Goal: Communication & Community: Answer question/provide support

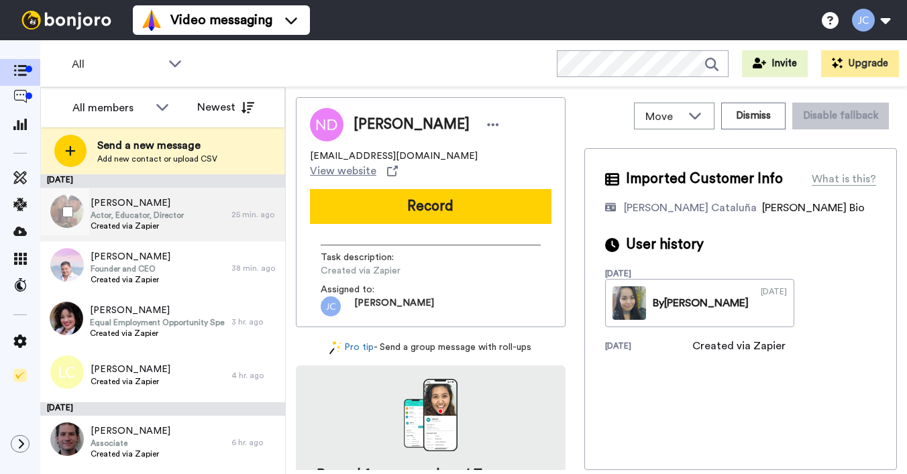
click at [165, 219] on span "Actor, Educator, Director" at bounding box center [137, 215] width 93 height 11
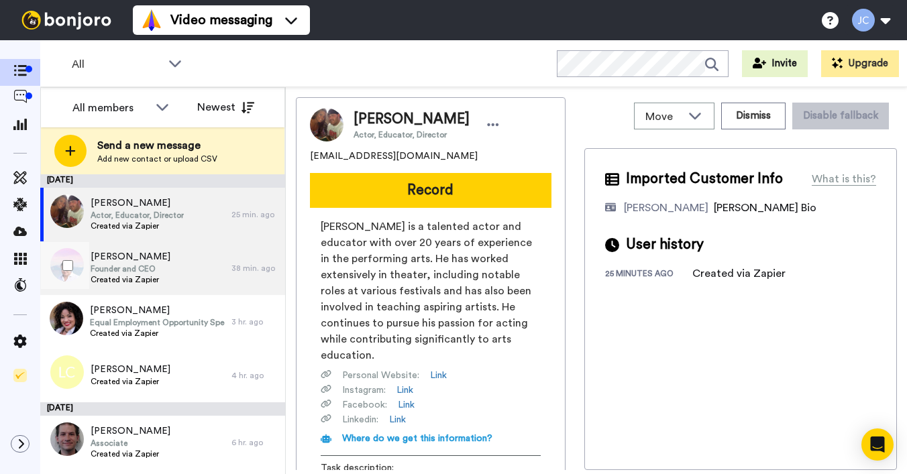
click at [163, 257] on span "[PERSON_NAME]" at bounding box center [131, 256] width 80 height 13
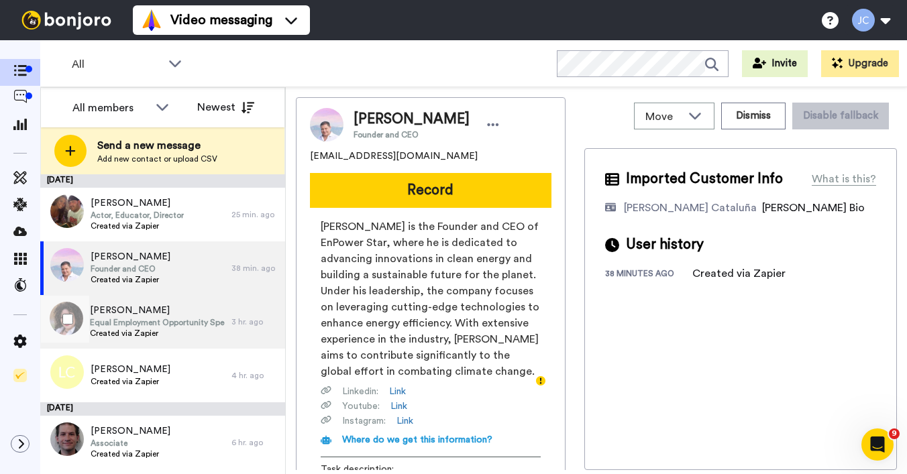
click at [160, 319] on span "Equal Employment Opportunity Specialist" at bounding box center [157, 322] width 135 height 11
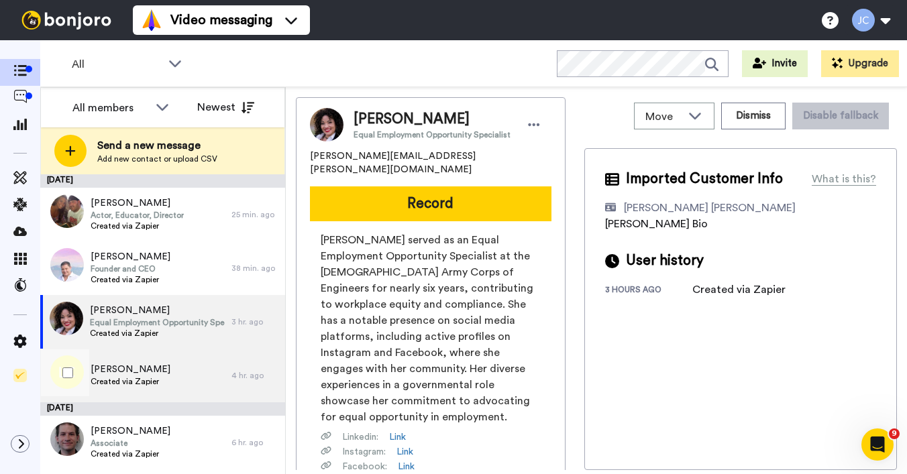
click at [160, 361] on div "Louis Clarke Created via Zapier" at bounding box center [135, 376] width 191 height 54
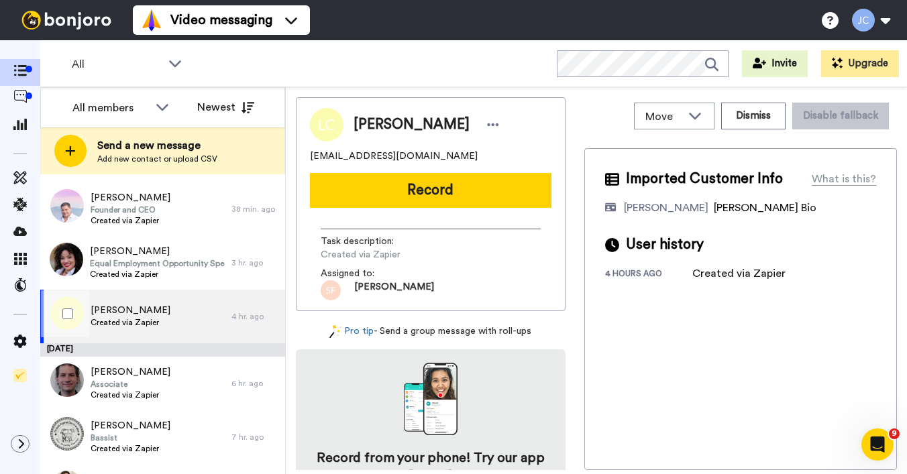
scroll to position [108, 0]
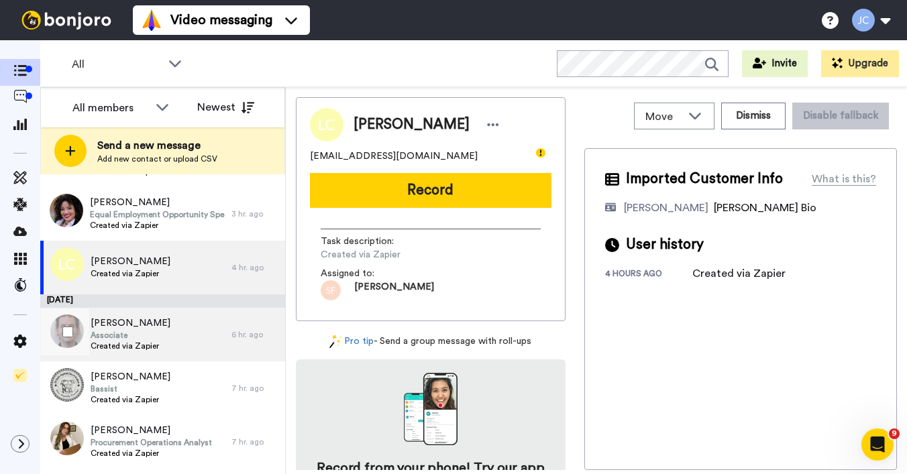
click at [164, 348] on div "Kyle Dapo Associate Created via Zapier" at bounding box center [135, 335] width 191 height 54
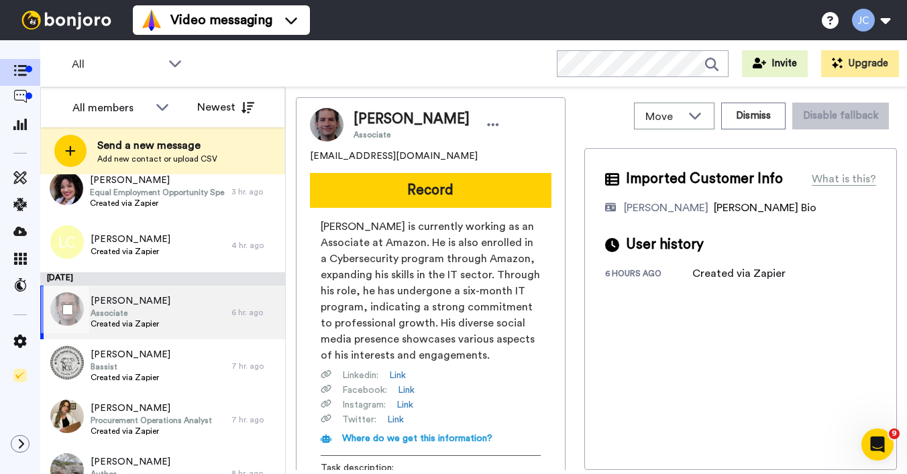
scroll to position [133, 0]
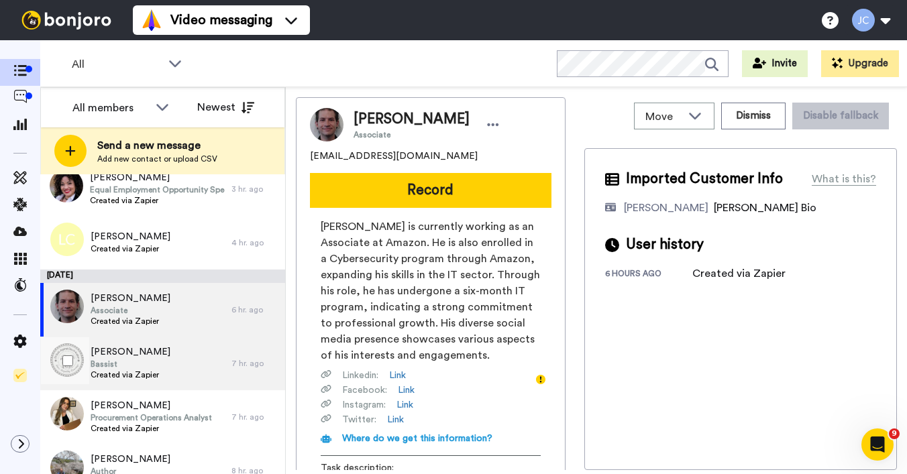
click at [164, 349] on div "Rick Haynes Bassist Created via Zapier" at bounding box center [135, 364] width 191 height 54
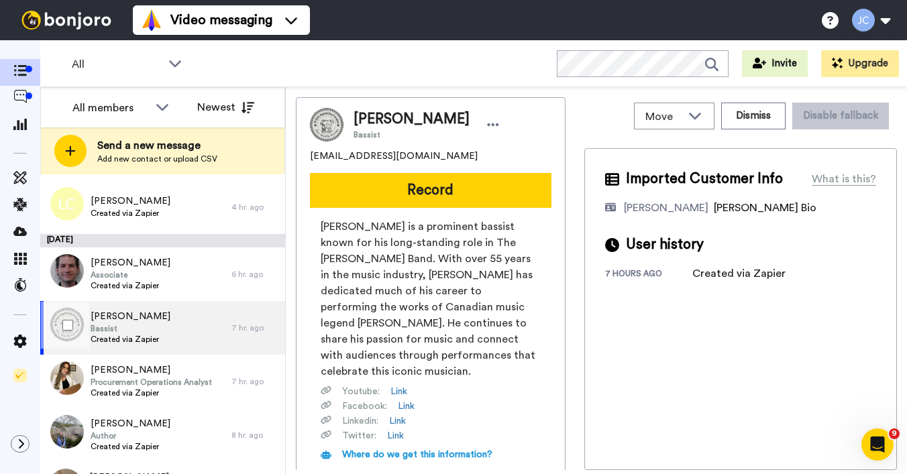
scroll to position [178, 0]
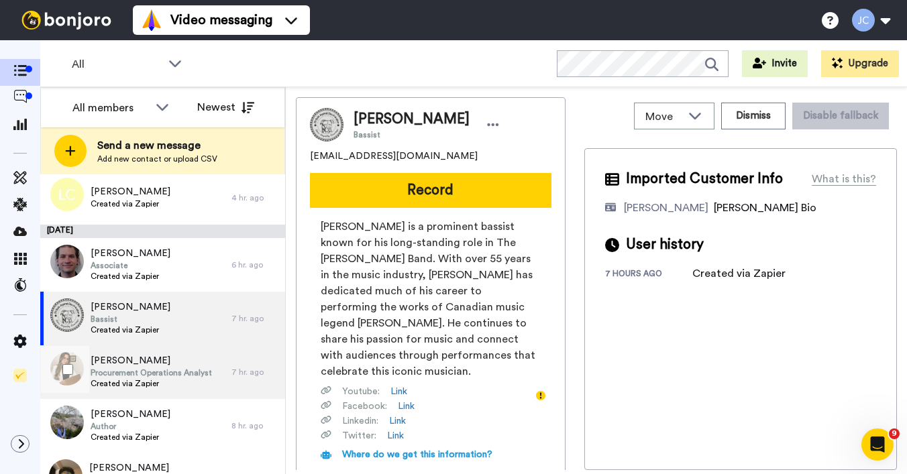
click at [168, 365] on span "[PERSON_NAME]" at bounding box center [151, 360] width 121 height 13
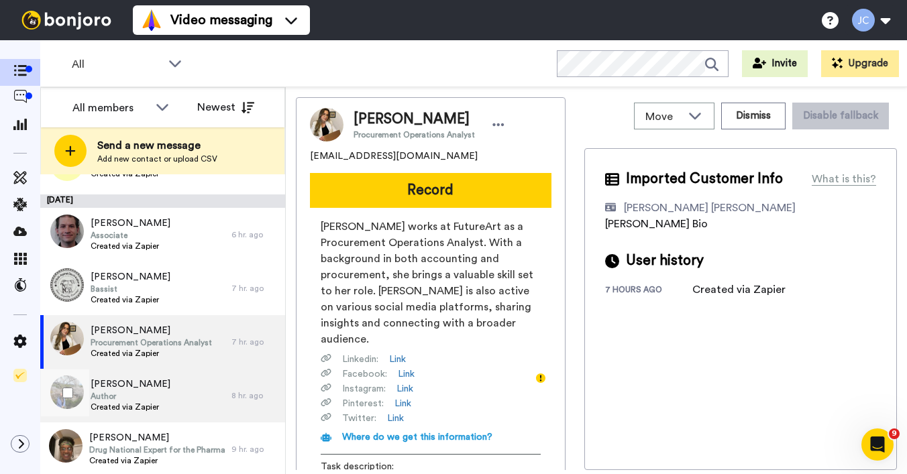
scroll to position [211, 0]
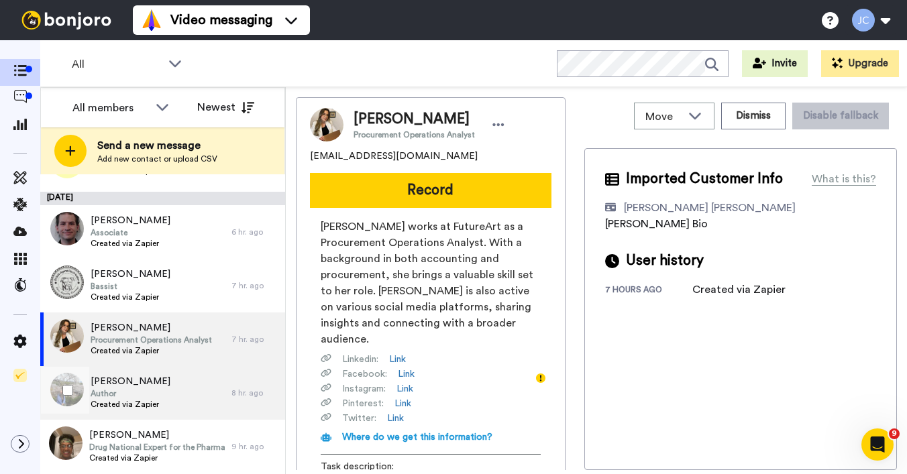
click at [170, 380] on div "Mary Pearson Author Created via Zapier" at bounding box center [135, 393] width 191 height 54
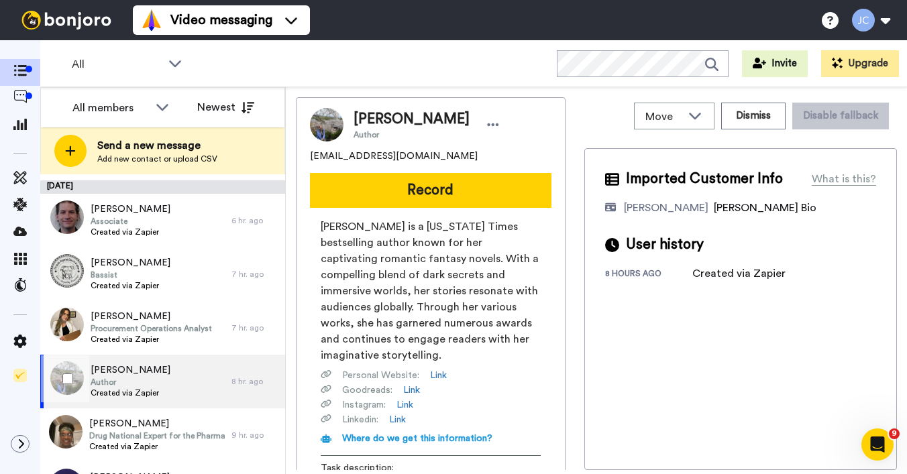
scroll to position [284, 0]
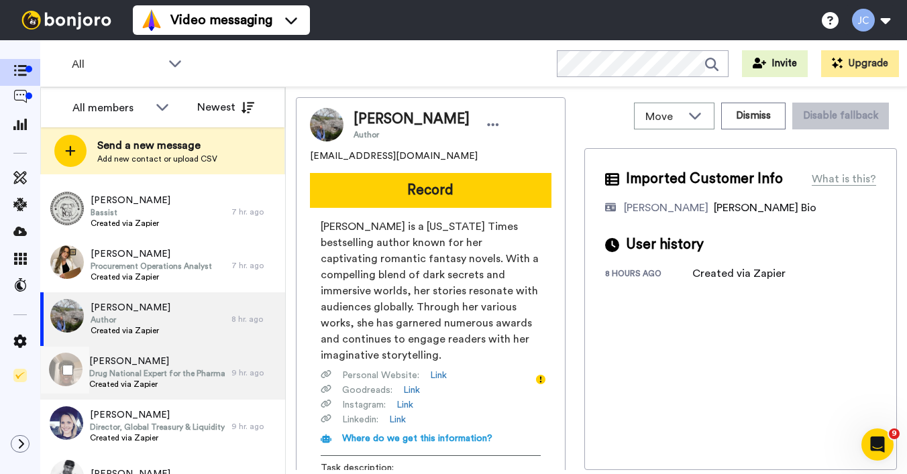
click at [176, 374] on span "Drug National Expert for the Pharmaceutical Quality Program Branch" at bounding box center [157, 373] width 136 height 11
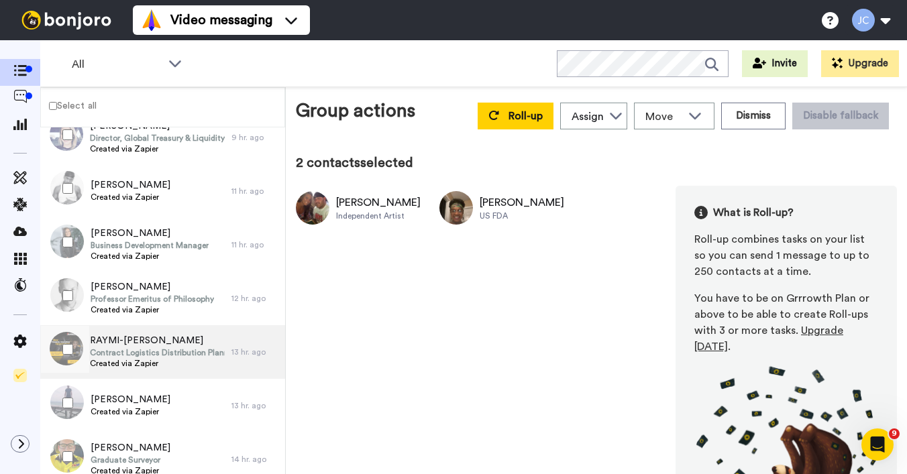
scroll to position [412, 0]
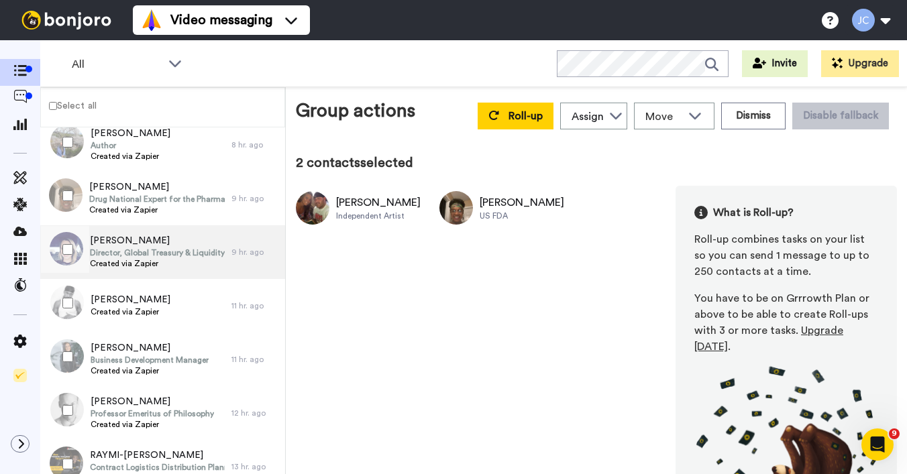
click at [140, 252] on span "Director, Global Treasury & Liquidity Solution Sales" at bounding box center [157, 253] width 135 height 11
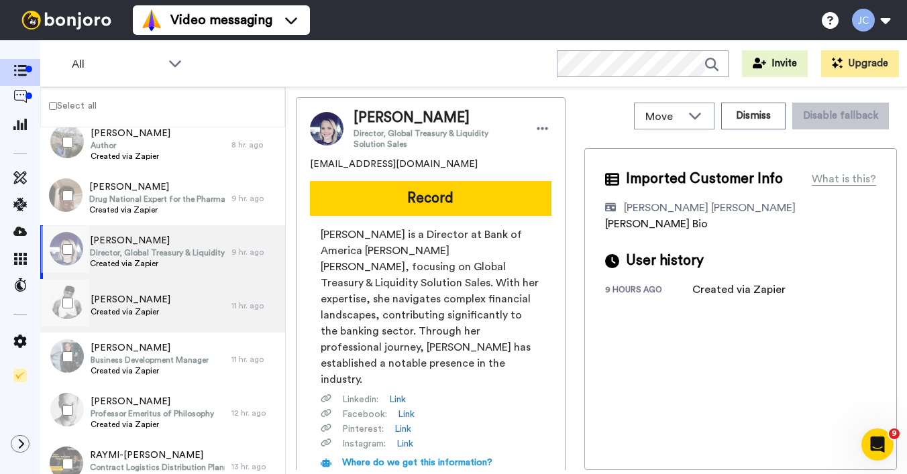
click at [135, 296] on span "Deangelo Mcfarlane" at bounding box center [131, 299] width 80 height 13
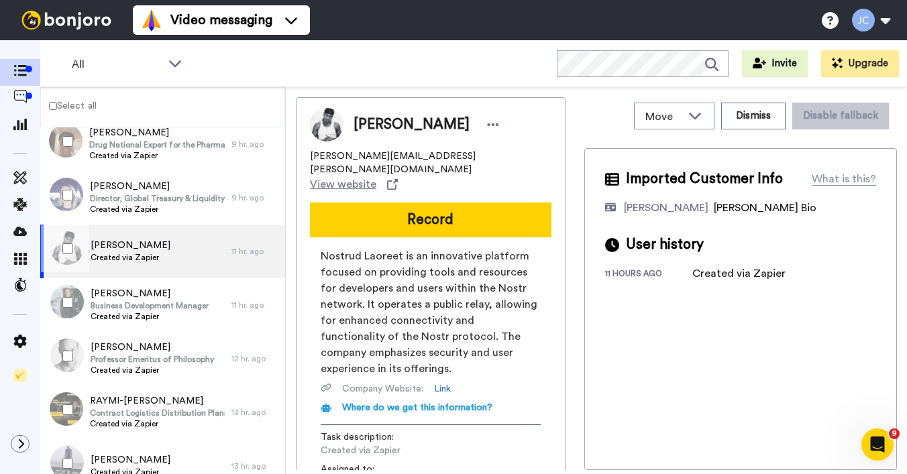
scroll to position [517, 0]
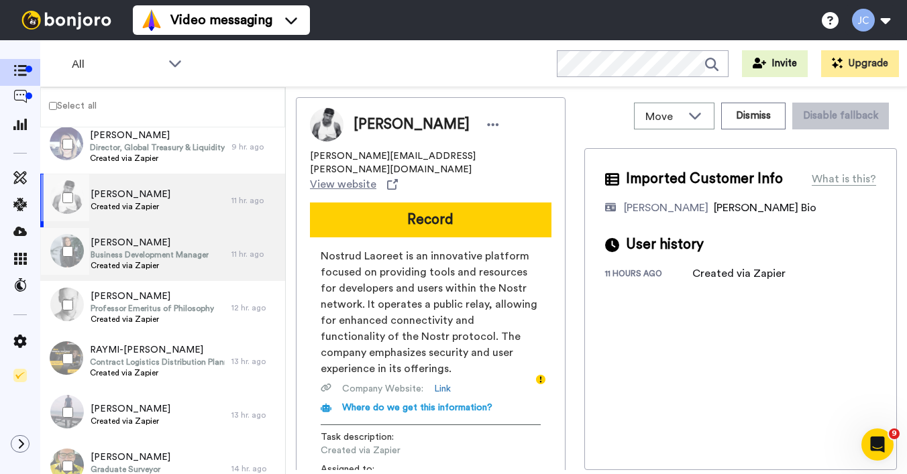
click at [139, 268] on span "Created via Zapier" at bounding box center [150, 265] width 118 height 11
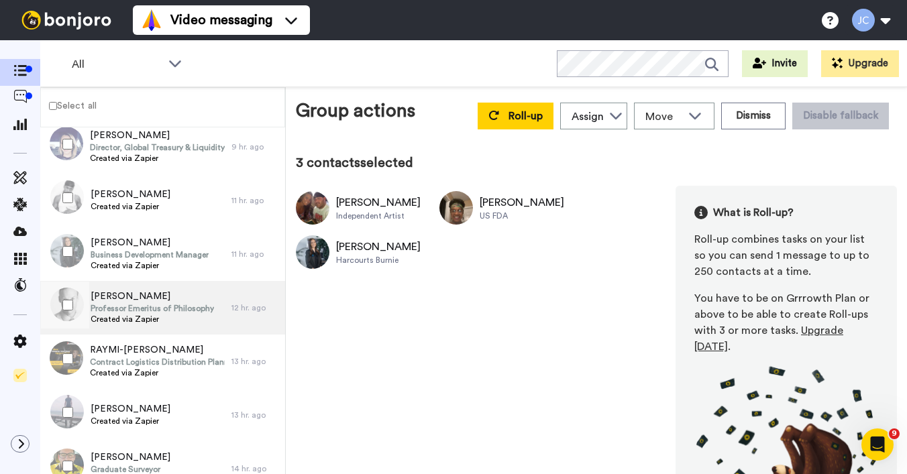
click at [126, 309] on span "Professor Emeritus of Philosophy" at bounding box center [152, 308] width 123 height 11
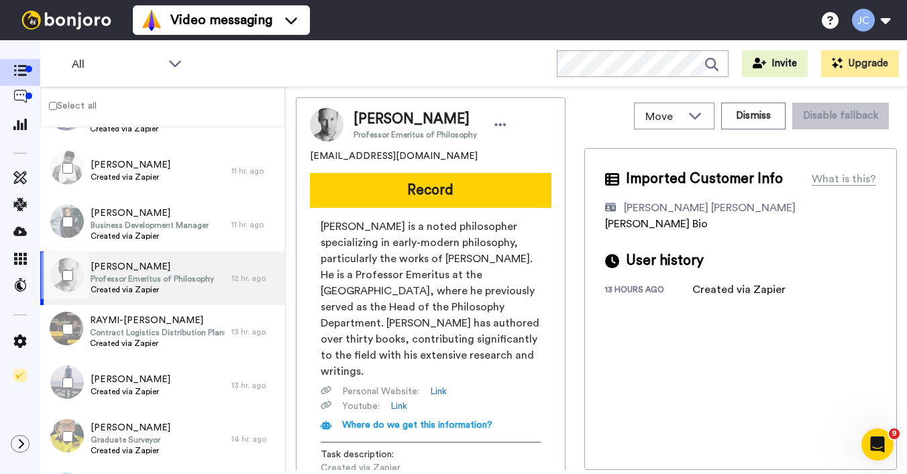
scroll to position [578, 0]
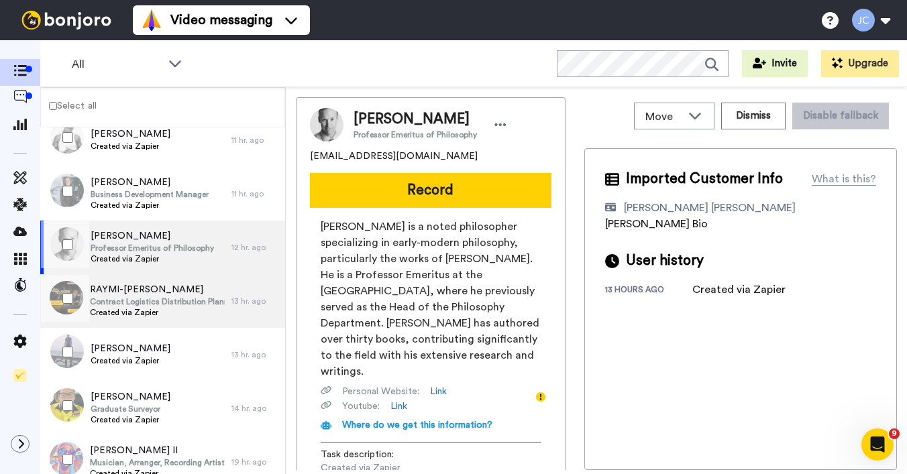
click at [131, 301] on span "Contract Logistics Distribution Planning Specialist" at bounding box center [157, 301] width 135 height 11
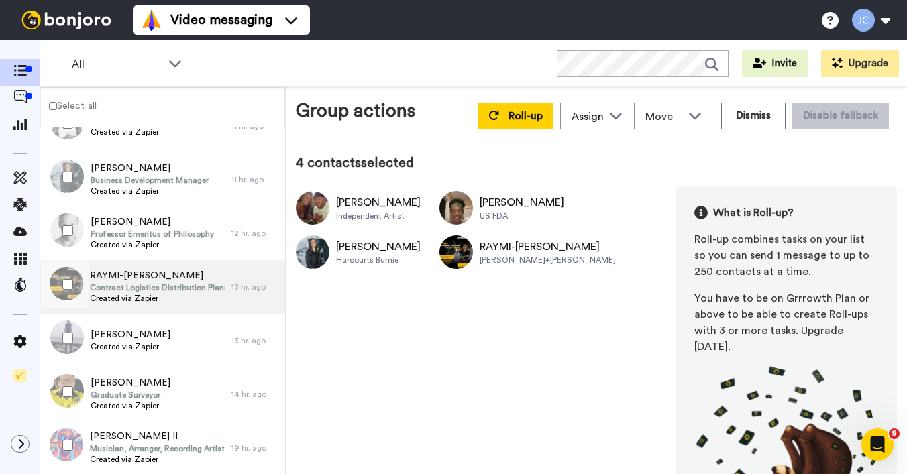
scroll to position [622, 0]
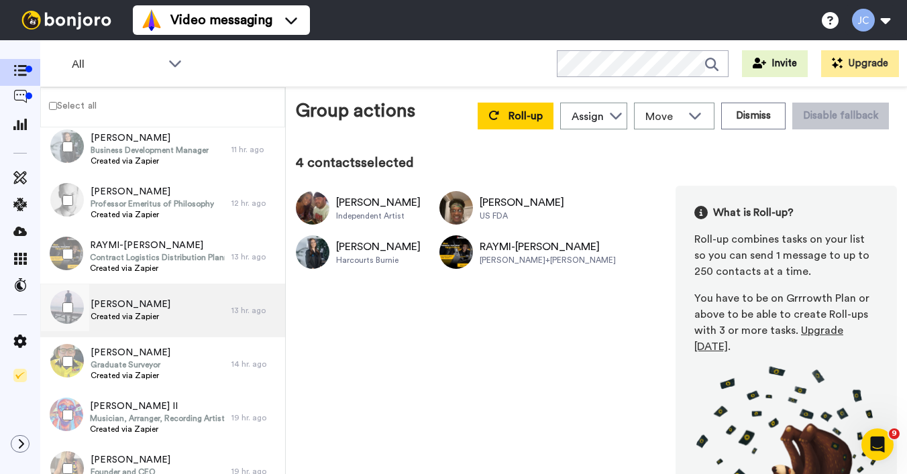
click at [148, 301] on span "NIKI MCCROSSAN" at bounding box center [131, 304] width 80 height 13
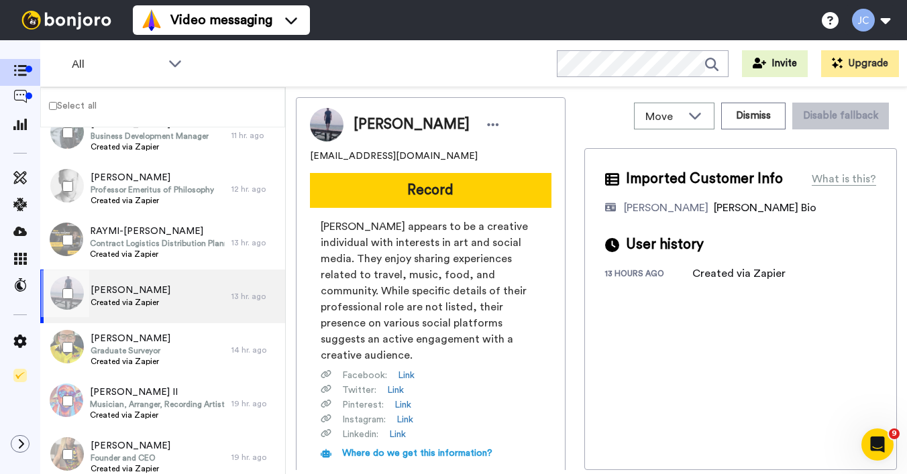
scroll to position [663, 0]
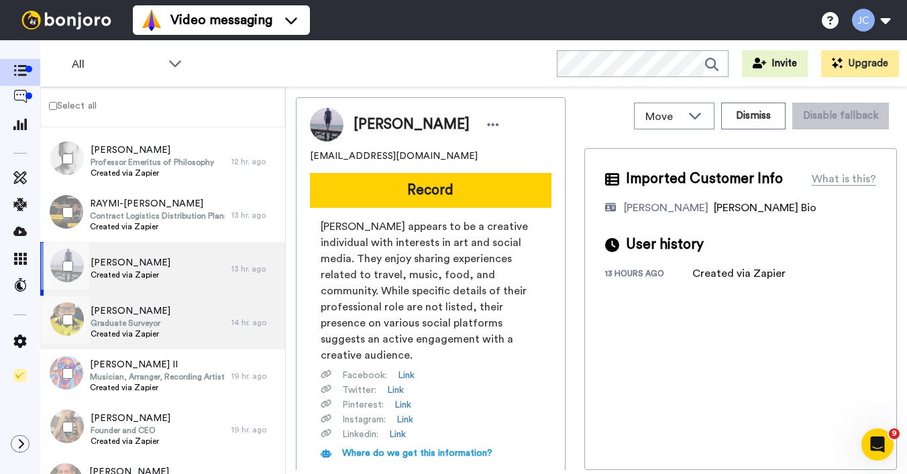
click at [149, 302] on div "Zac Murdoch Graduate Surveyor Created via Zapier" at bounding box center [135, 323] width 191 height 54
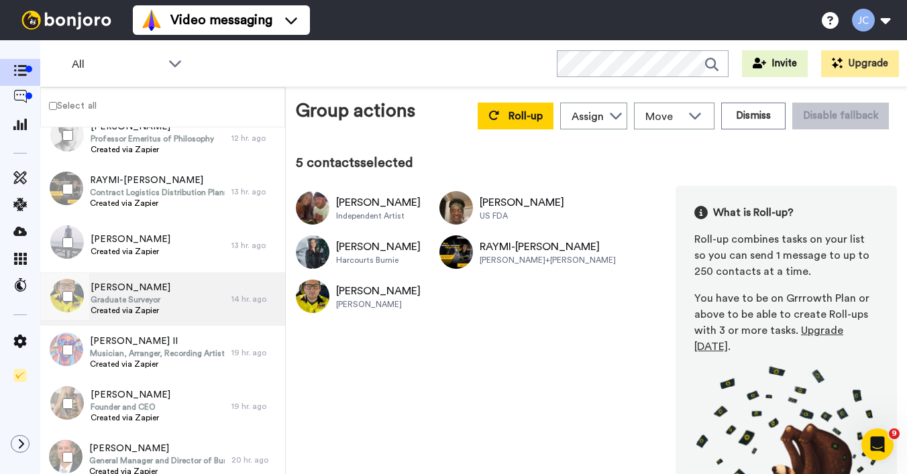
scroll to position [708, 0]
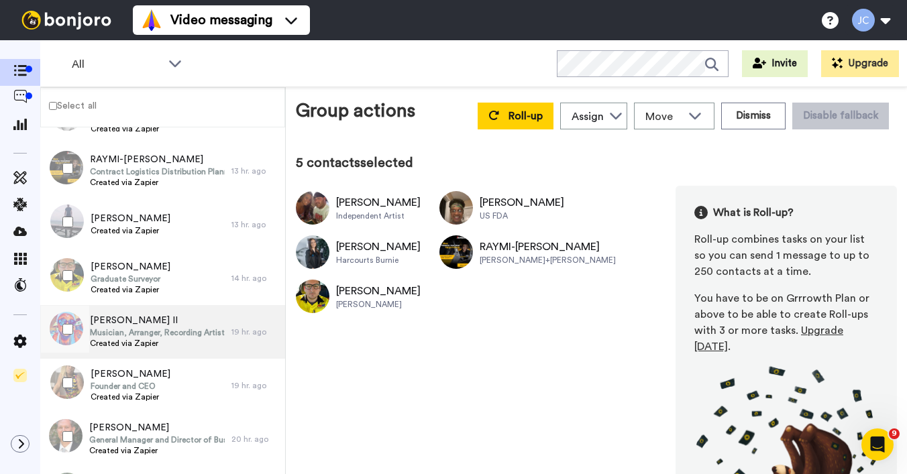
click at [141, 321] on span "Kenneth Brown II" at bounding box center [157, 320] width 135 height 13
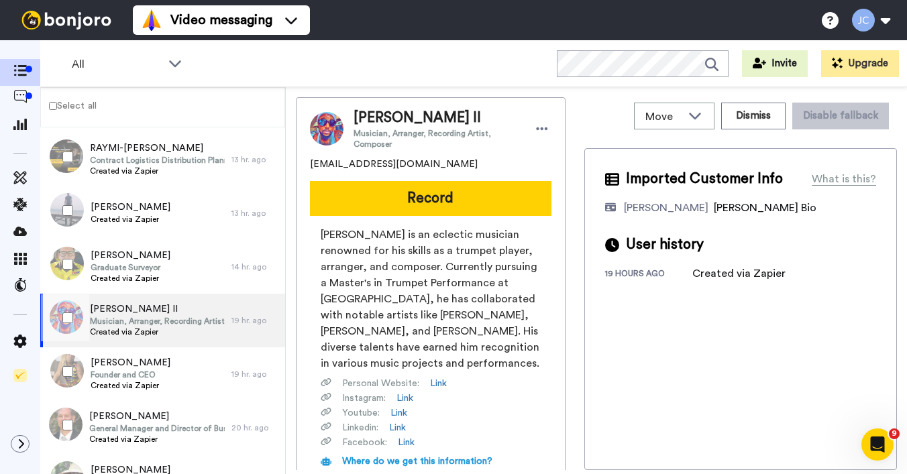
scroll to position [766, 0]
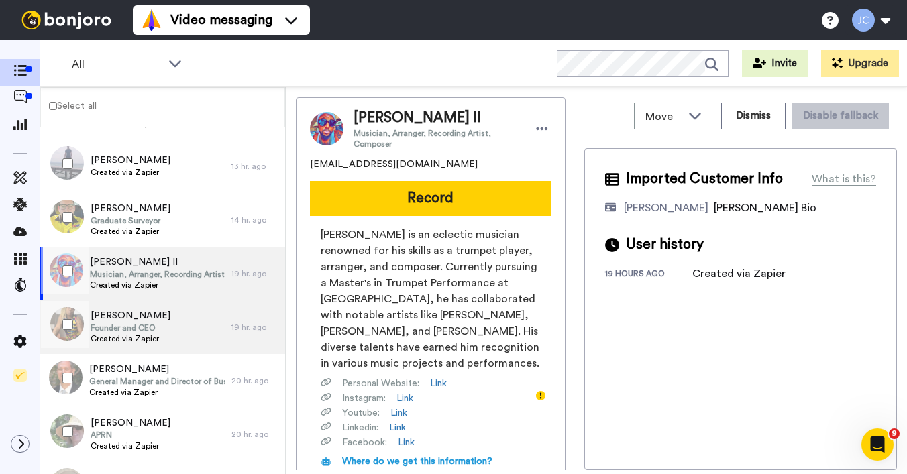
click at [141, 320] on span "Cheresse Davenport" at bounding box center [131, 315] width 80 height 13
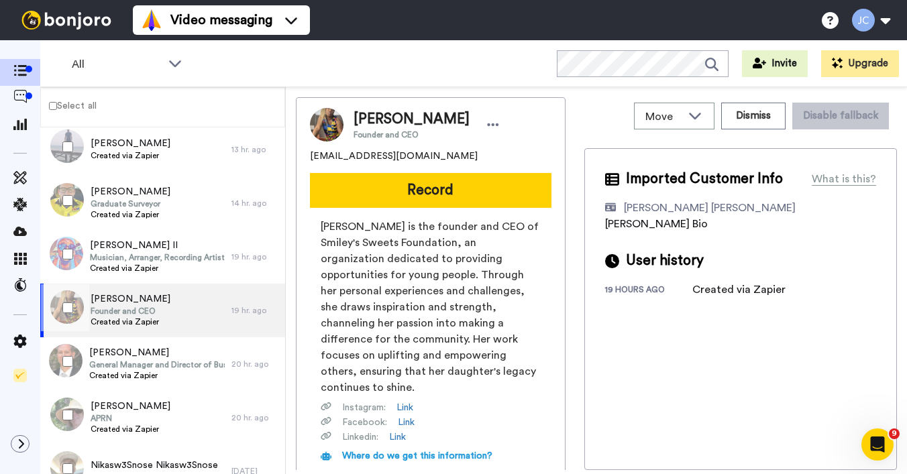
scroll to position [814, 0]
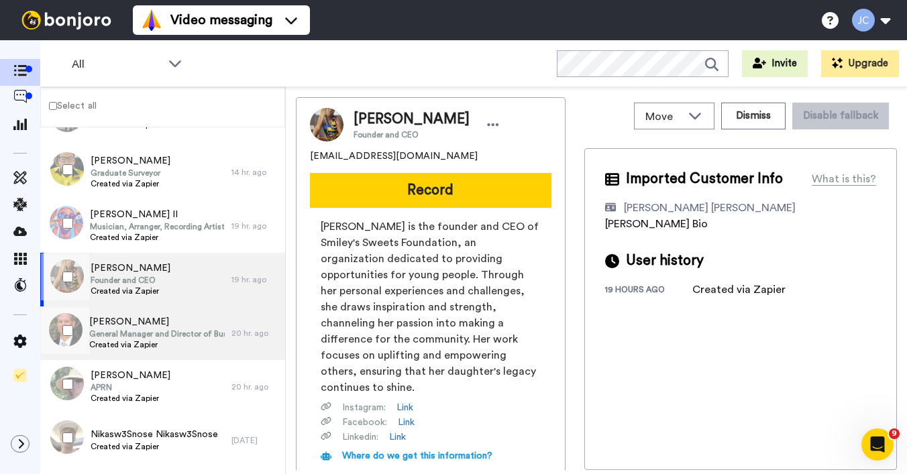
click at [142, 320] on span "William Chippich" at bounding box center [157, 321] width 136 height 13
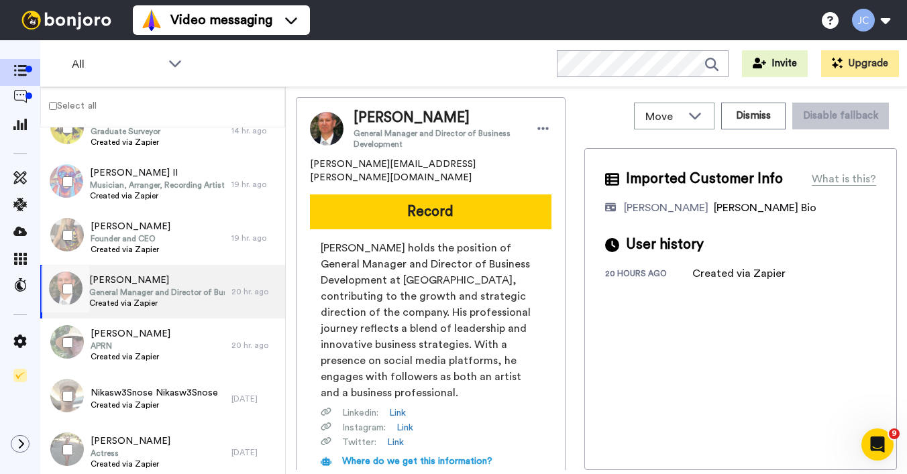
scroll to position [858, 0]
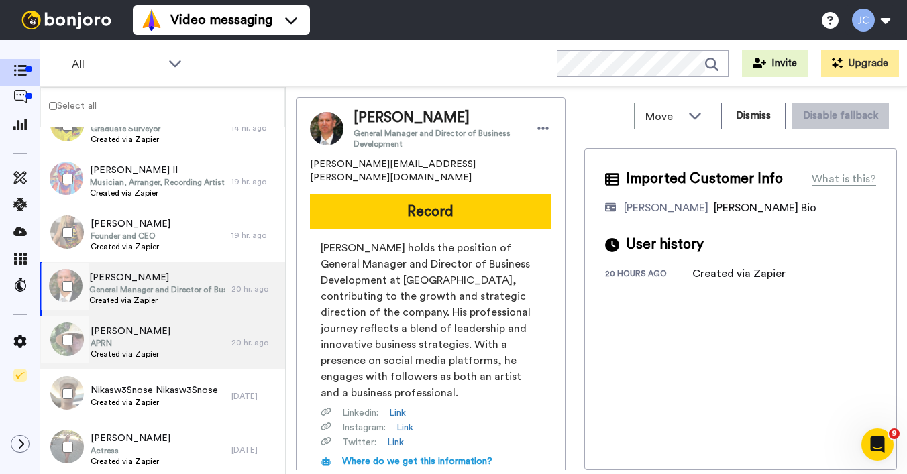
click at [140, 331] on span "Victoria Jacobs" at bounding box center [131, 331] width 80 height 13
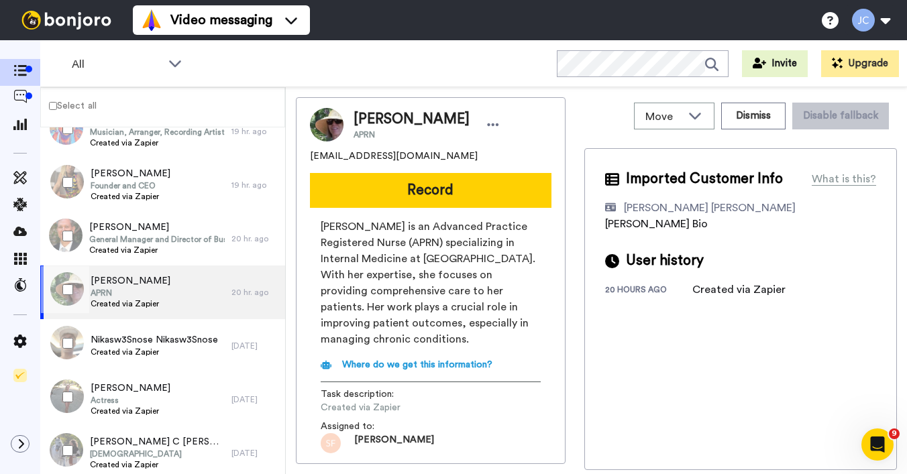
scroll to position [954, 0]
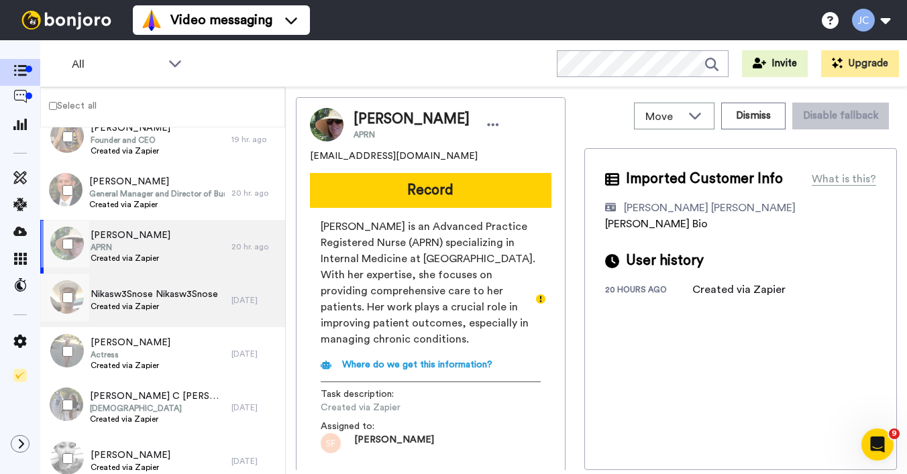
click at [149, 312] on div "Nikasw3Snose Nikasw3Snose Created via Zapier" at bounding box center [154, 300] width 127 height 25
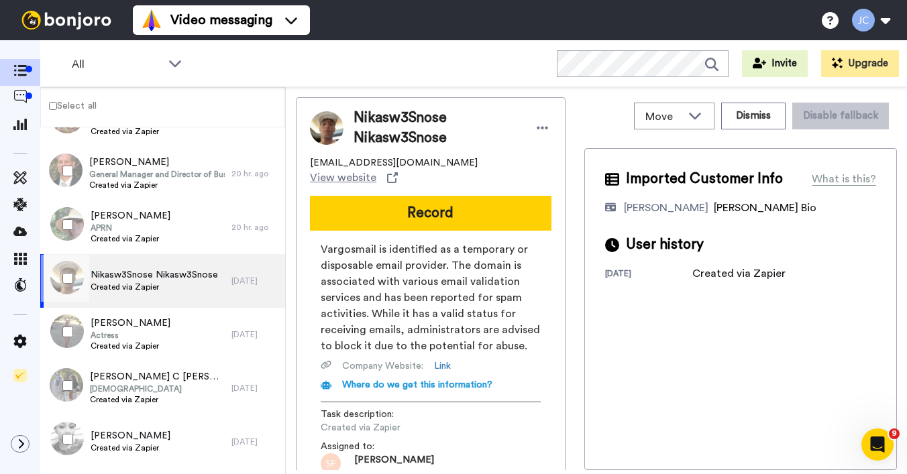
scroll to position [1016, 0]
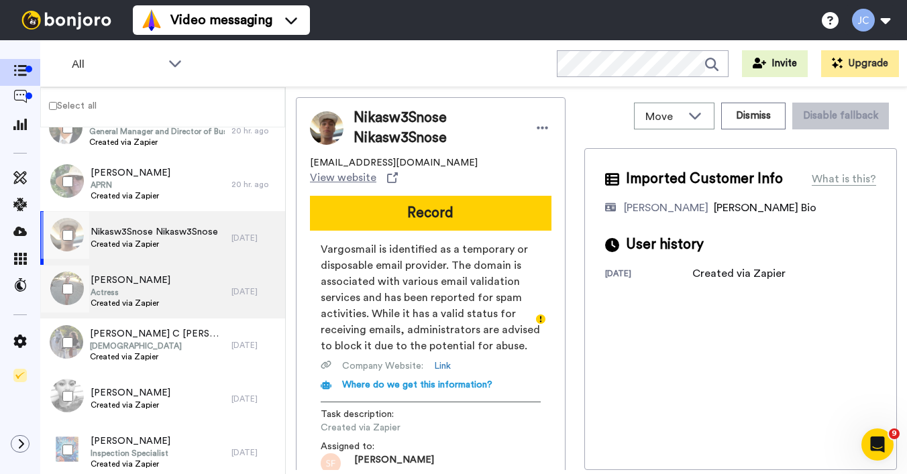
click at [151, 290] on span "Actress" at bounding box center [131, 292] width 80 height 11
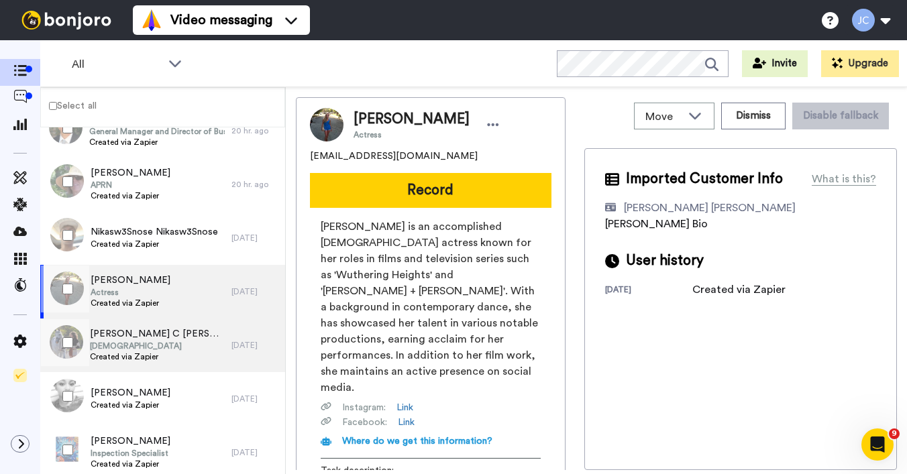
click at [146, 329] on span "Dr.Naomi C.Cooley C Cooley" at bounding box center [157, 333] width 135 height 13
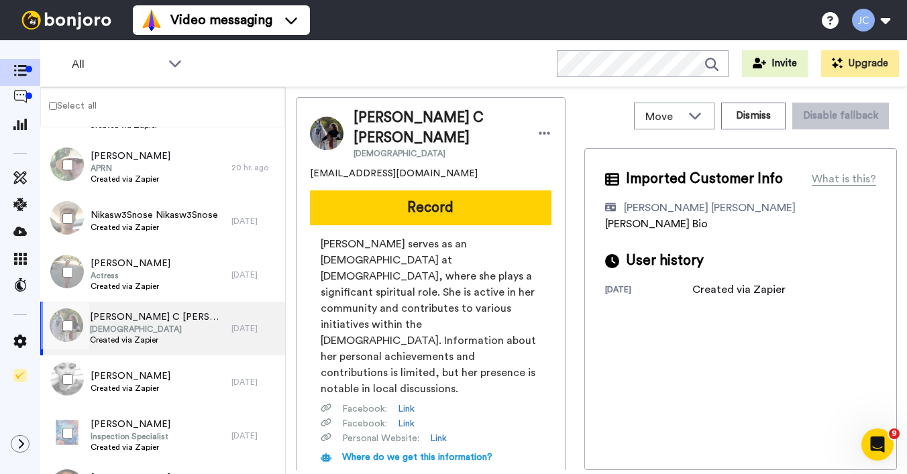
scroll to position [1103, 0]
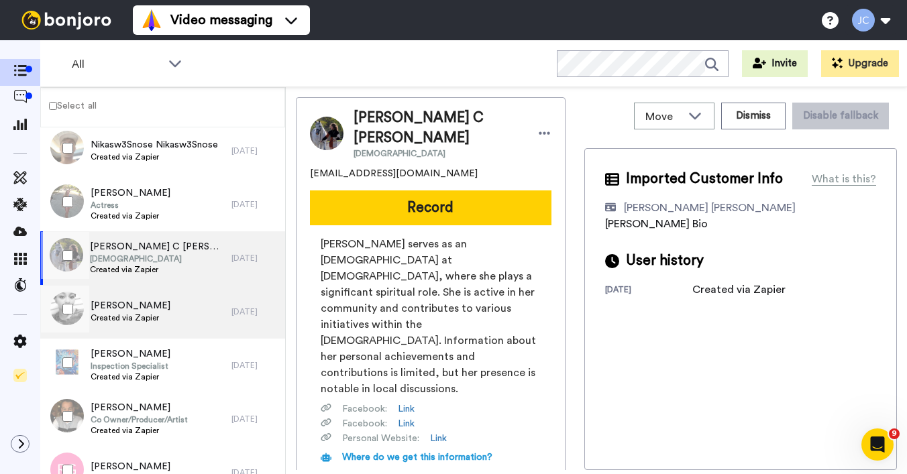
click at [149, 317] on span "Created via Zapier" at bounding box center [131, 318] width 80 height 11
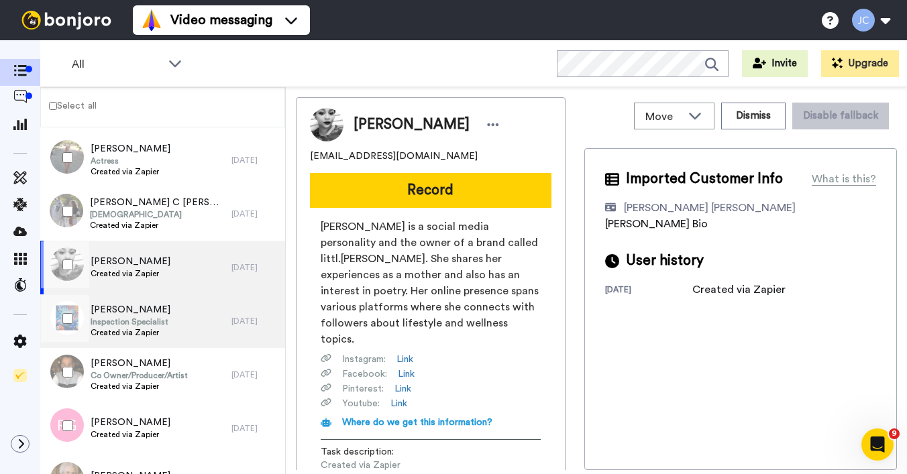
scroll to position [1173, 0]
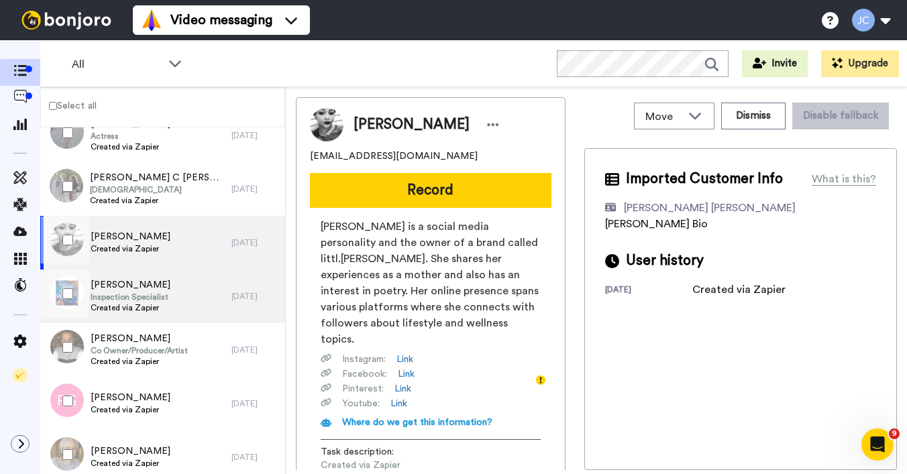
click at [150, 303] on span "Created via Zapier" at bounding box center [131, 308] width 80 height 11
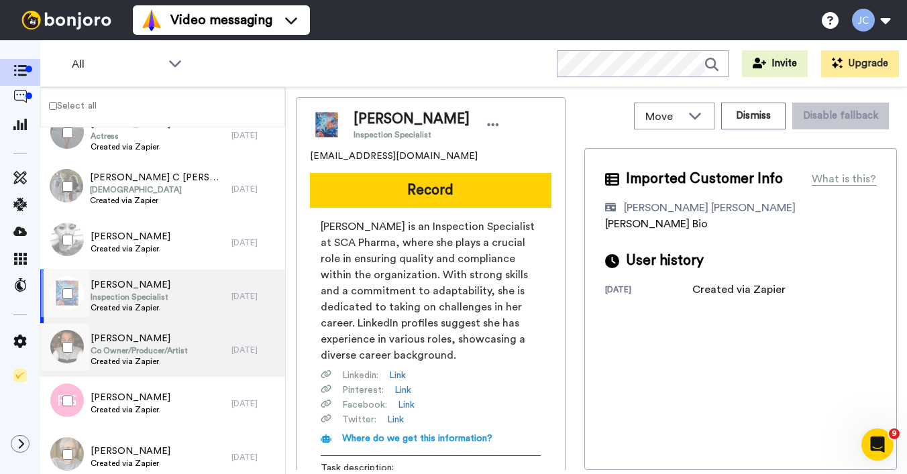
click at [150, 327] on div "Marcus Burston Co Owner/Producer/Artist Created via Zapier" at bounding box center [135, 350] width 191 height 54
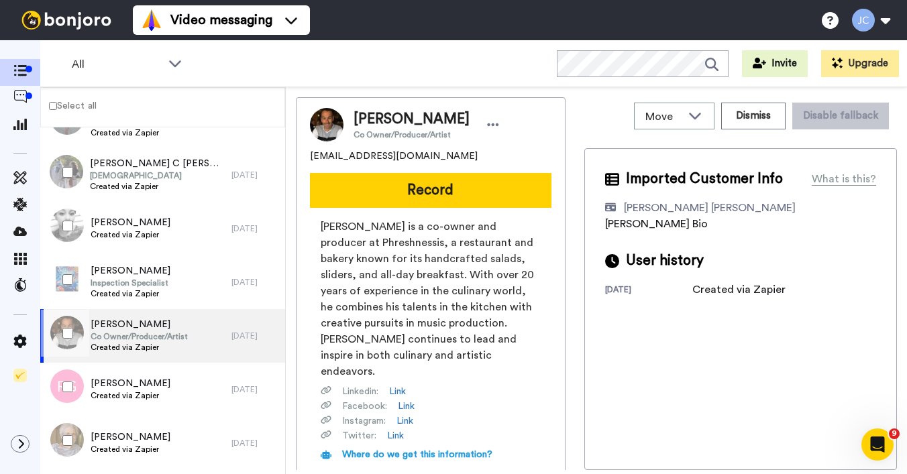
scroll to position [1234, 0]
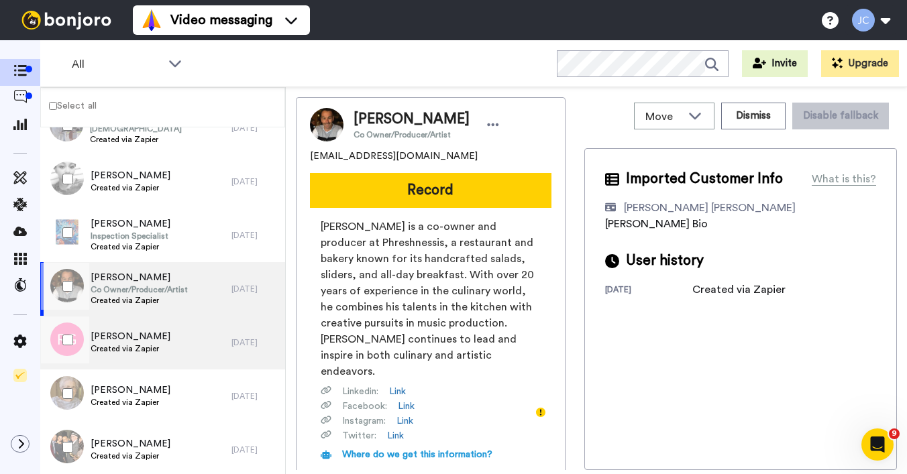
click at [150, 327] on div "Ruth Gordon Created via Zapier" at bounding box center [135, 343] width 191 height 54
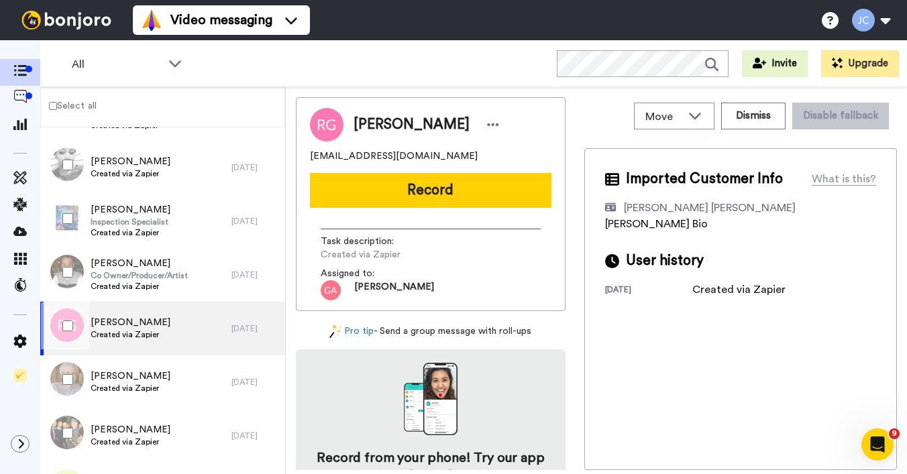
scroll to position [1321, 0]
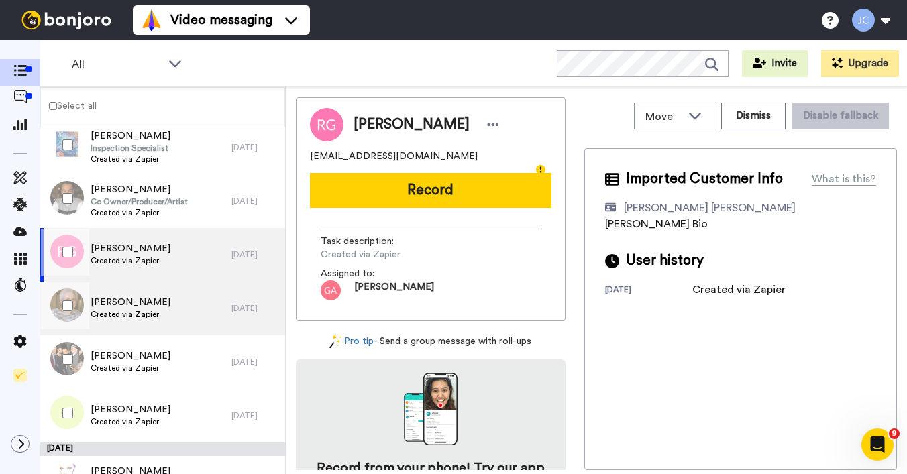
click at [153, 309] on div "Pauline Judkins Created via Zapier" at bounding box center [131, 308] width 80 height 25
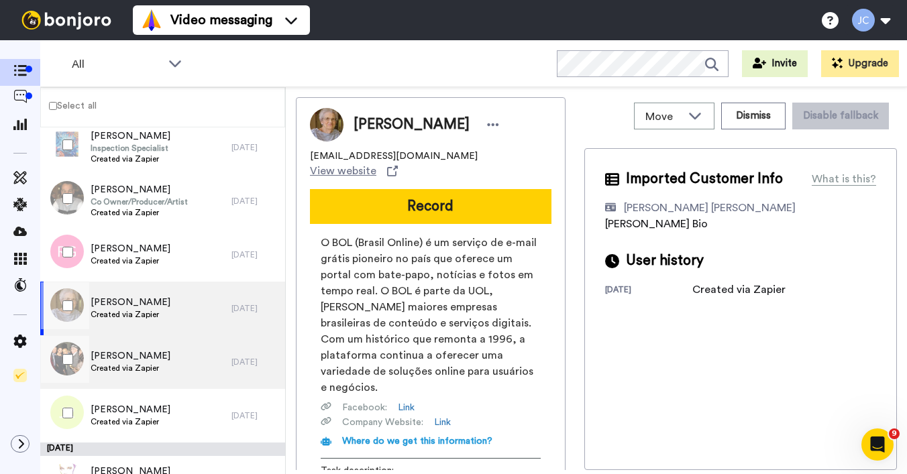
click at [149, 341] on div "Qiana Feemster-Wright Created via Zapier" at bounding box center [135, 362] width 191 height 54
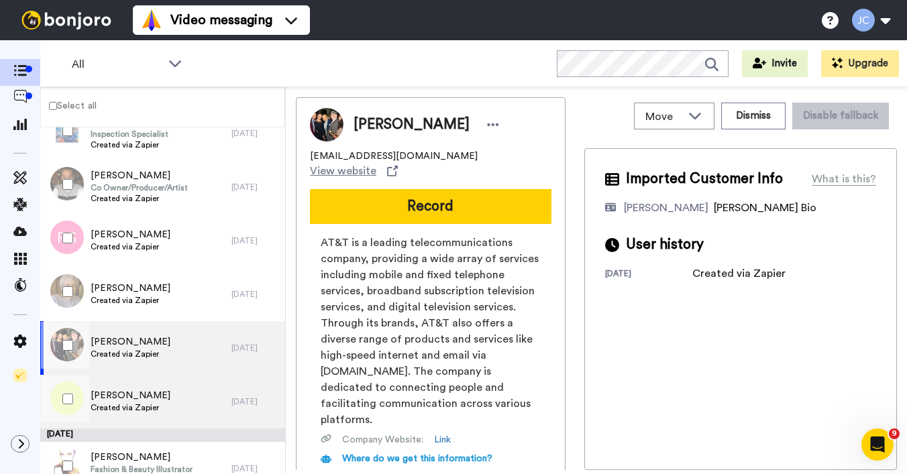
scroll to position [1378, 0]
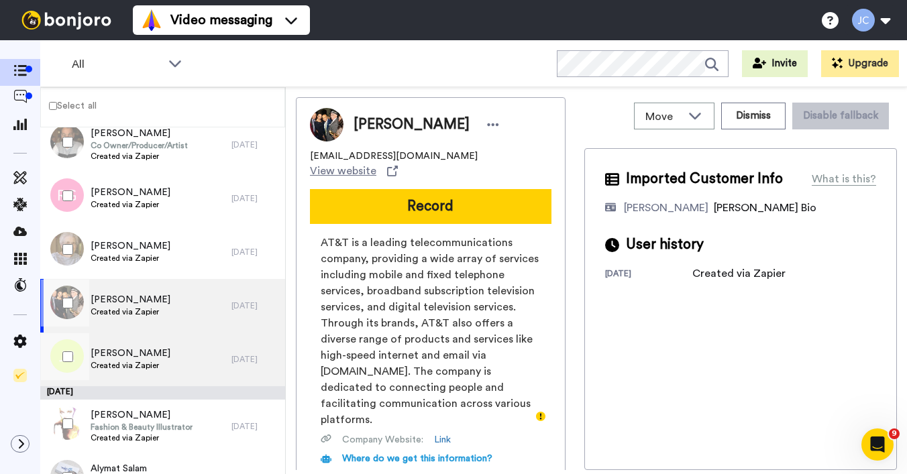
click at [154, 341] on div "Jane Roberts Created via Zapier" at bounding box center [135, 360] width 191 height 54
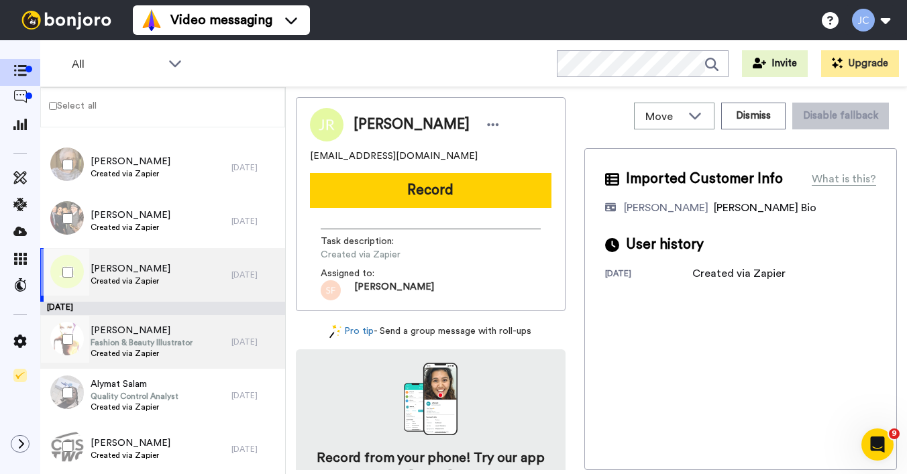
scroll to position [1465, 0]
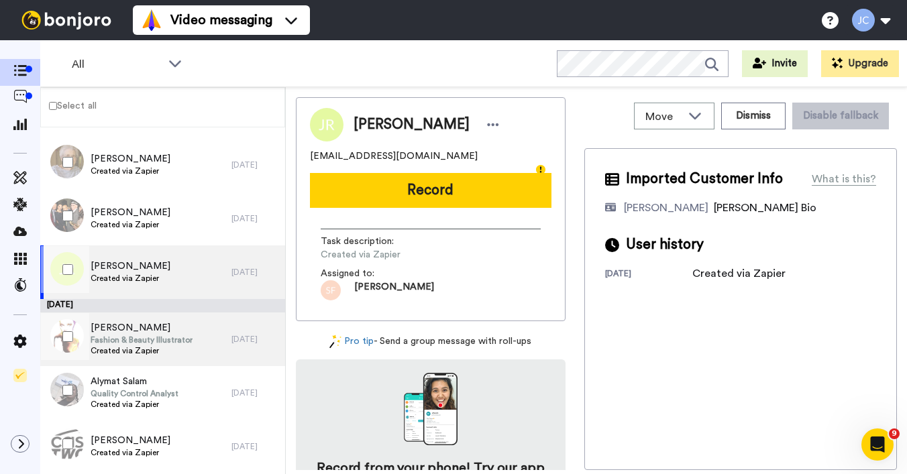
click at [156, 337] on span "Fashion & Beauty Illustrator" at bounding box center [142, 340] width 102 height 11
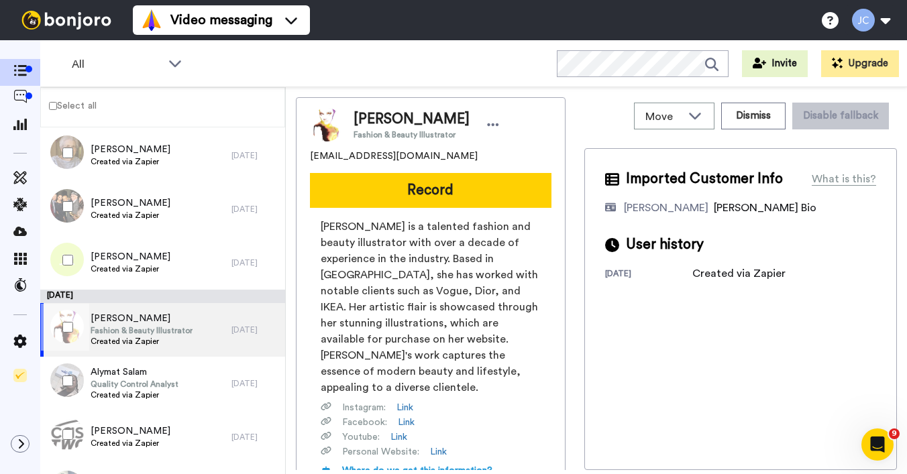
scroll to position [1484, 0]
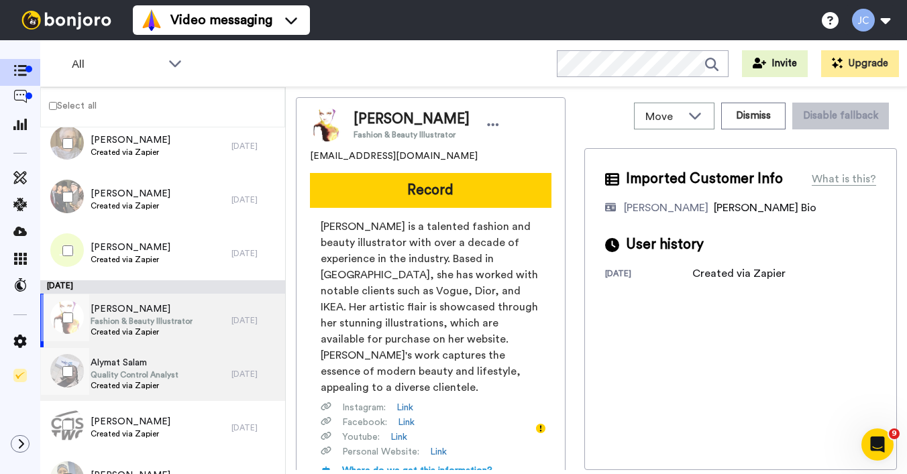
click at [154, 360] on span "Alymat Salam" at bounding box center [135, 362] width 88 height 13
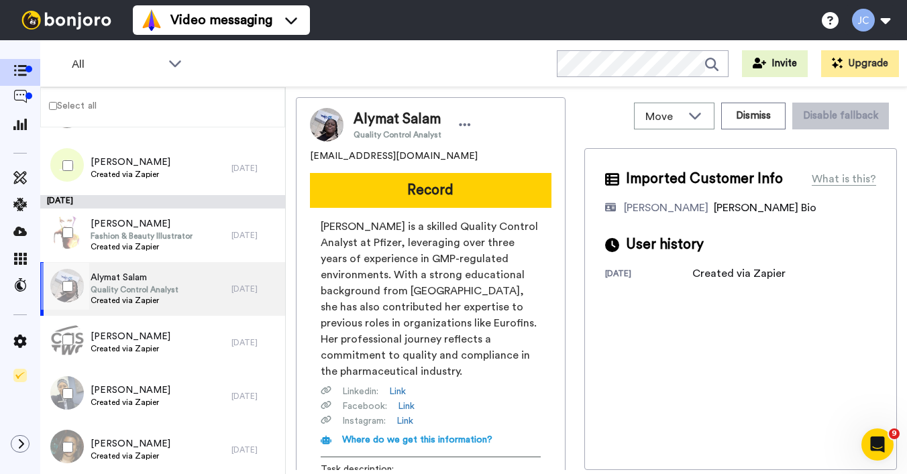
scroll to position [1626, 0]
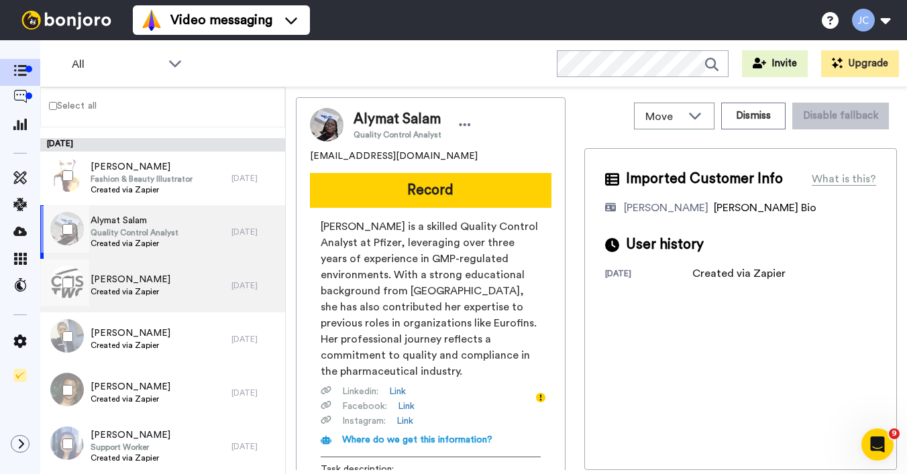
click at [154, 301] on div "Sandra Daniel Created via Zapier" at bounding box center [135, 286] width 191 height 54
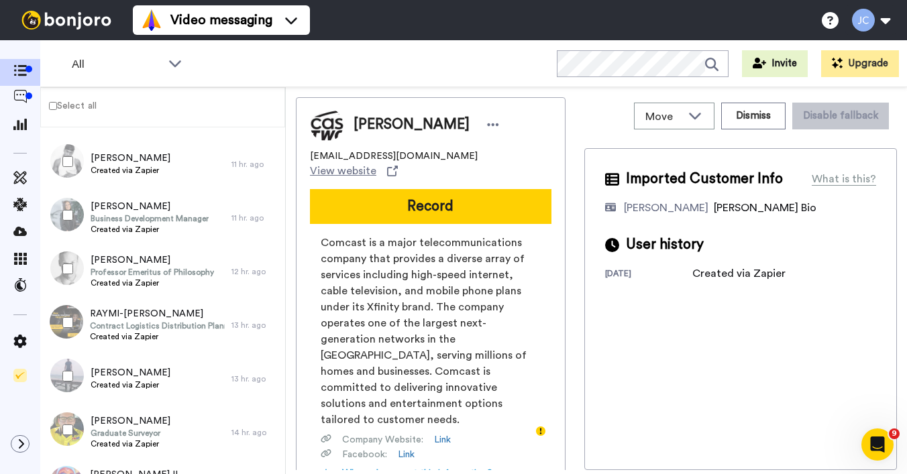
scroll to position [625, 0]
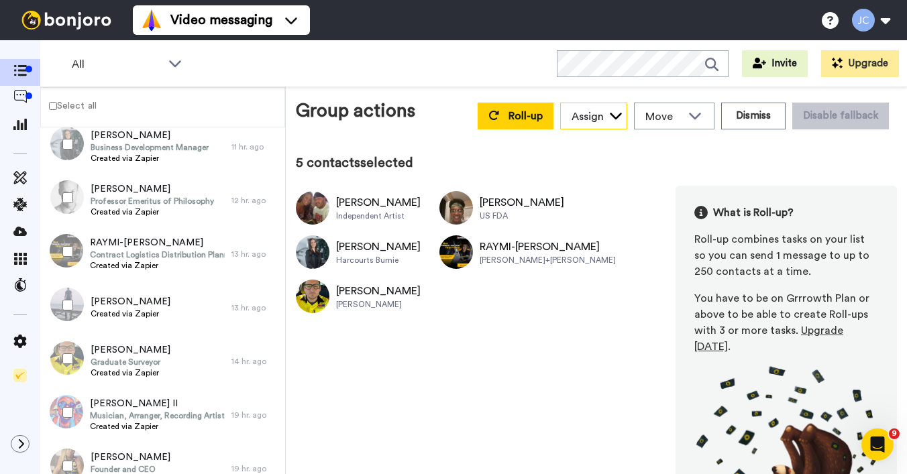
click at [586, 113] on div "Assign" at bounding box center [588, 117] width 32 height 16
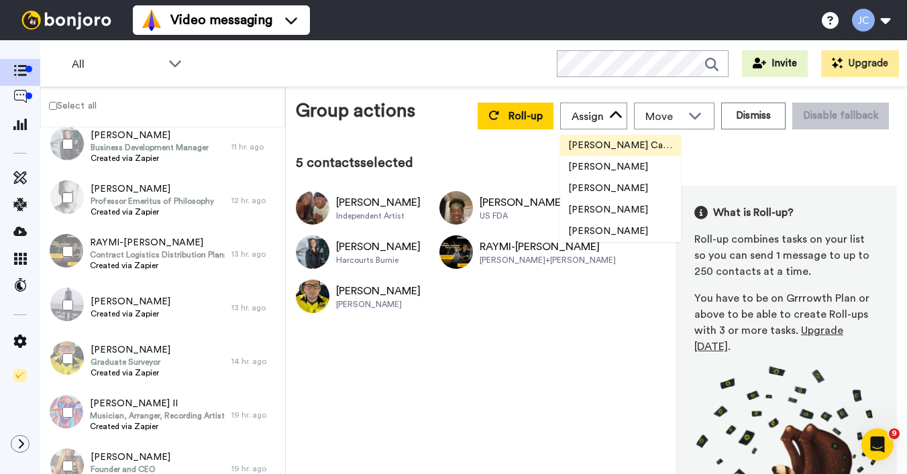
click at [584, 142] on span "Josephine Cataluña" at bounding box center [620, 145] width 121 height 13
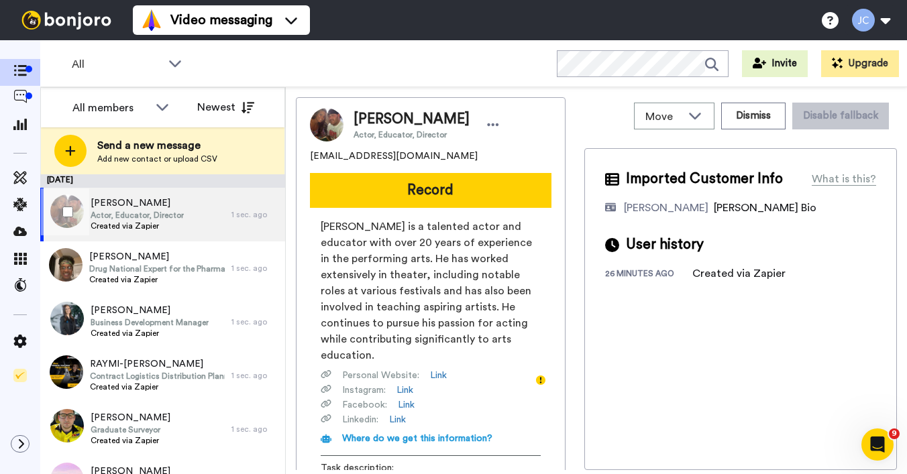
click at [182, 196] on div "Jason Maddy Actor, Educator, Director Created via Zapier" at bounding box center [135, 215] width 191 height 54
click at [178, 215] on span "Actor, Educator, Director" at bounding box center [137, 215] width 93 height 11
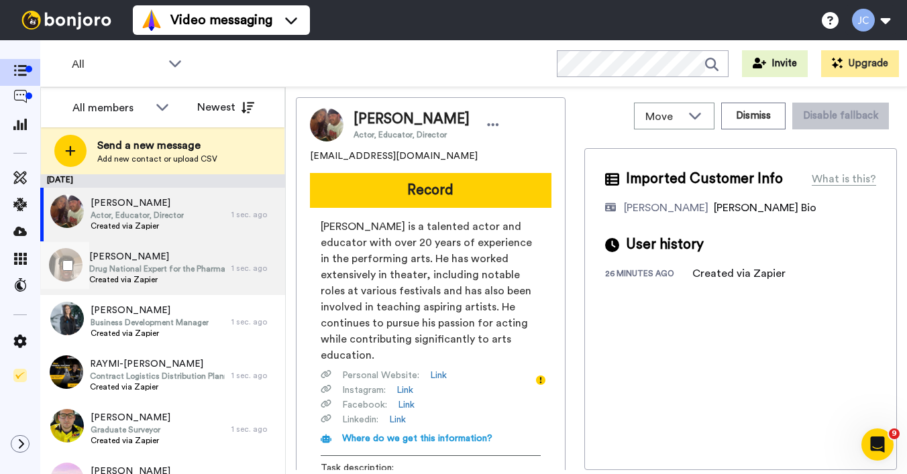
click at [148, 260] on span "Sandra Boyd" at bounding box center [157, 256] width 136 height 13
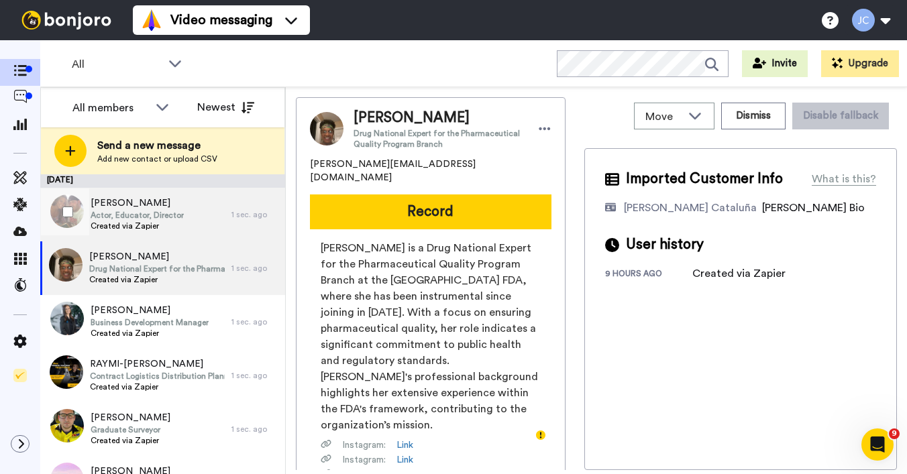
click at [156, 215] on span "Actor, Educator, Director" at bounding box center [137, 215] width 93 height 11
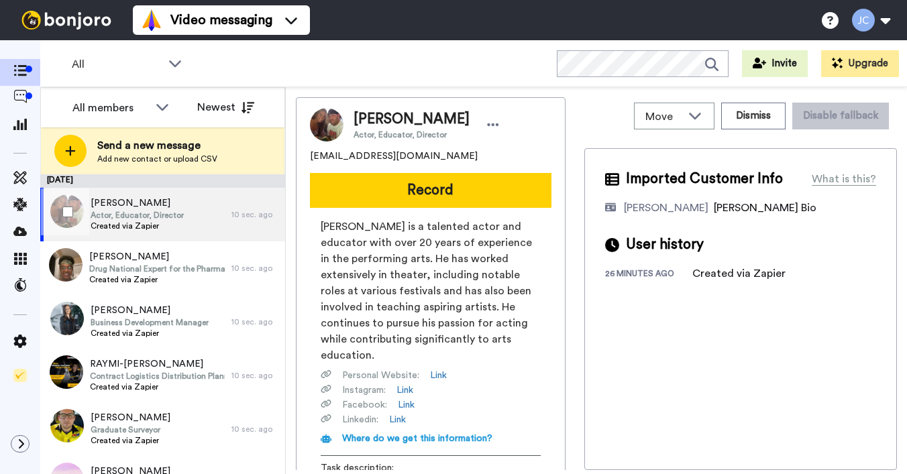
click at [153, 217] on span "Actor, Educator, Director" at bounding box center [137, 215] width 93 height 11
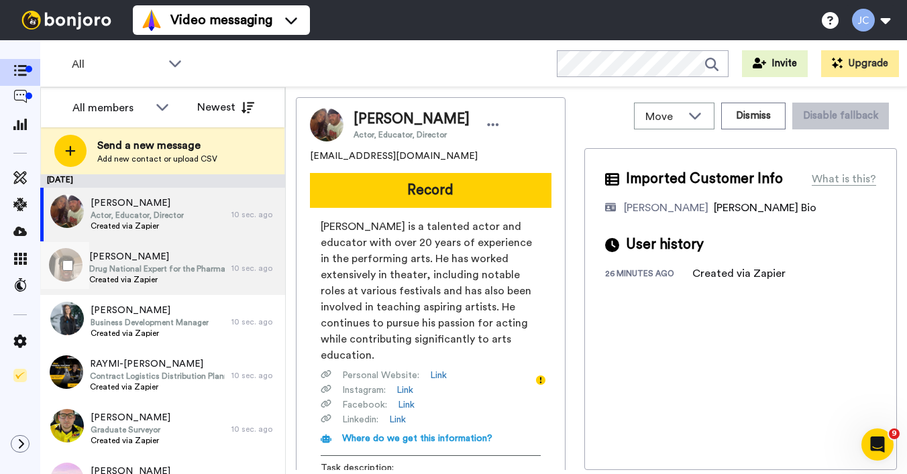
click at [132, 263] on span "[PERSON_NAME]" at bounding box center [157, 256] width 136 height 13
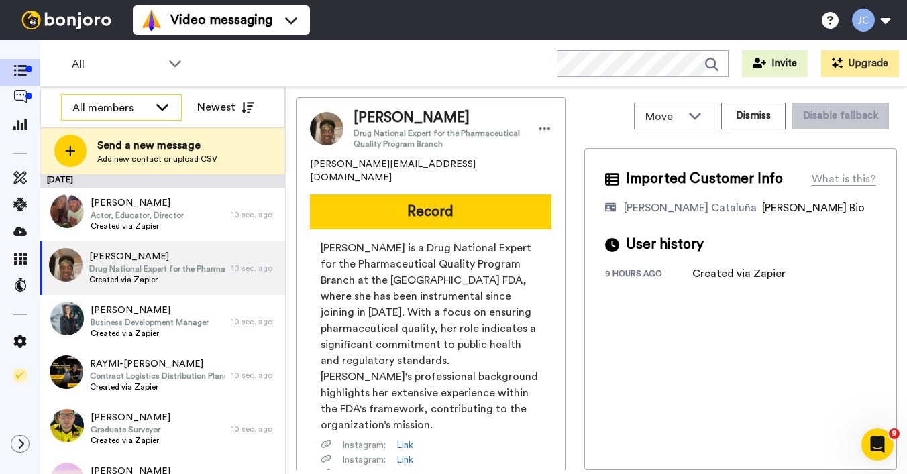
click at [156, 103] on icon at bounding box center [162, 106] width 16 height 13
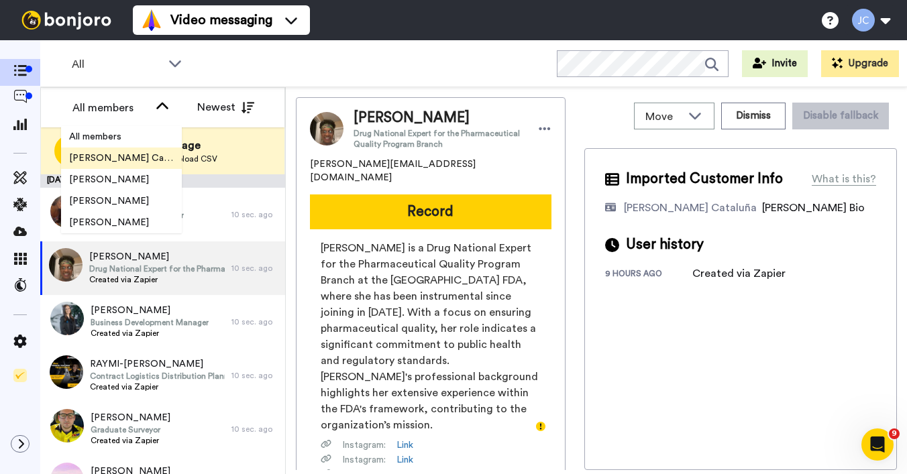
click at [137, 156] on span "[PERSON_NAME] Cataluña" at bounding box center [121, 158] width 121 height 13
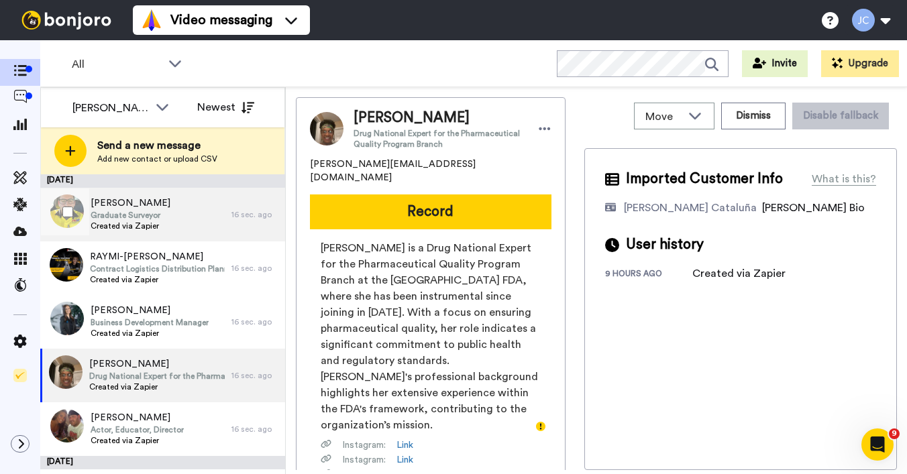
click at [178, 215] on div "Zac Murdoch Graduate Surveyor Created via Zapier" at bounding box center [135, 215] width 191 height 54
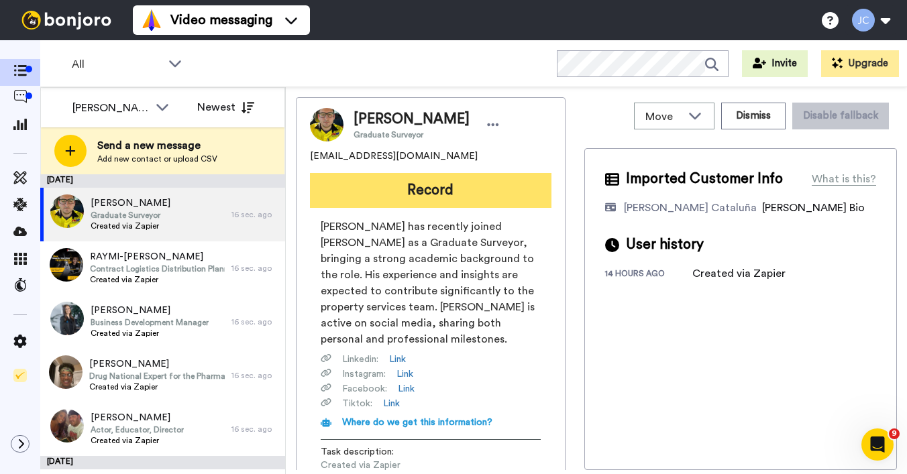
click at [431, 188] on button "Record" at bounding box center [430, 190] width 241 height 35
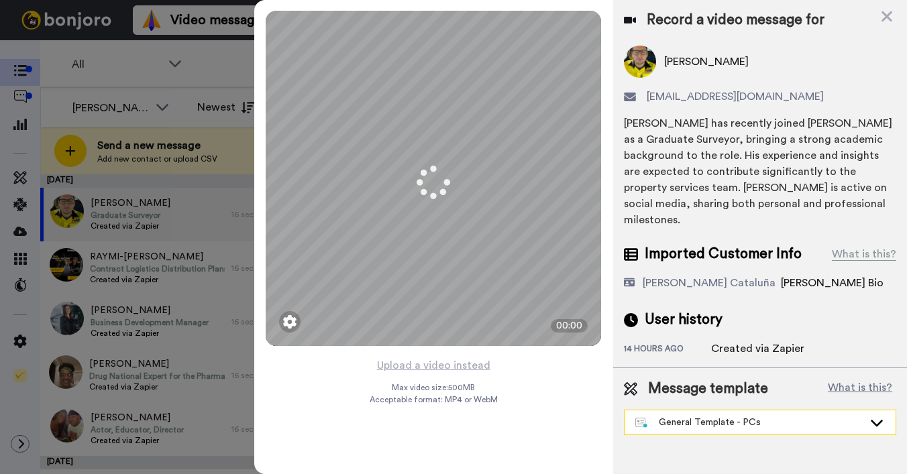
click at [746, 416] on div "General Template - PCs" at bounding box center [749, 422] width 228 height 13
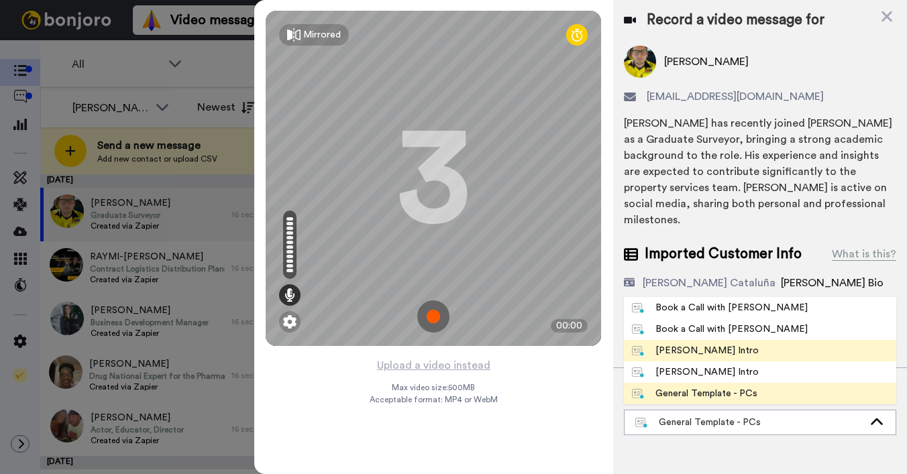
click at [701, 344] on div "Josephine Bonjoro Intro" at bounding box center [695, 350] width 127 height 13
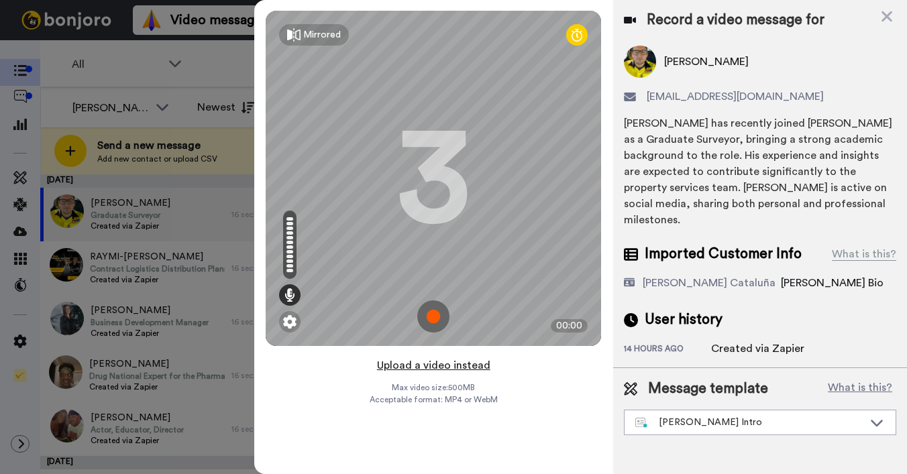
click at [429, 368] on button "Upload a video instead" at bounding box center [433, 365] width 121 height 17
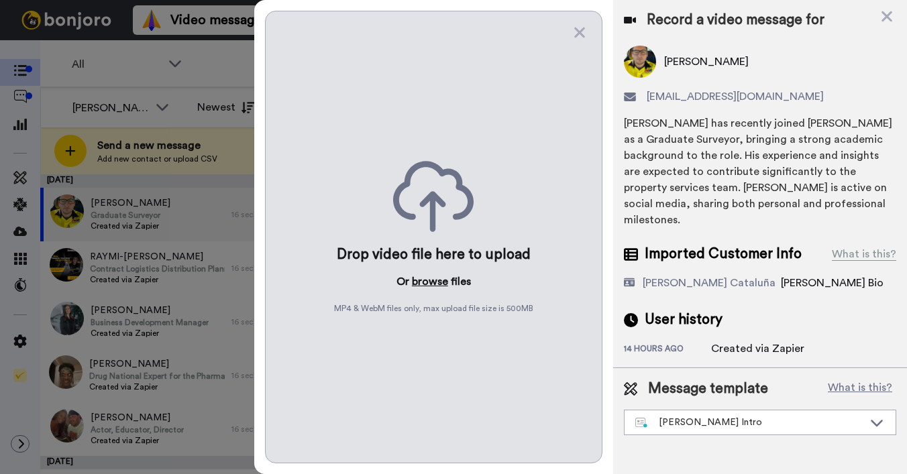
click at [425, 285] on button "browse" at bounding box center [430, 282] width 36 height 16
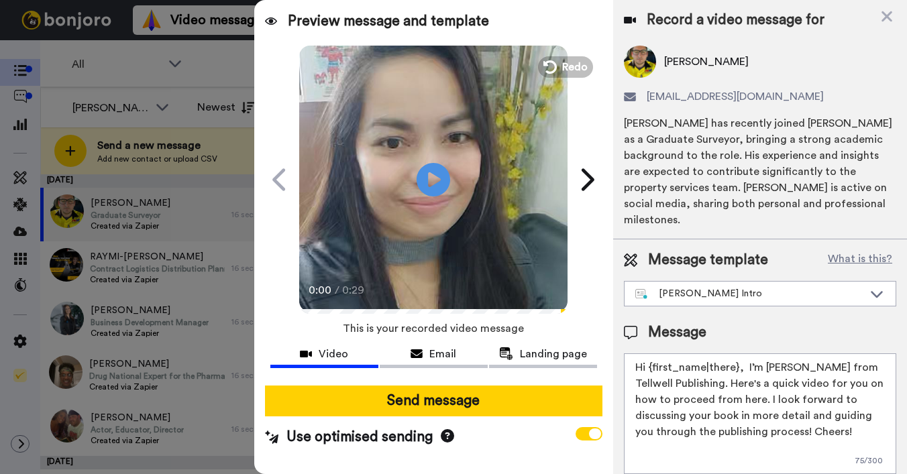
drag, startPoint x: 650, startPoint y: 350, endPoint x: 735, endPoint y: 353, distance: 84.6
click at [735, 354] on textarea "Hi {first_name|there}, I’m Joe from Tellwell Publishing. Here's a quick video f…" at bounding box center [760, 414] width 272 height 121
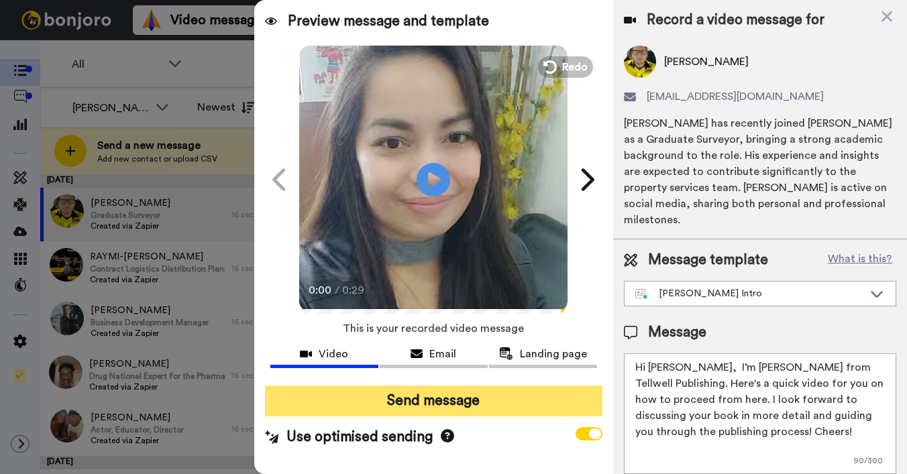
type textarea "Hi Zac, I’m Joe from Tellwell Publishing. Here's a quick video for you on how t…"
click at [545, 407] on button "Send message" at bounding box center [433, 401] width 337 height 31
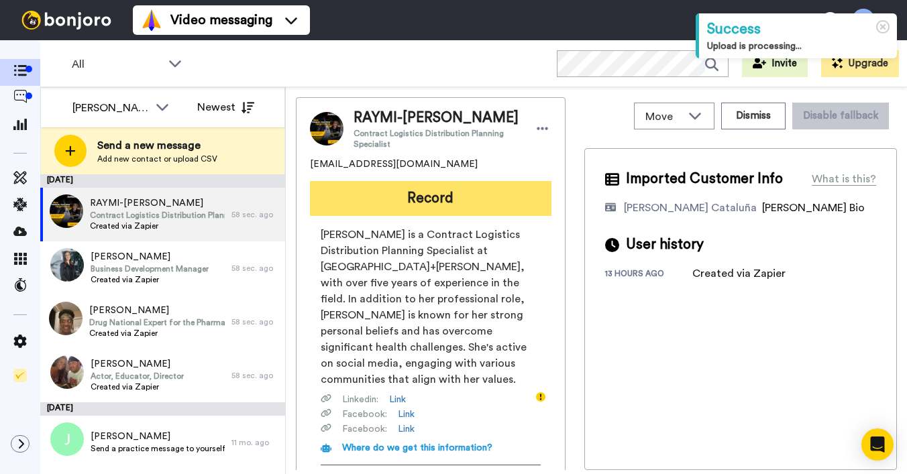
click at [450, 216] on button "Record" at bounding box center [430, 198] width 241 height 35
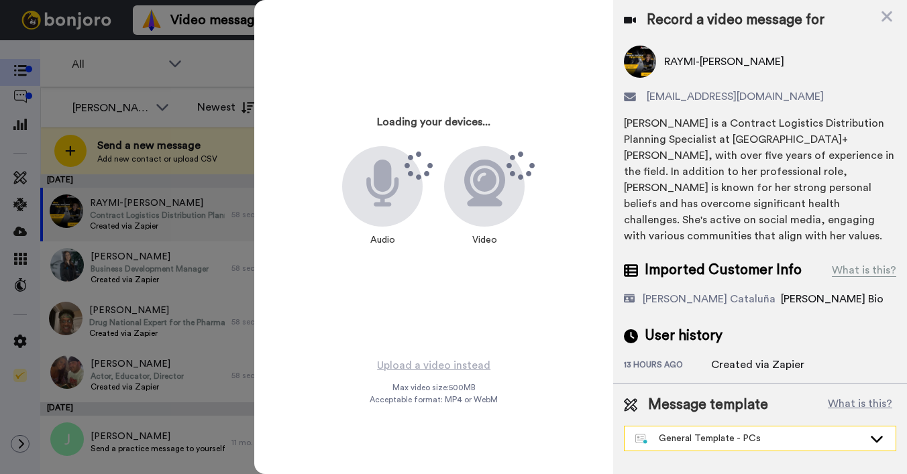
click at [720, 432] on div "General Template - PCs" at bounding box center [749, 438] width 228 height 13
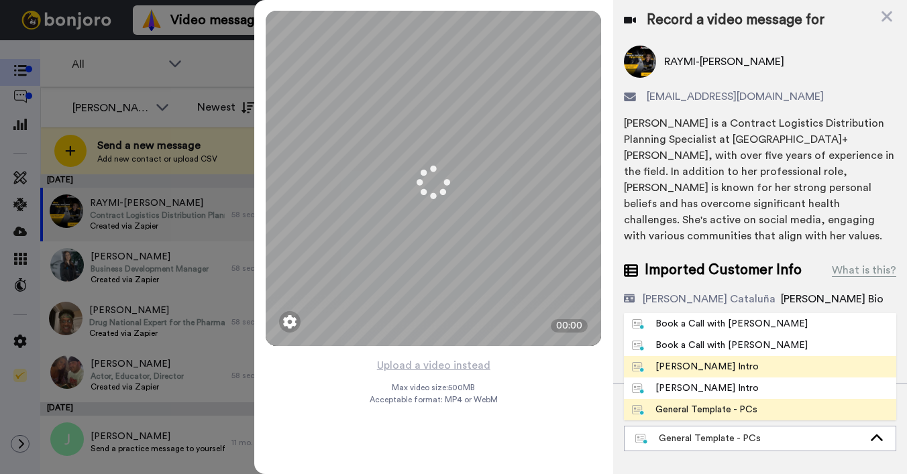
click at [708, 360] on div "[PERSON_NAME] Intro" at bounding box center [695, 366] width 127 height 13
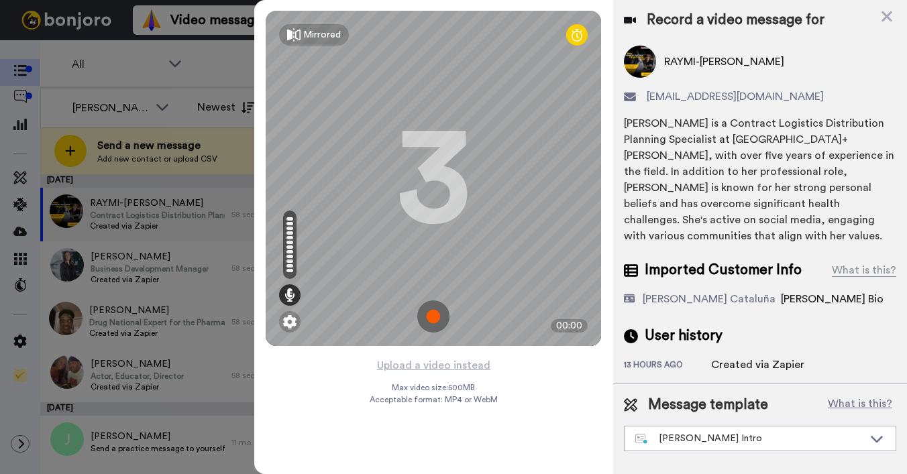
click at [429, 368] on button "Upload a video instead" at bounding box center [433, 365] width 121 height 17
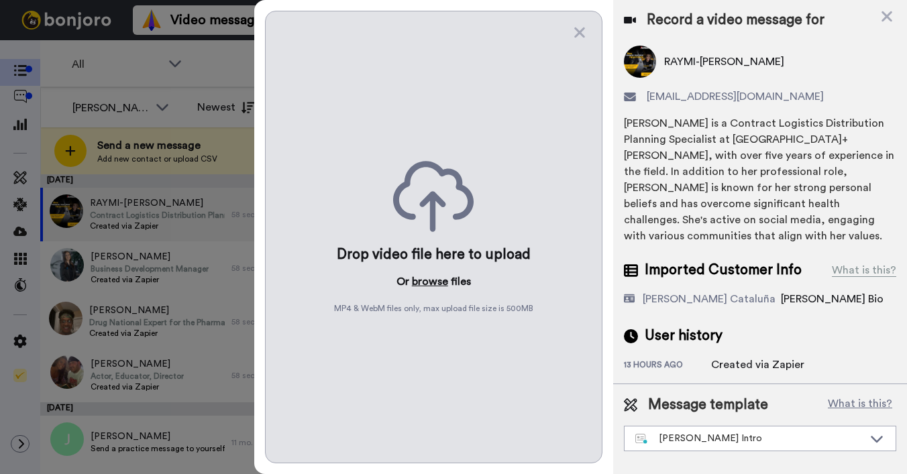
click at [431, 286] on button "browse" at bounding box center [430, 282] width 36 height 16
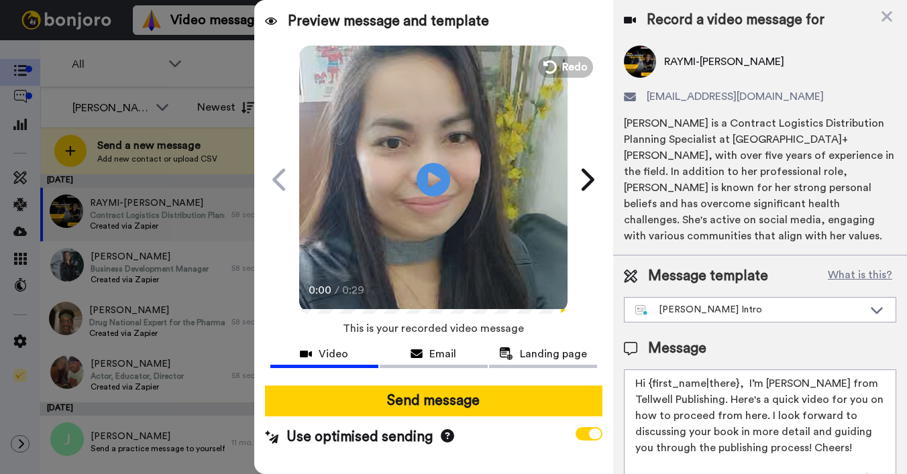
drag, startPoint x: 648, startPoint y: 382, endPoint x: 735, endPoint y: 386, distance: 86.7
click at [735, 386] on textarea "Hi {first_name|there}, I’m [PERSON_NAME] from Tellwell Publishing. Here's a qui…" at bounding box center [760, 430] width 272 height 121
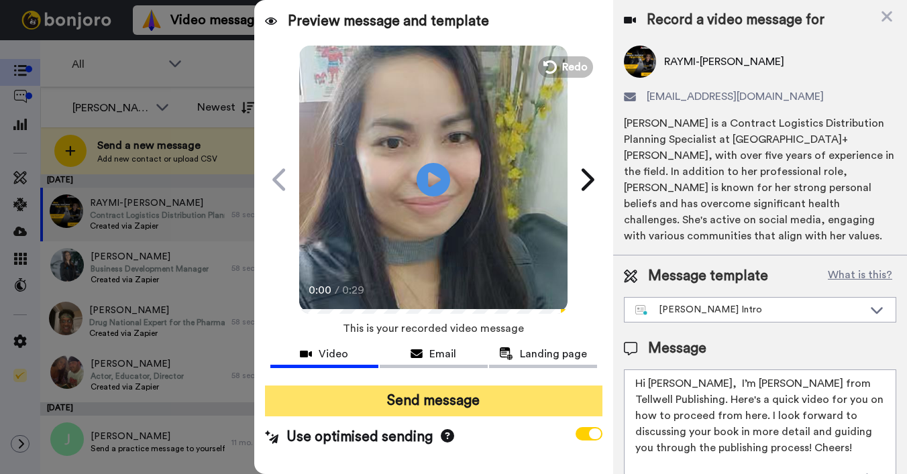
type textarea "Hi Raymi-Leigh, I’m Joe from Tellwell Publishing. Here's a quick video for you …"
click at [476, 398] on button "Send message" at bounding box center [433, 401] width 337 height 31
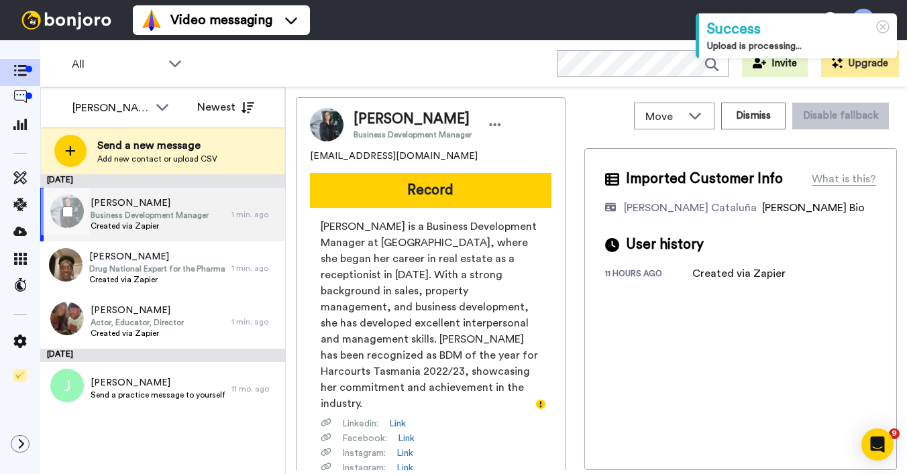
click at [161, 231] on div "Shania Whitehouse Business Development Manager Created via Zapier" at bounding box center [150, 215] width 118 height 36
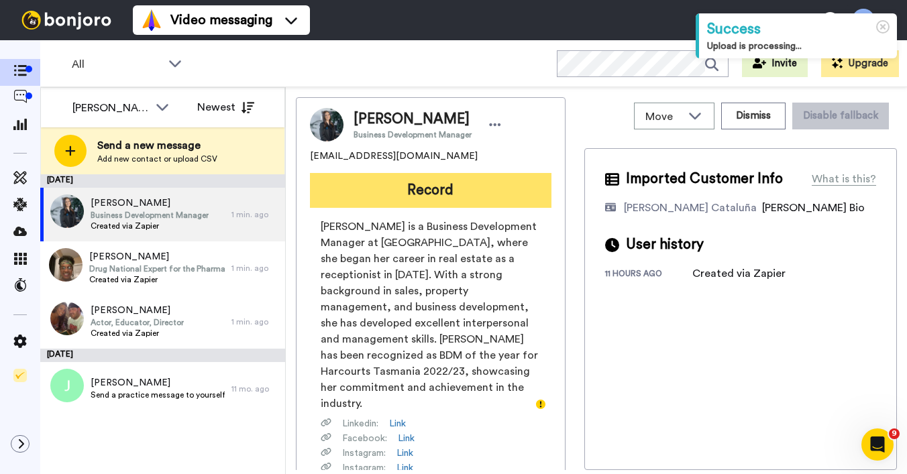
click at [413, 182] on button "Record" at bounding box center [430, 190] width 241 height 35
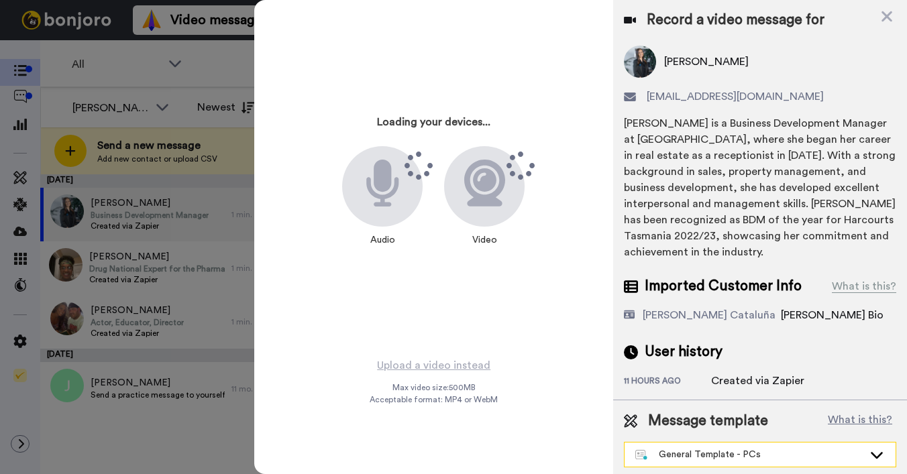
click at [683, 448] on div "General Template - PCs" at bounding box center [749, 454] width 228 height 13
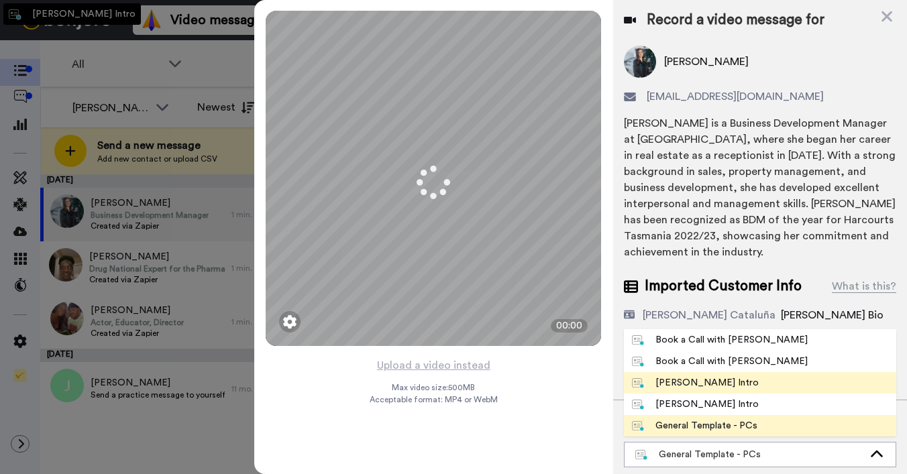
click at [690, 382] on div "[PERSON_NAME] Intro" at bounding box center [695, 382] width 127 height 13
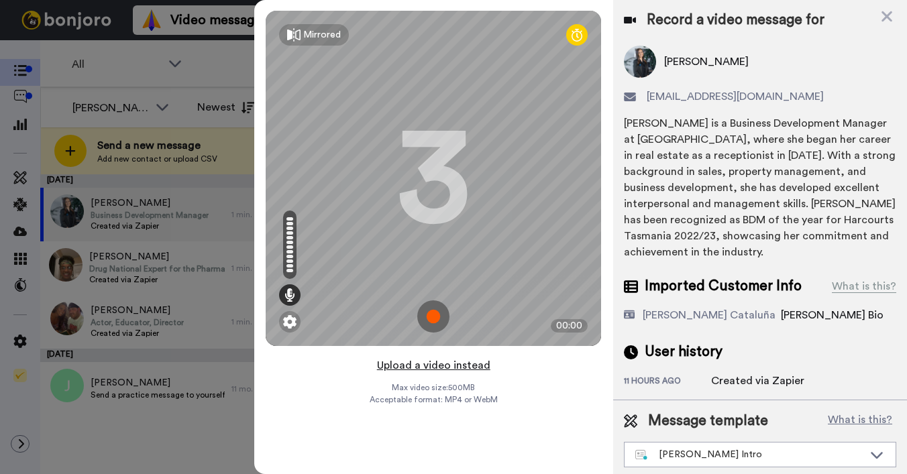
click at [421, 368] on button "Upload a video instead" at bounding box center [433, 365] width 121 height 17
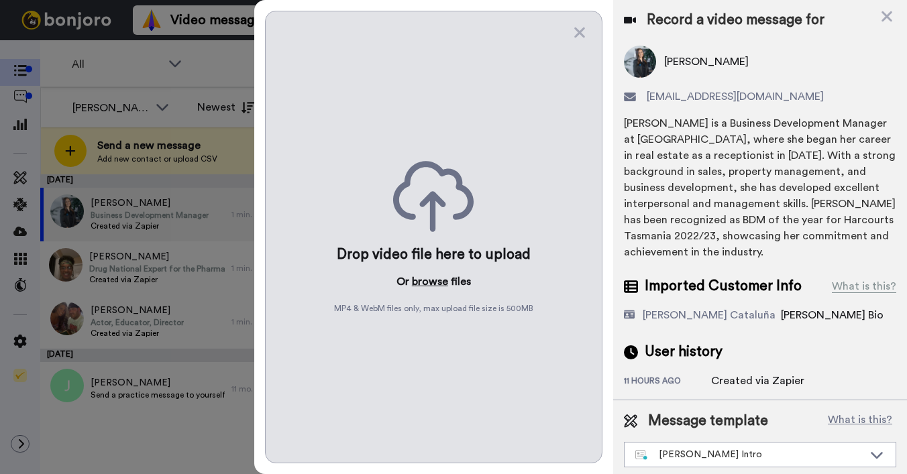
click at [438, 284] on button "browse" at bounding box center [430, 282] width 36 height 16
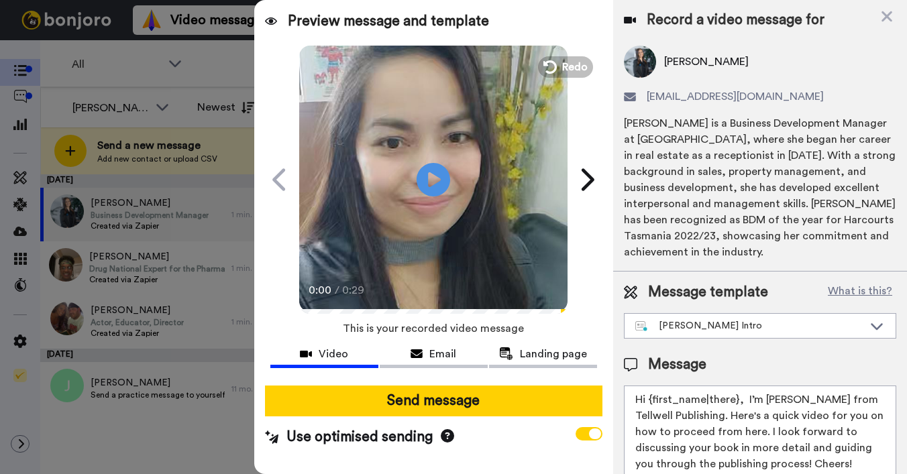
drag, startPoint x: 649, startPoint y: 394, endPoint x: 736, endPoint y: 402, distance: 87.5
click at [736, 402] on textarea "Hi {first_name|there}, I’m [PERSON_NAME] from Tellwell Publishing. Here's a qui…" at bounding box center [760, 446] width 272 height 121
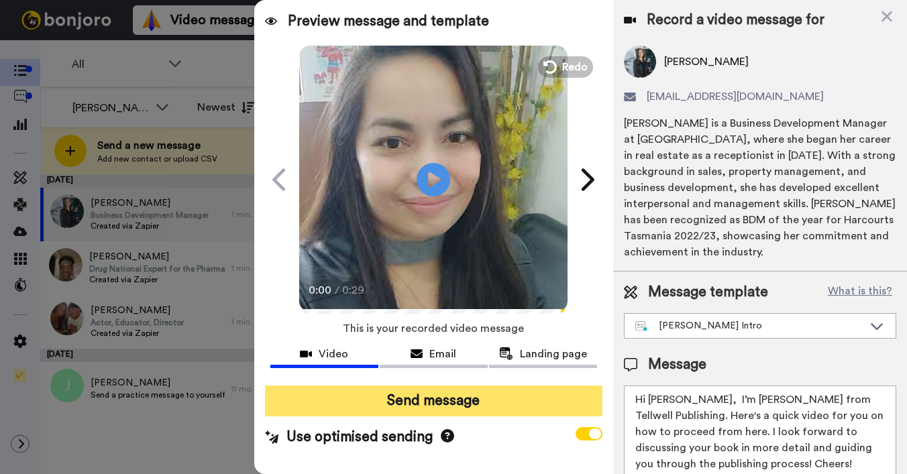
type textarea "Hi Shania, I’m Joe from Tellwell Publishing. Here's a quick video for you on ho…"
click at [535, 394] on button "Send message" at bounding box center [433, 401] width 337 height 31
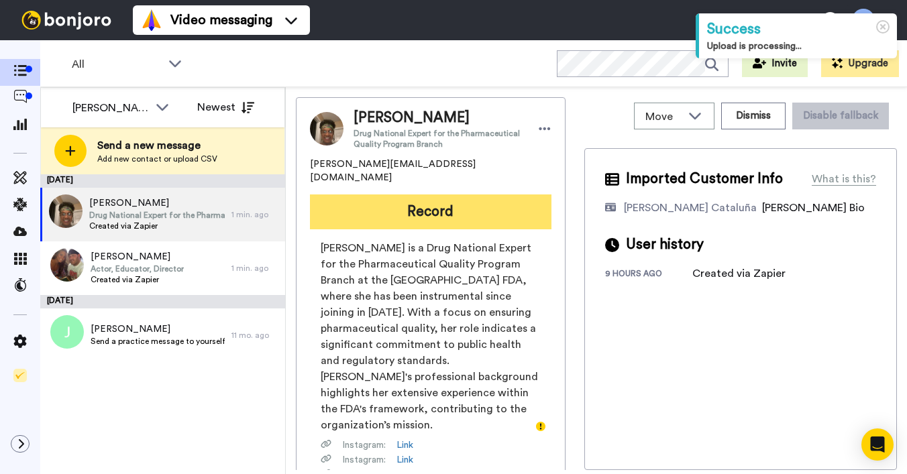
click at [433, 207] on button "Record" at bounding box center [430, 212] width 241 height 35
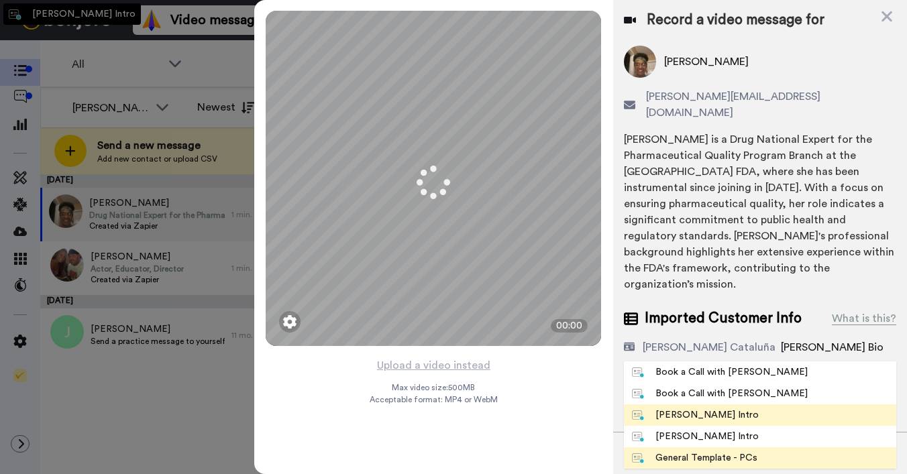
click at [685, 409] on div "[PERSON_NAME] Intro" at bounding box center [695, 415] width 127 height 13
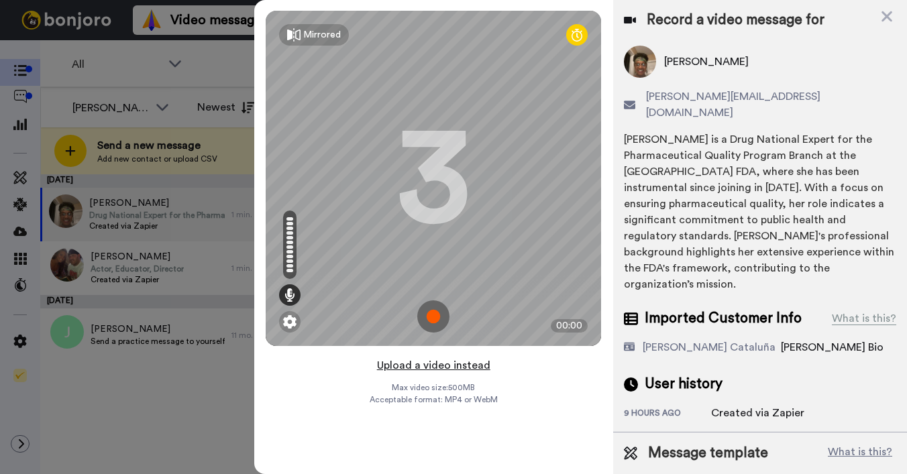
click at [421, 359] on button "Upload a video instead" at bounding box center [433, 365] width 121 height 17
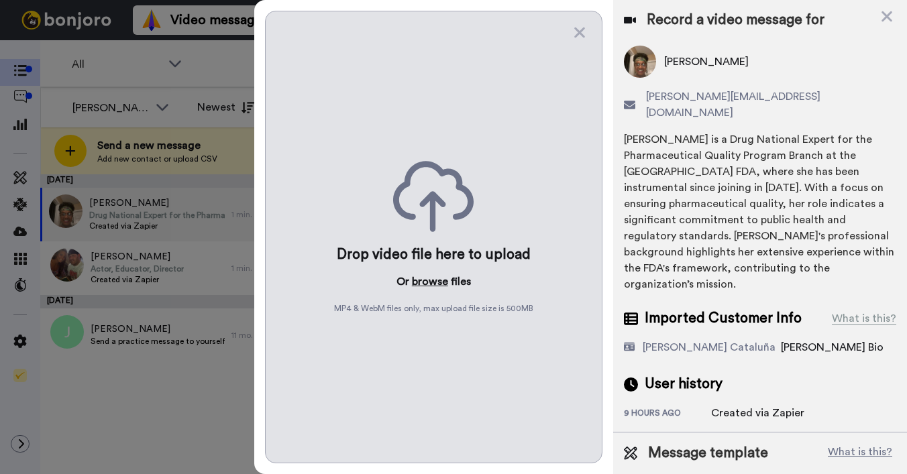
click at [428, 287] on button "browse" at bounding box center [430, 282] width 36 height 16
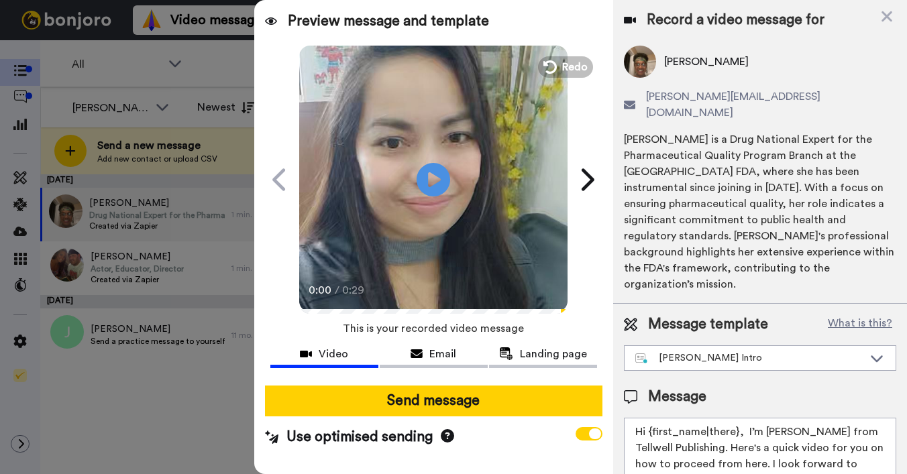
drag, startPoint x: 652, startPoint y: 400, endPoint x: 737, endPoint y: 401, distance: 84.5
click at [737, 418] on textarea "Hi {first_name|there}, I’m Joe from Tellwell Publishing. Here's a quick video f…" at bounding box center [760, 478] width 272 height 121
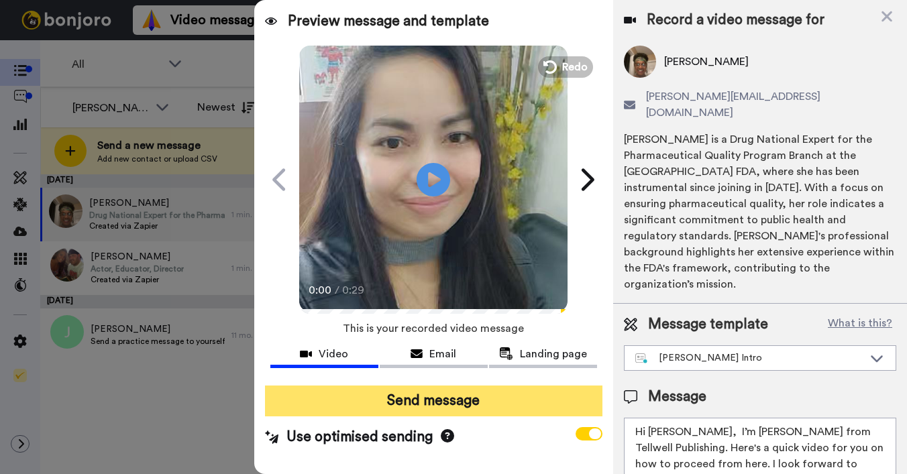
type textarea "Hi Sandra, I’m Joe from Tellwell Publishing. Here's a quick video for you on ho…"
click at [524, 404] on button "Send message" at bounding box center [433, 401] width 337 height 31
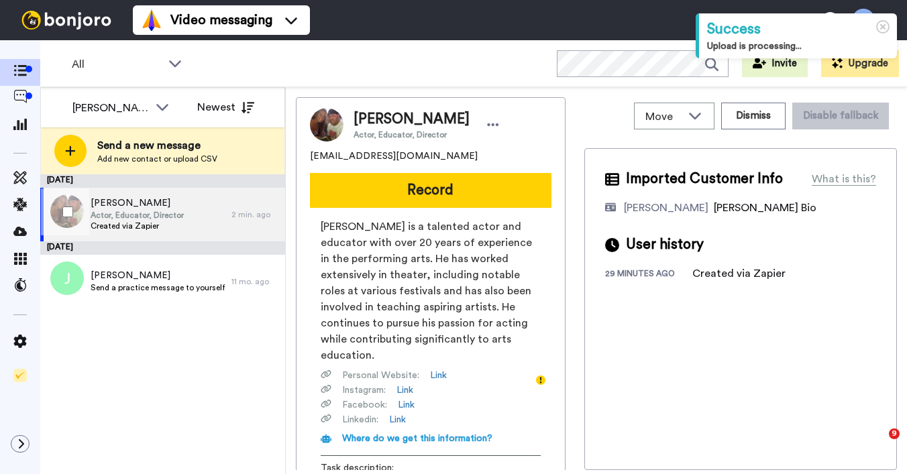
click at [204, 217] on div "[PERSON_NAME] Actor, Educator, Director Created via Zapier" at bounding box center [135, 215] width 191 height 54
click at [195, 365] on div "[DATE] [PERSON_NAME] Actor, Educator, Director Created via Zapier 2 min. ago [D…" at bounding box center [162, 324] width 245 height 300
click at [172, 223] on span "Created via Zapier" at bounding box center [137, 226] width 93 height 11
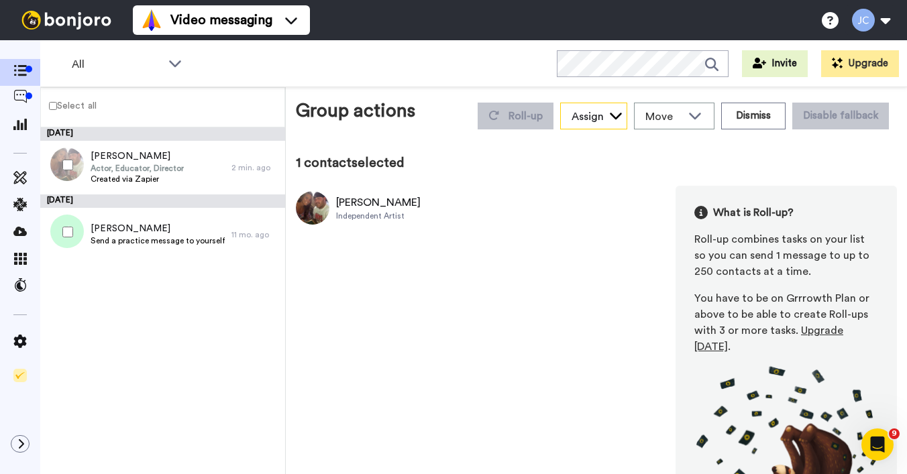
click at [582, 117] on div "Assign" at bounding box center [588, 117] width 32 height 16
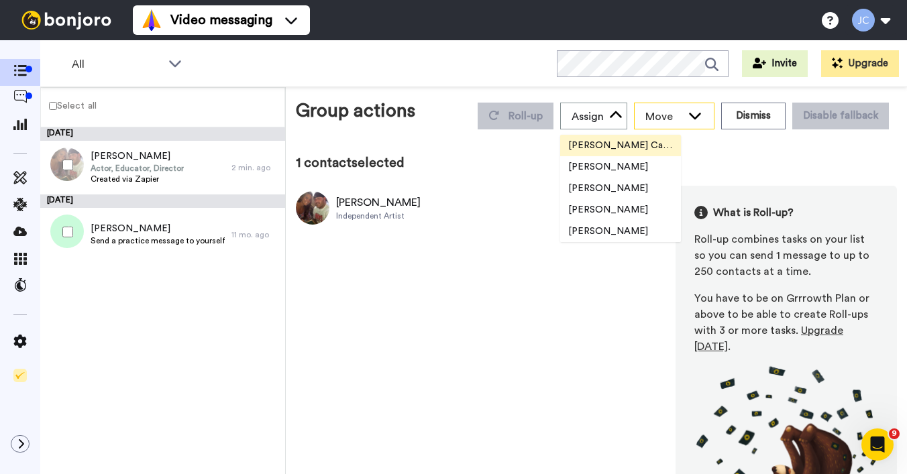
click at [687, 118] on icon at bounding box center [695, 115] width 16 height 13
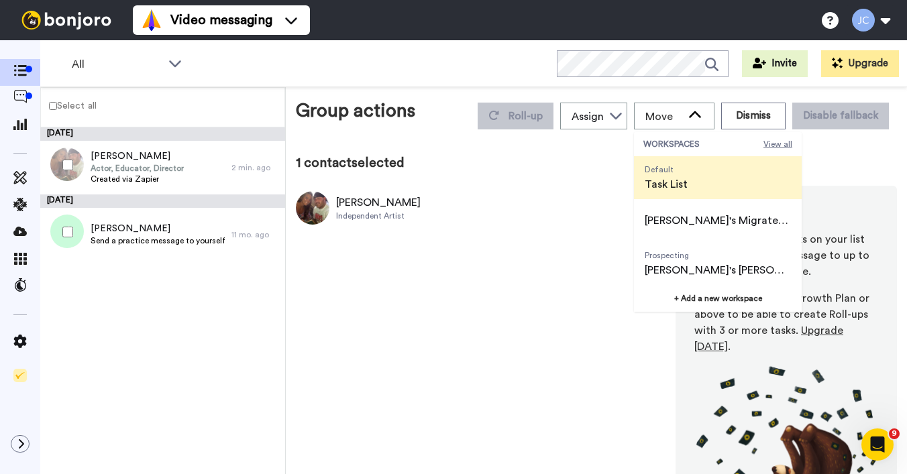
click at [766, 139] on span "View all" at bounding box center [777, 144] width 29 height 11
click at [609, 112] on icon at bounding box center [615, 115] width 13 height 13
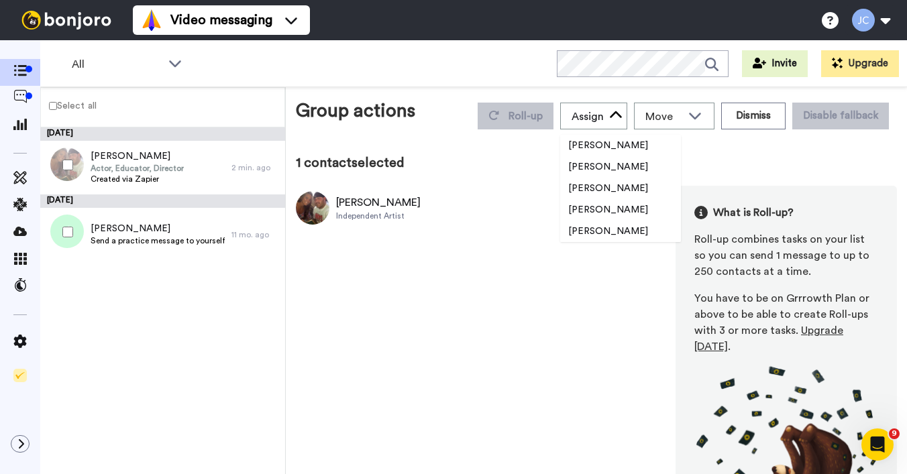
scroll to position [36, 0]
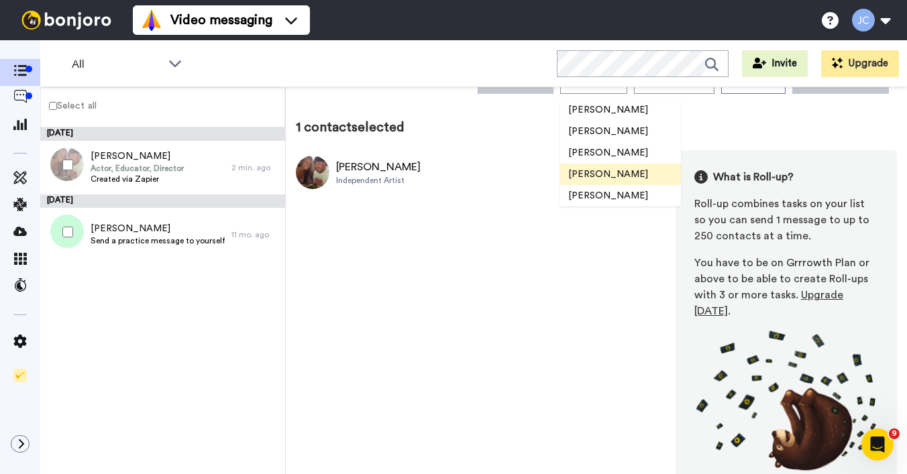
click at [580, 178] on span "Bruce Navarro" at bounding box center [608, 174] width 96 height 13
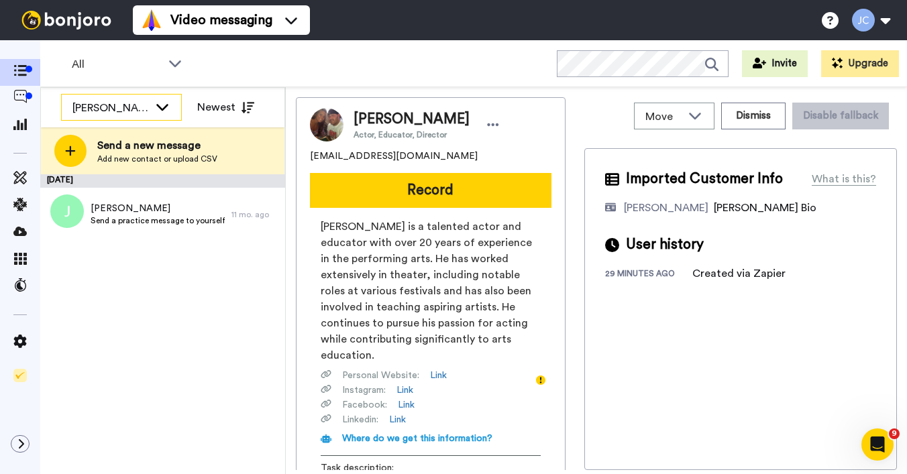
click at [152, 109] on div "Josephine Cataluña" at bounding box center [121, 108] width 119 height 27
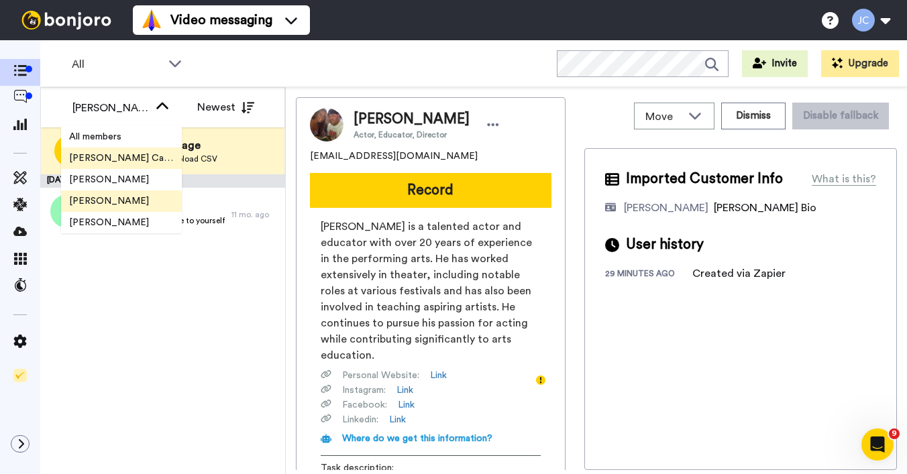
click at [115, 196] on span "Gilda Amante" at bounding box center [109, 201] width 96 height 13
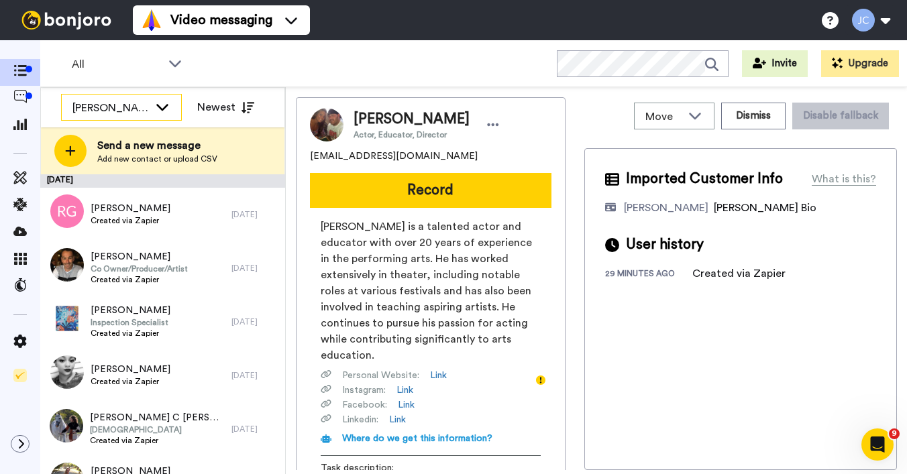
click at [159, 100] on icon at bounding box center [162, 106] width 16 height 13
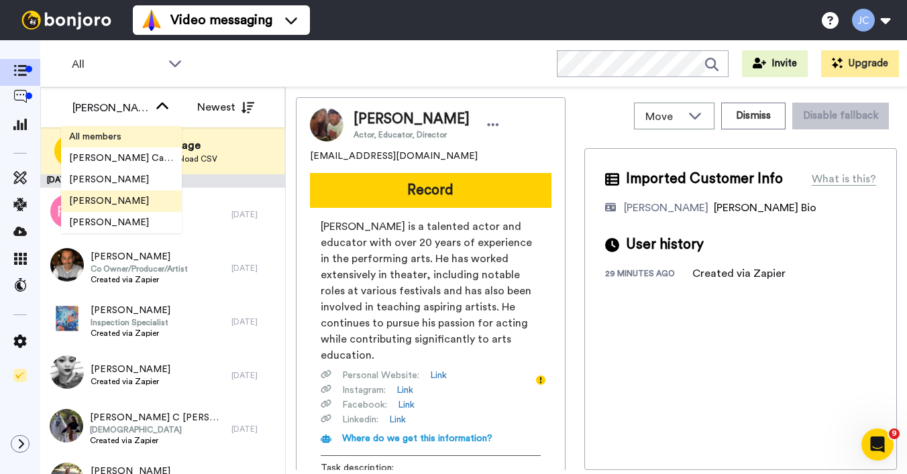
click at [126, 141] on span "All members" at bounding box center [95, 136] width 68 height 13
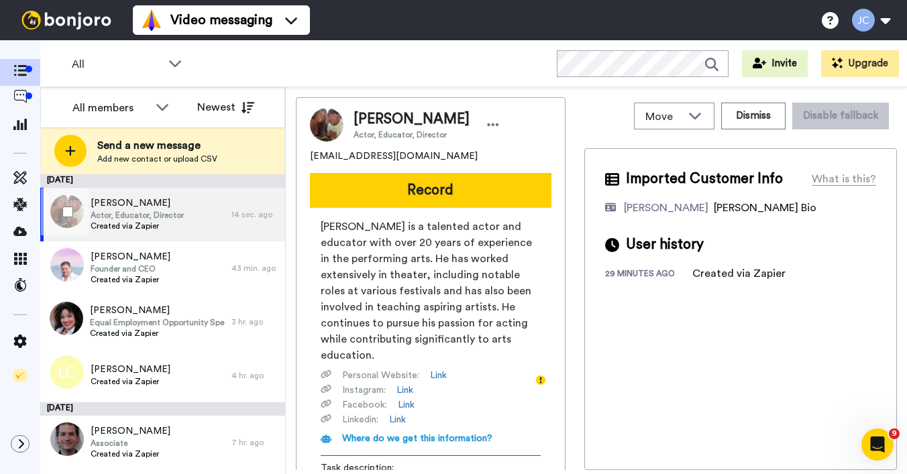
click at [144, 216] on span "Actor, Educator, Director" at bounding box center [137, 215] width 93 height 11
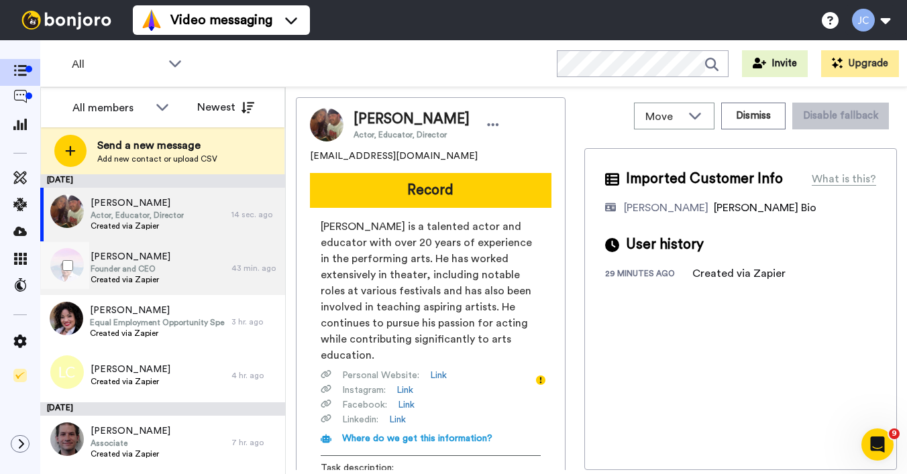
click at [129, 271] on span "Founder and CEO" at bounding box center [131, 269] width 80 height 11
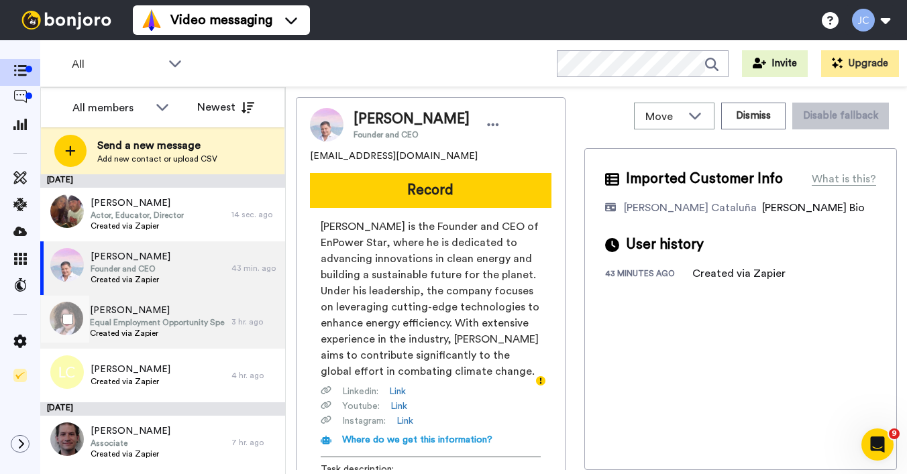
click at [145, 335] on span "Created via Zapier" at bounding box center [157, 333] width 135 height 11
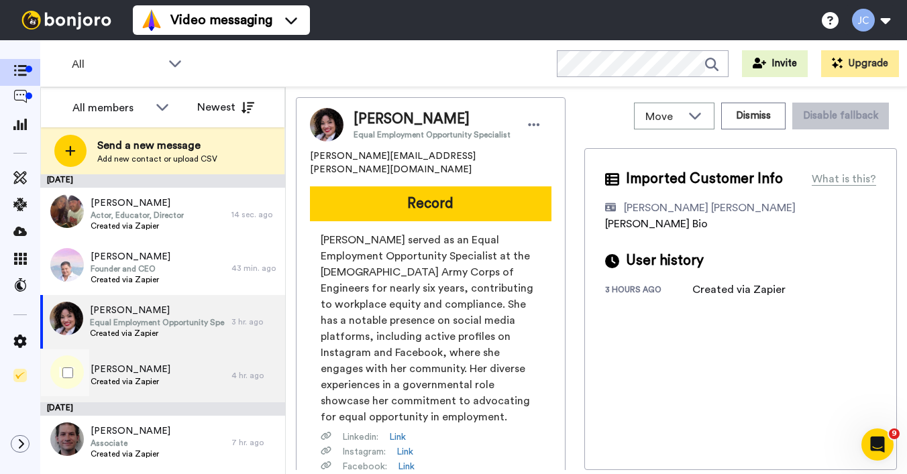
click at [135, 362] on div "Louis Clarke Created via Zapier" at bounding box center [135, 376] width 191 height 54
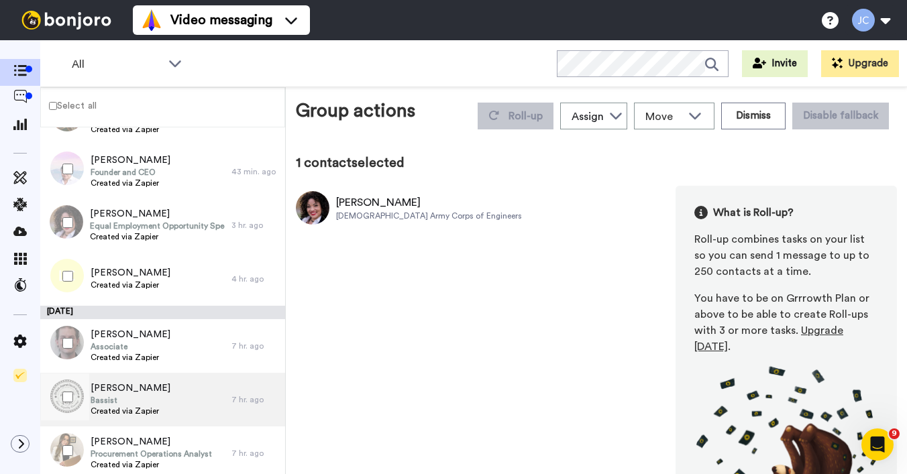
scroll to position [105, 0]
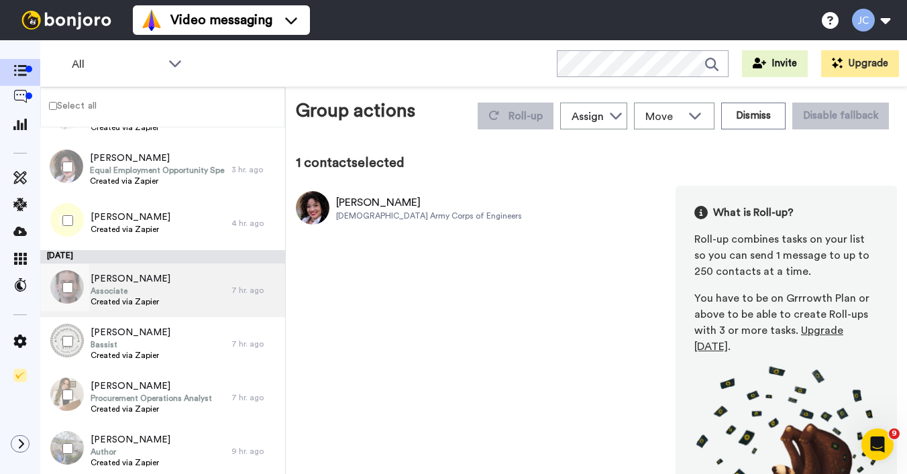
click at [141, 300] on span "Created via Zapier" at bounding box center [131, 301] width 80 height 11
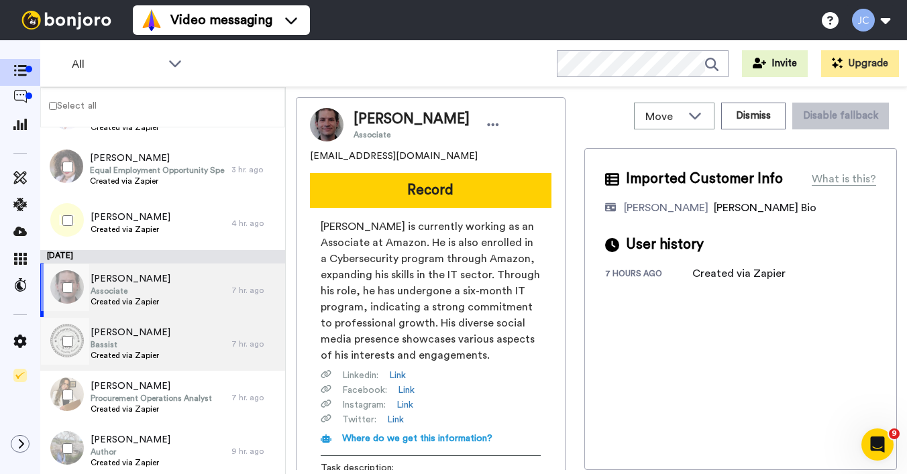
click at [119, 347] on span "Bassist" at bounding box center [131, 344] width 80 height 11
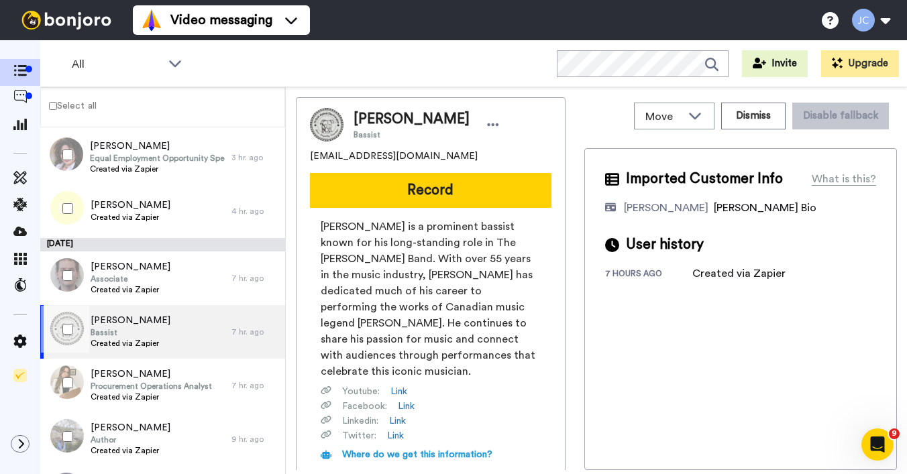
scroll to position [188, 0]
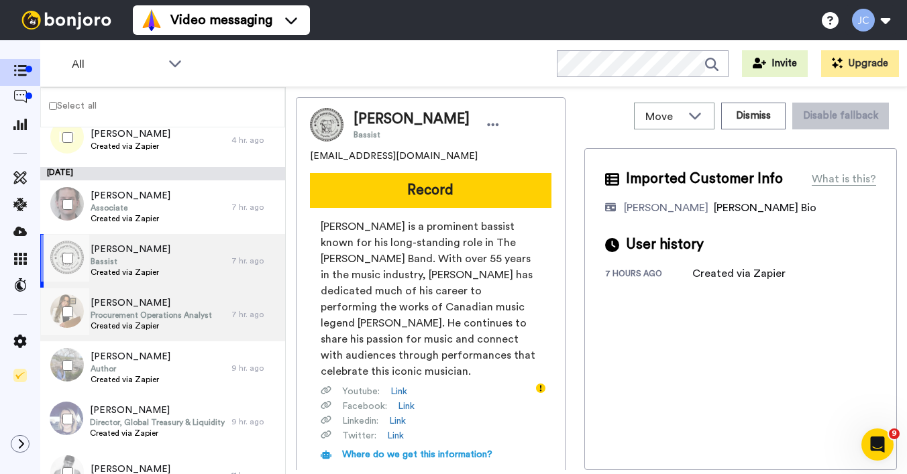
click at [129, 326] on span "Created via Zapier" at bounding box center [151, 326] width 121 height 11
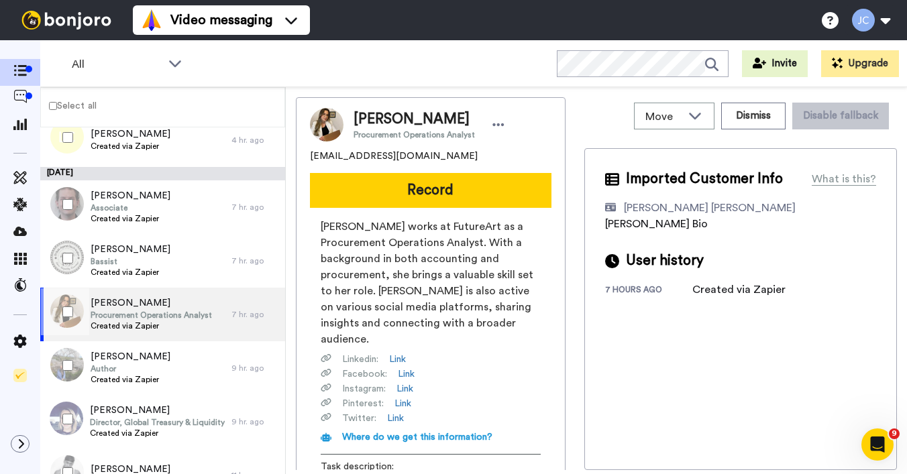
scroll to position [191, 0]
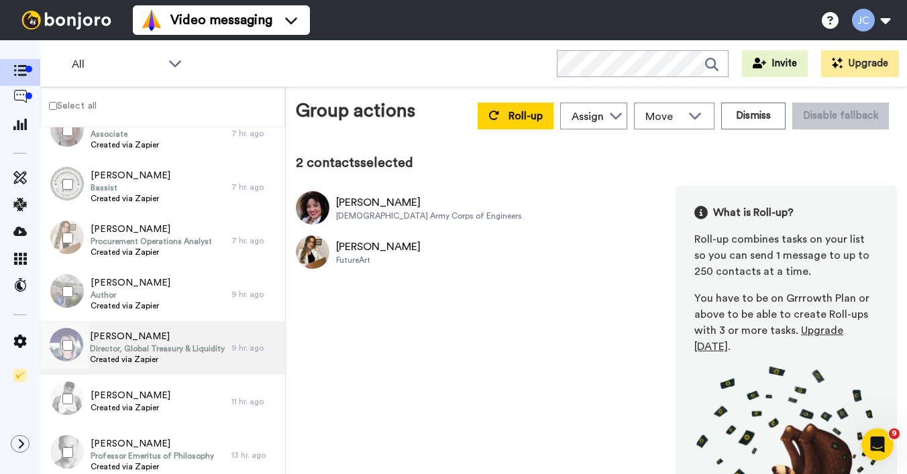
scroll to position [308, 0]
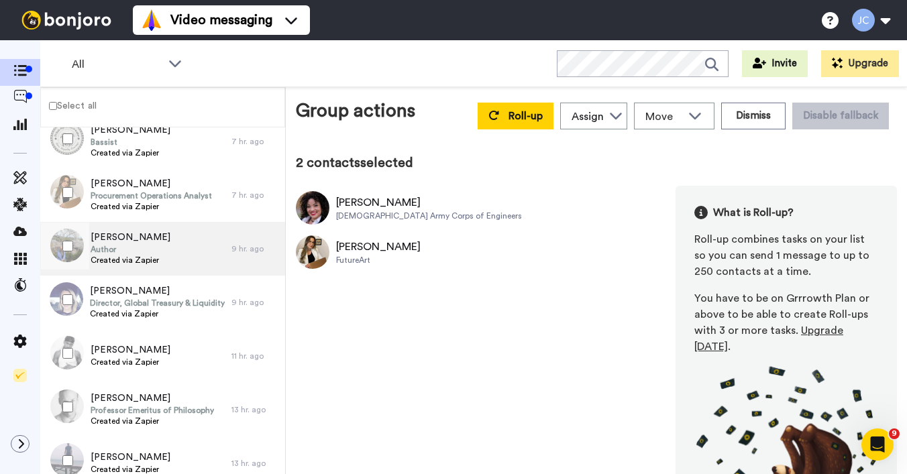
click at [141, 256] on span "Created via Zapier" at bounding box center [131, 260] width 80 height 11
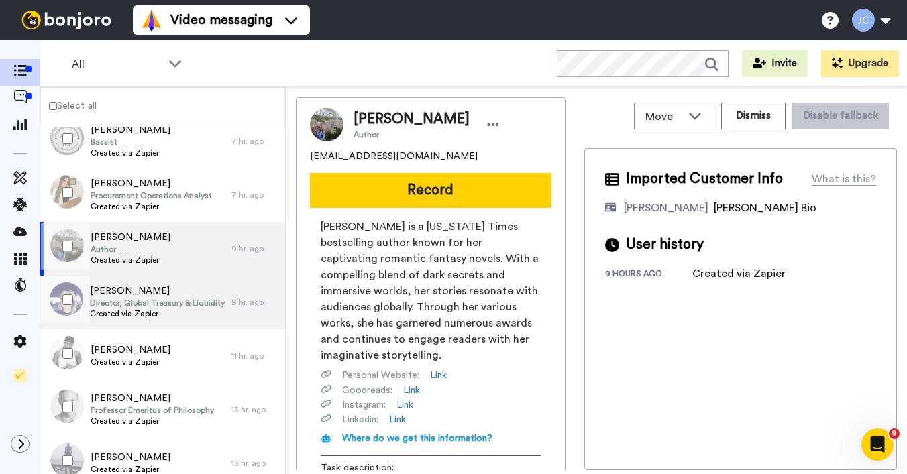
click at [141, 301] on span "Director, Global Treasury & Liquidity Solution Sales" at bounding box center [157, 303] width 135 height 11
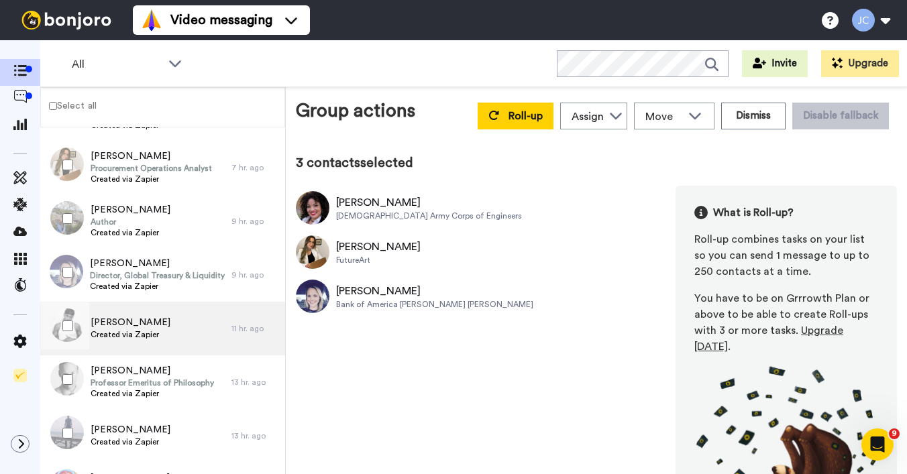
scroll to position [352, 0]
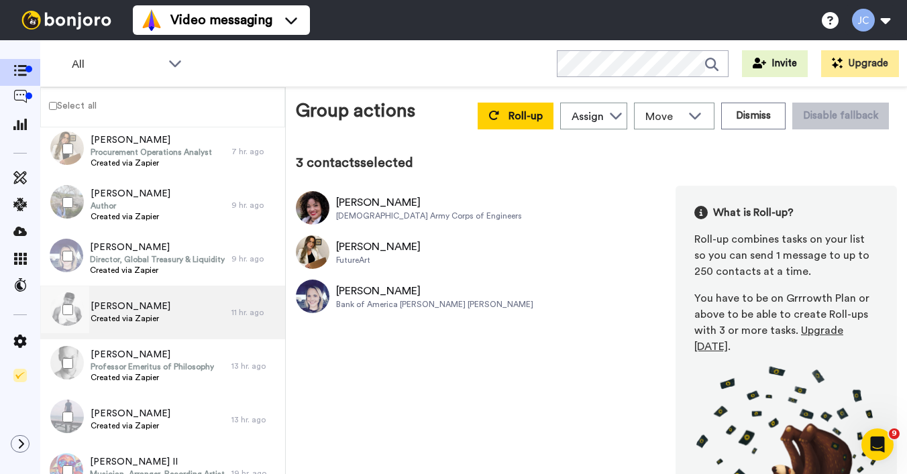
click at [160, 312] on span "Deangelo Mcfarlane" at bounding box center [131, 306] width 80 height 13
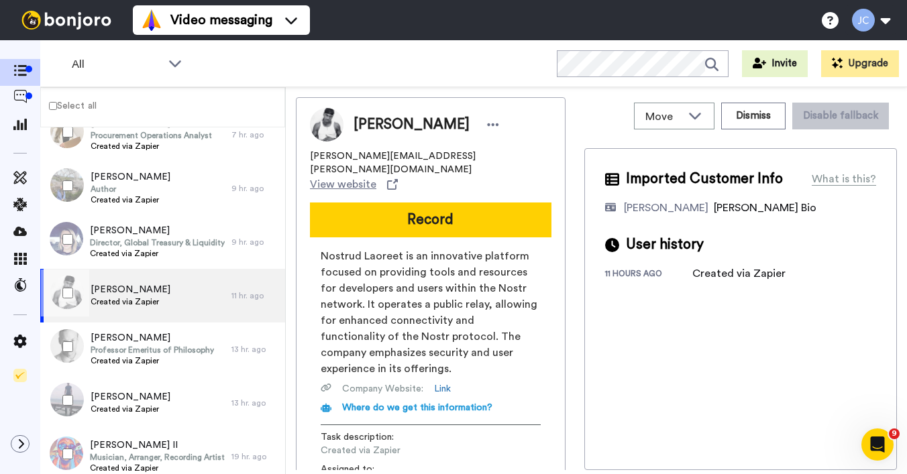
scroll to position [411, 0]
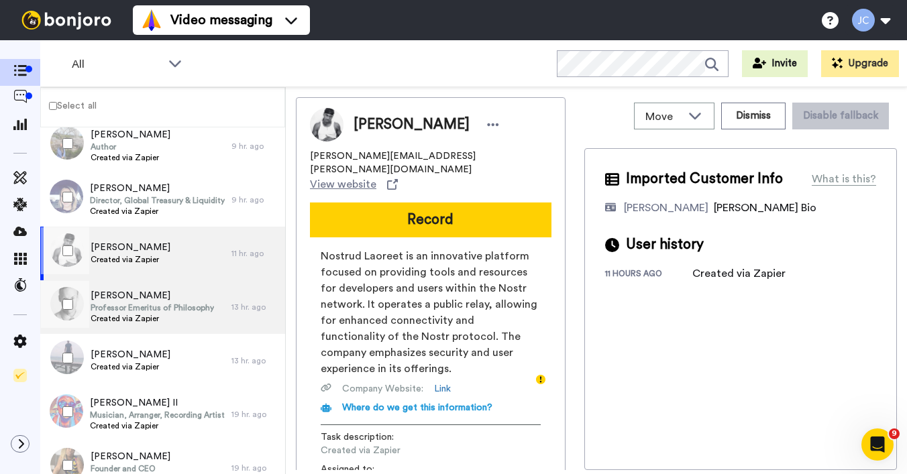
click at [162, 310] on span "Professor Emeritus of Philosophy" at bounding box center [152, 308] width 123 height 11
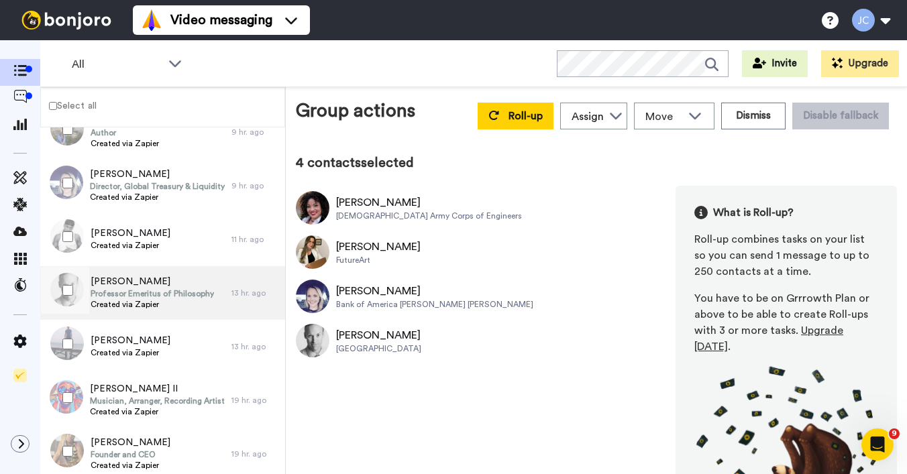
scroll to position [519, 0]
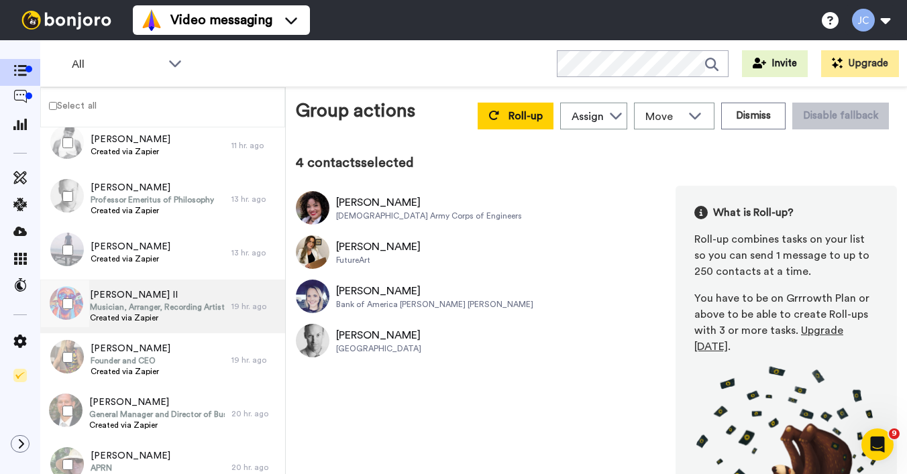
click at [150, 296] on span "Kenneth Brown II" at bounding box center [157, 294] width 135 height 13
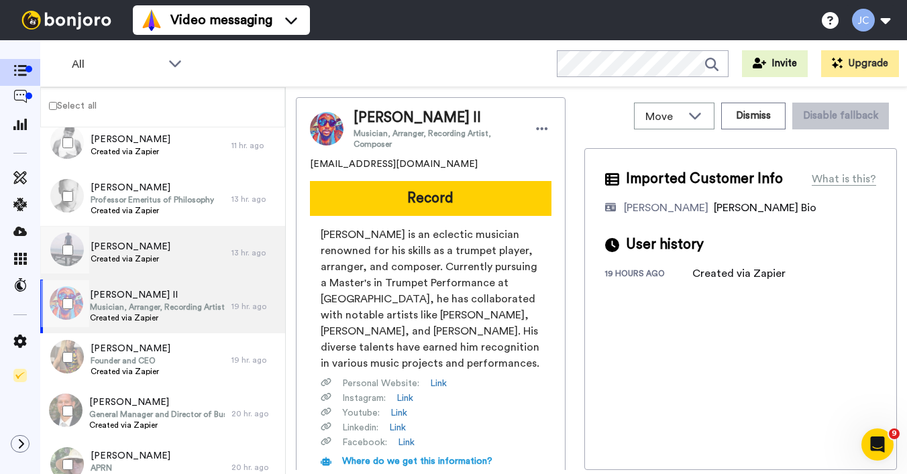
click at [152, 270] on div "NIKI MCCROSSAN Created via Zapier" at bounding box center [135, 253] width 191 height 54
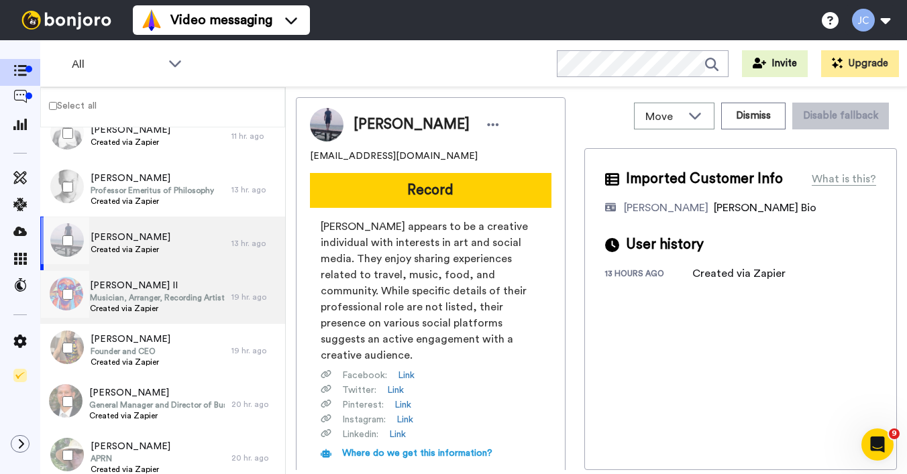
scroll to position [570, 0]
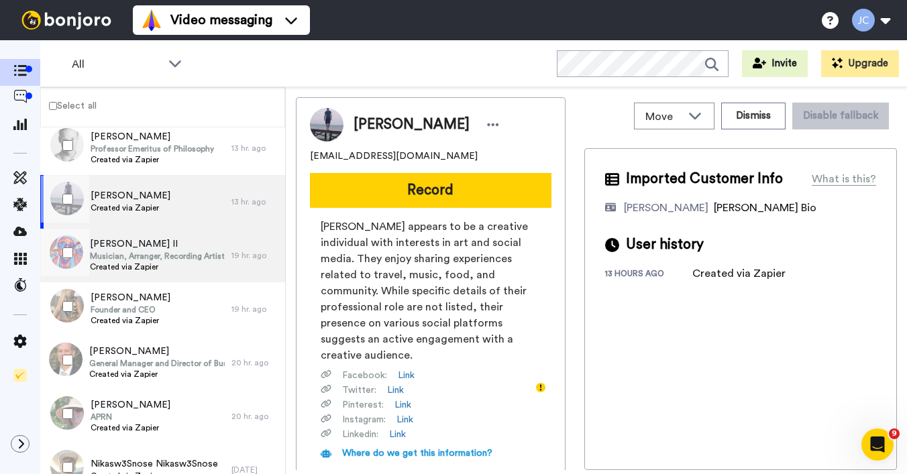
click at [149, 271] on span "Created via Zapier" at bounding box center [157, 267] width 135 height 11
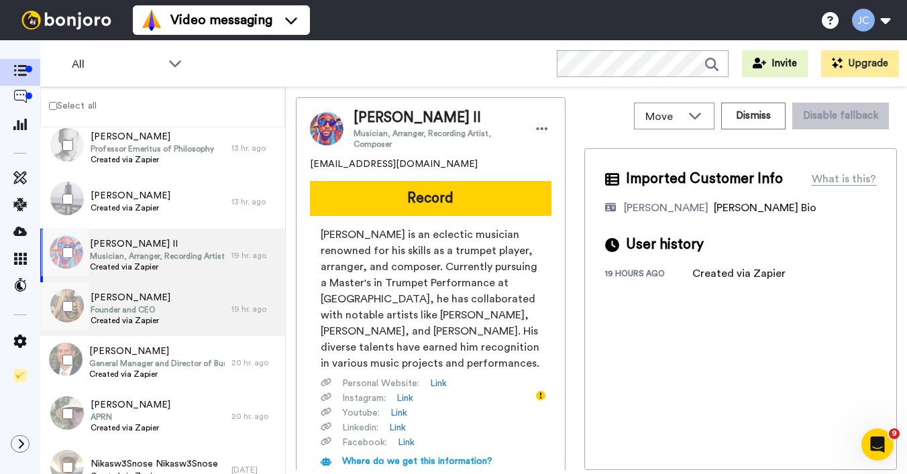
click at [132, 302] on span "Cheresse Davenport" at bounding box center [131, 297] width 80 height 13
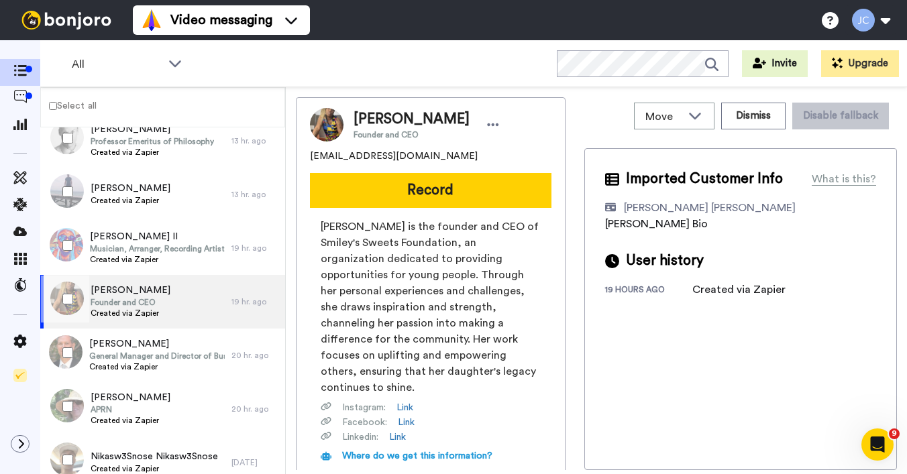
scroll to position [580, 0]
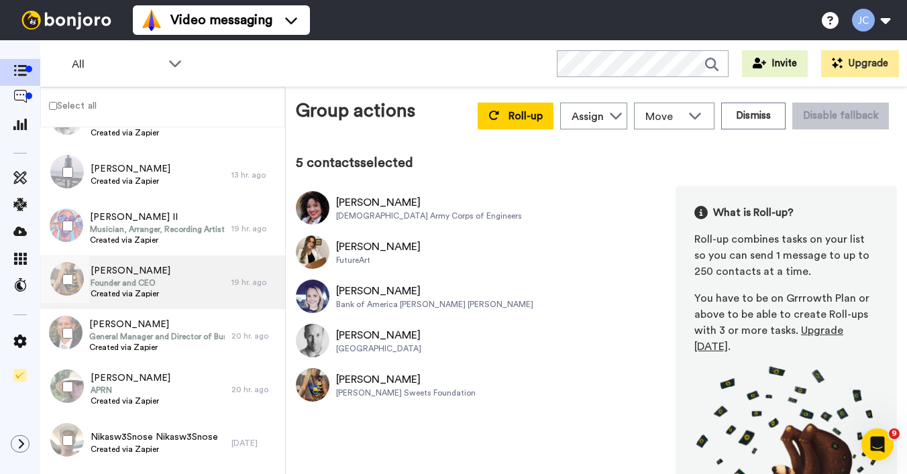
scroll to position [608, 0]
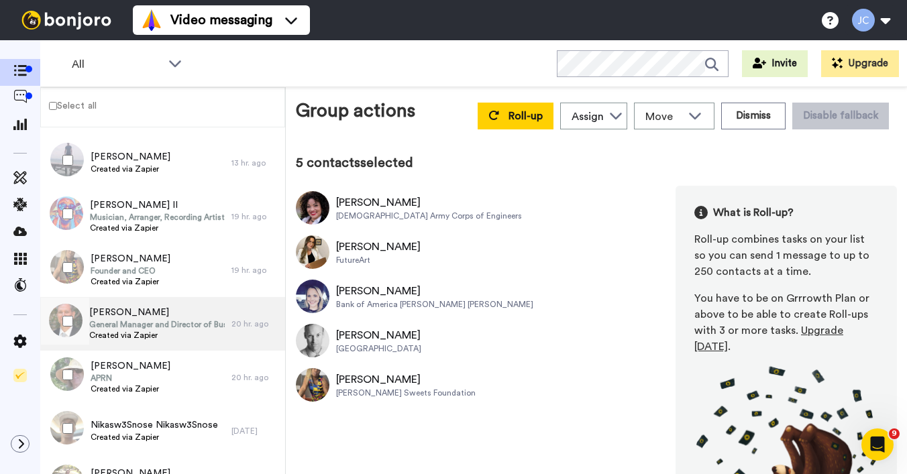
click at [127, 308] on span "William Chippich" at bounding box center [157, 312] width 136 height 13
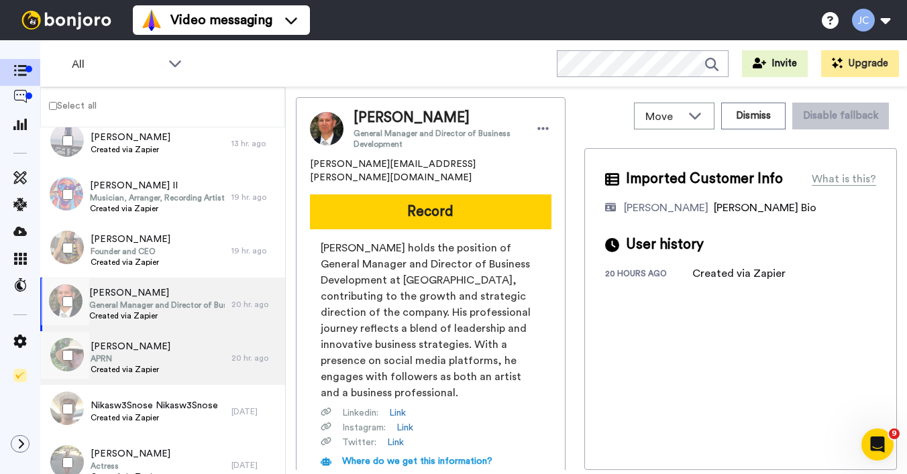
scroll to position [659, 0]
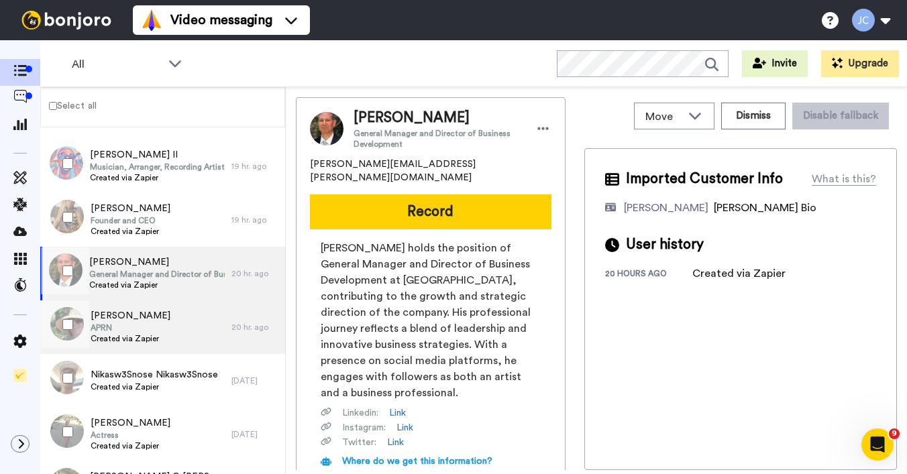
click at [131, 323] on span "APRN" at bounding box center [131, 328] width 80 height 11
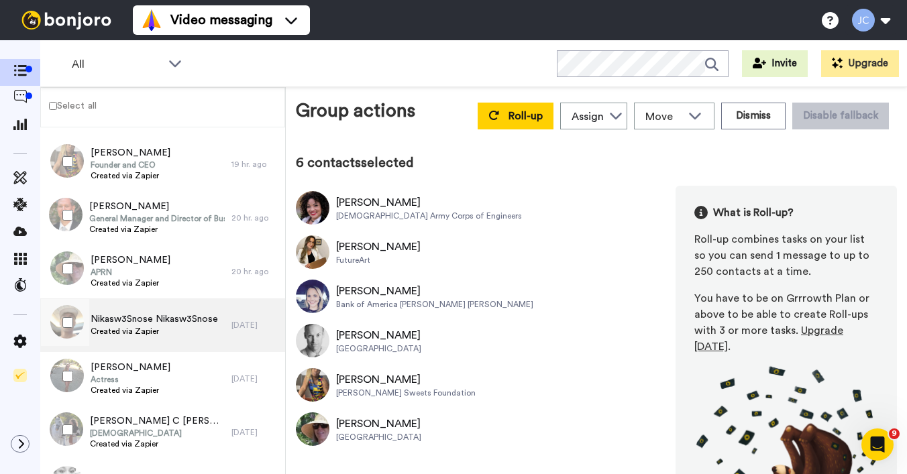
scroll to position [717, 0]
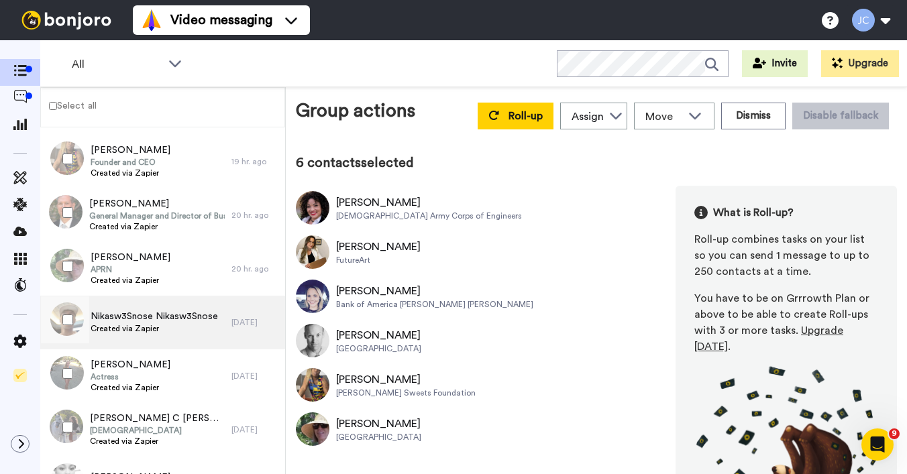
click at [133, 333] on span "Created via Zapier" at bounding box center [154, 328] width 127 height 11
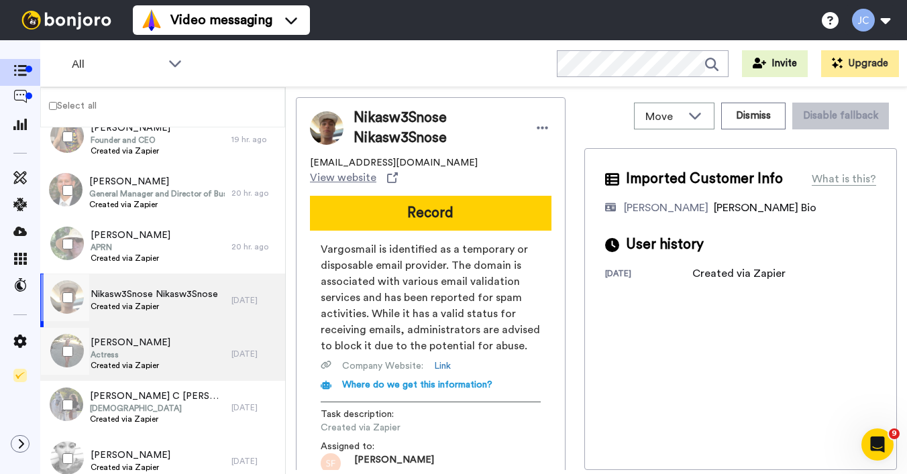
scroll to position [742, 0]
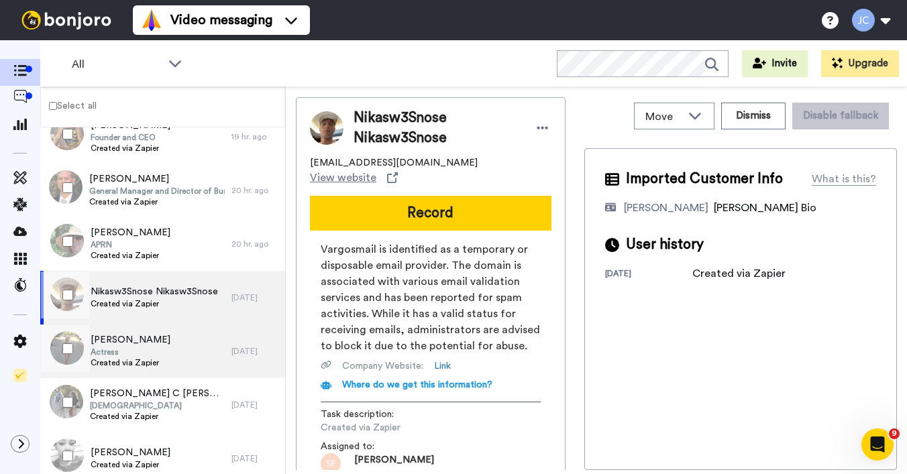
click at [129, 338] on span "Nicola Burley" at bounding box center [131, 339] width 80 height 13
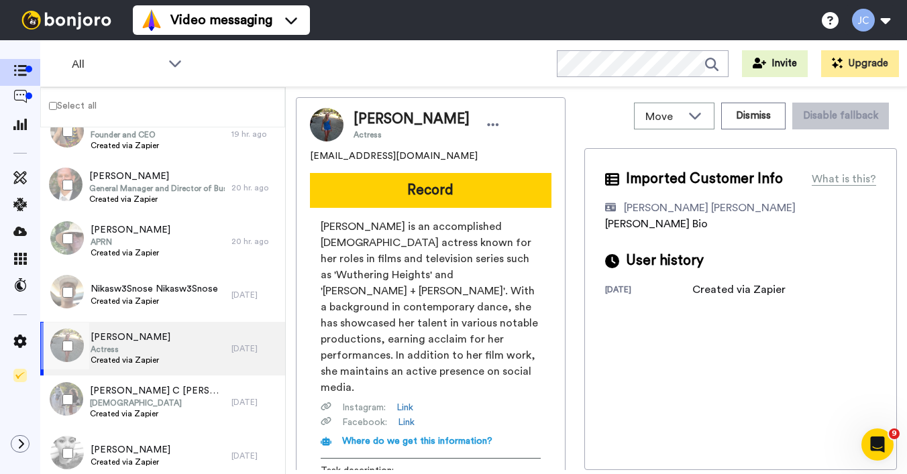
scroll to position [761, 0]
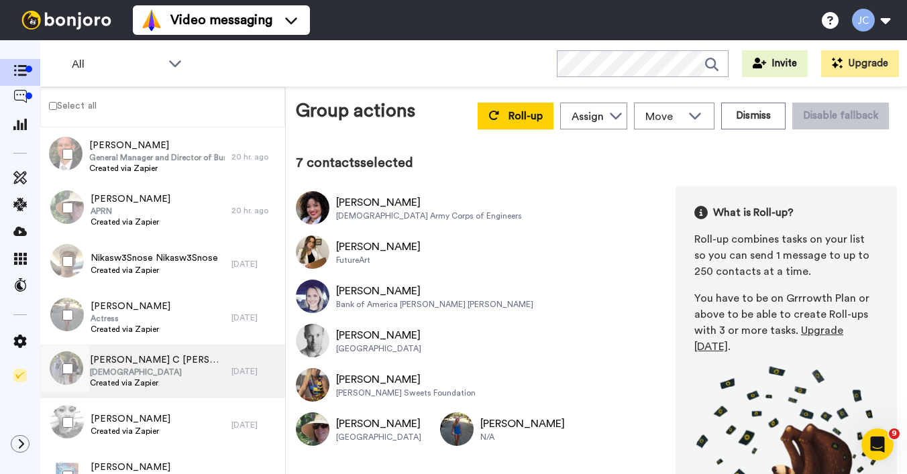
scroll to position [825, 0]
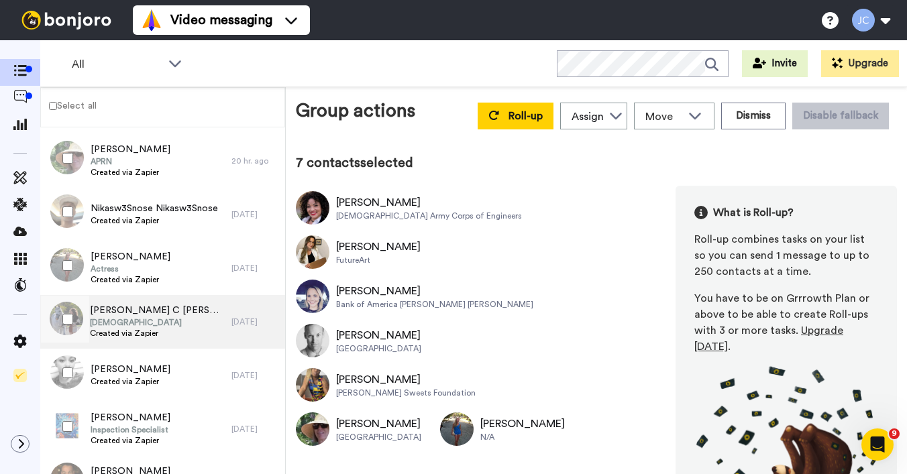
click at [148, 321] on span "Apostle" at bounding box center [157, 322] width 135 height 11
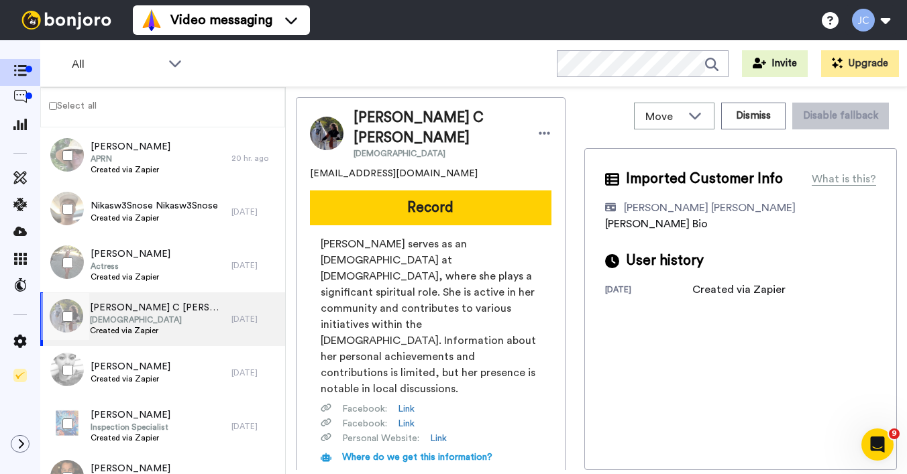
scroll to position [840, 0]
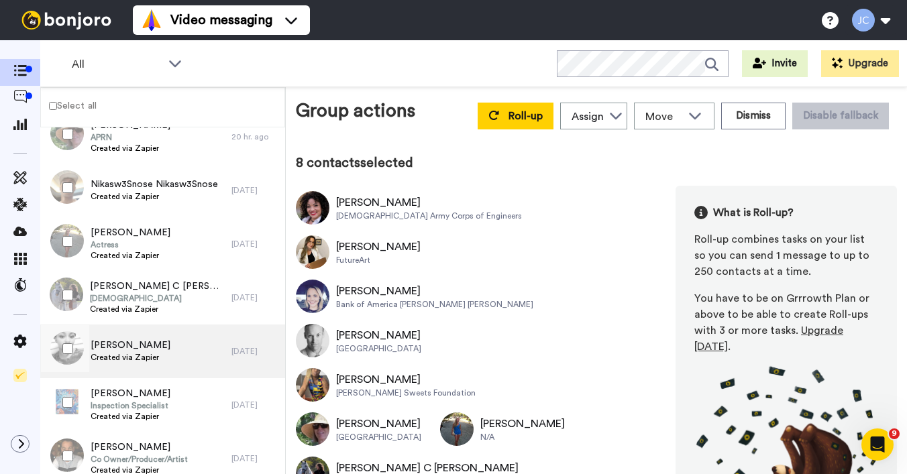
scroll to position [874, 0]
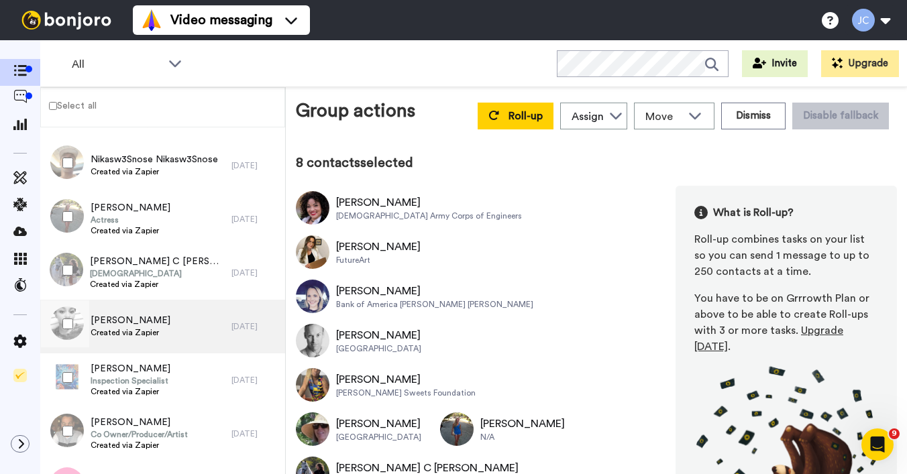
click at [144, 327] on span "Kianna Stokes" at bounding box center [131, 320] width 80 height 13
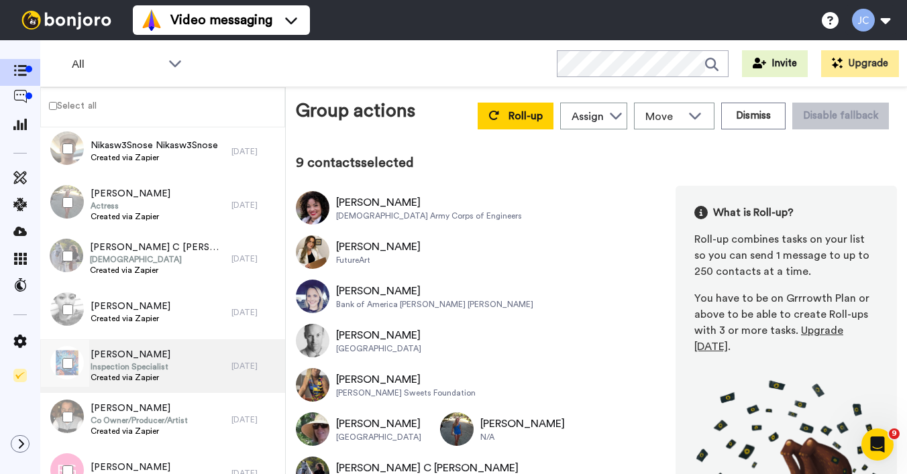
scroll to position [928, 0]
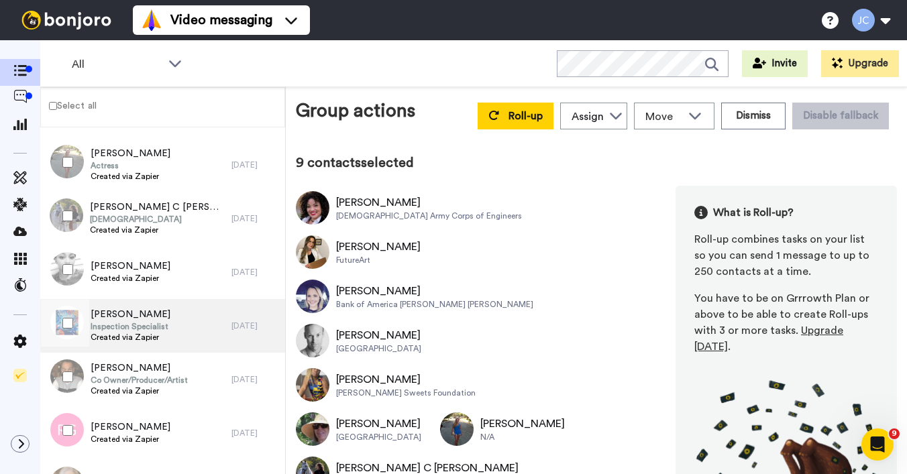
click at [149, 337] on span "Created via Zapier" at bounding box center [131, 337] width 80 height 11
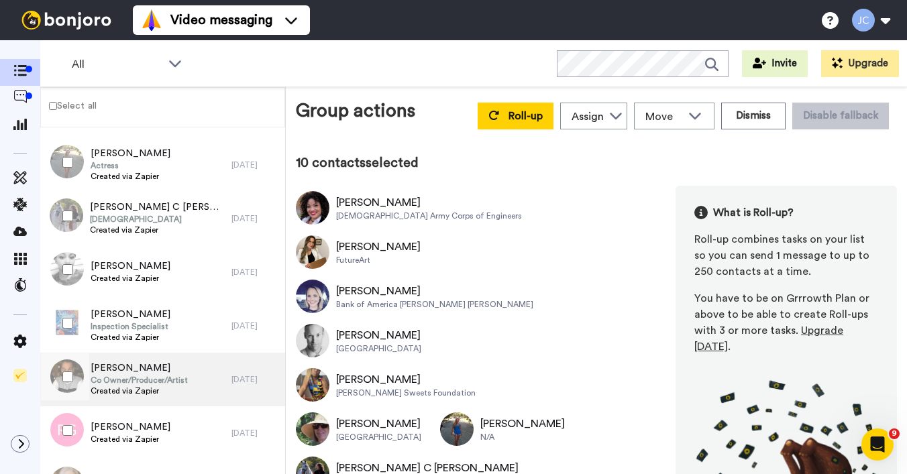
click at [109, 371] on span "Marcus Burston" at bounding box center [139, 368] width 97 height 13
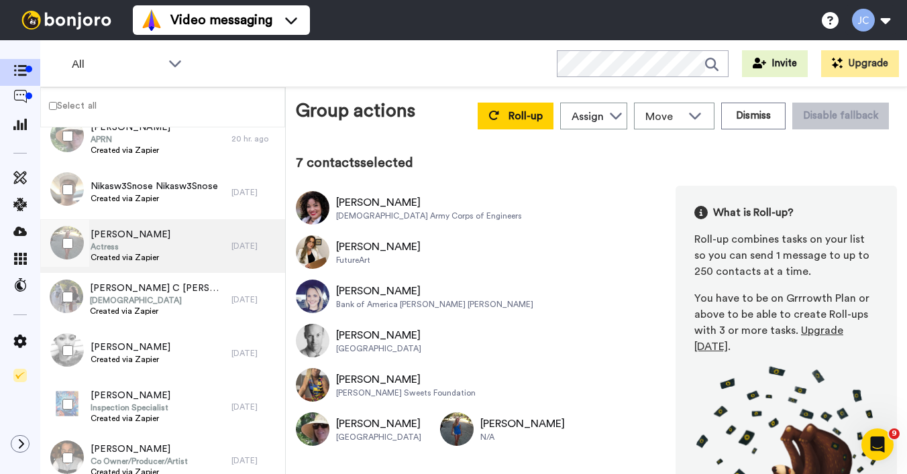
scroll to position [749, 0]
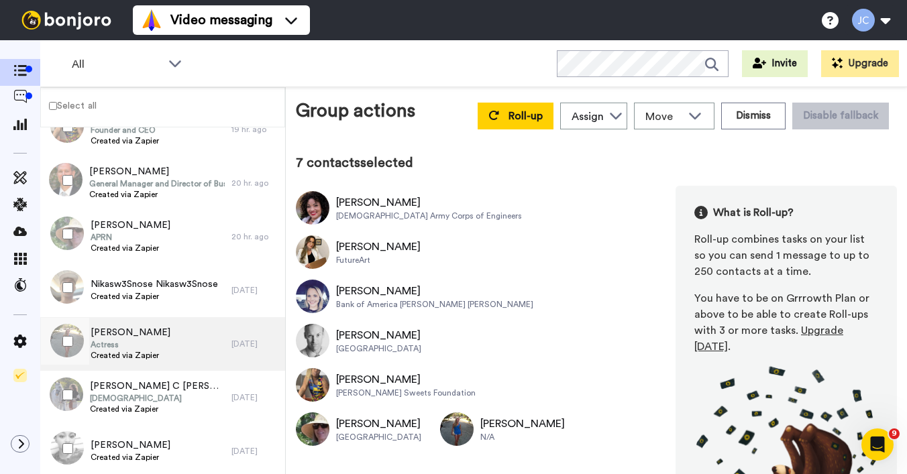
click at [128, 345] on span "Actress" at bounding box center [131, 344] width 80 height 11
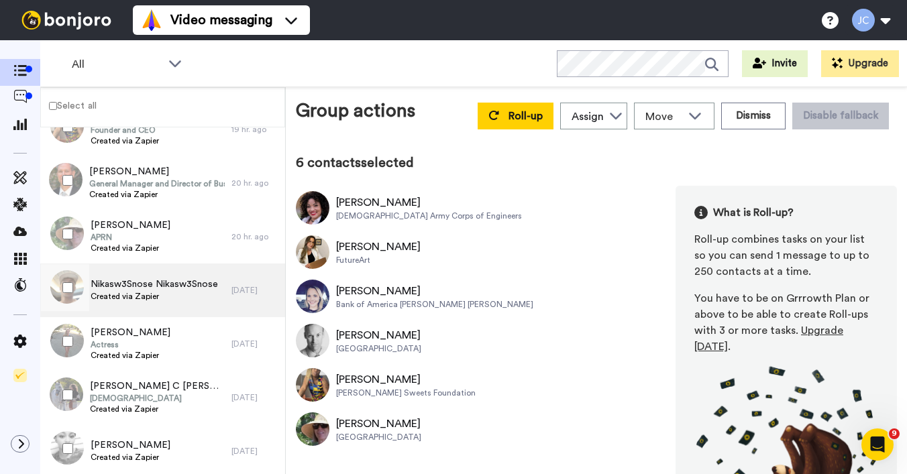
scroll to position [648, 0]
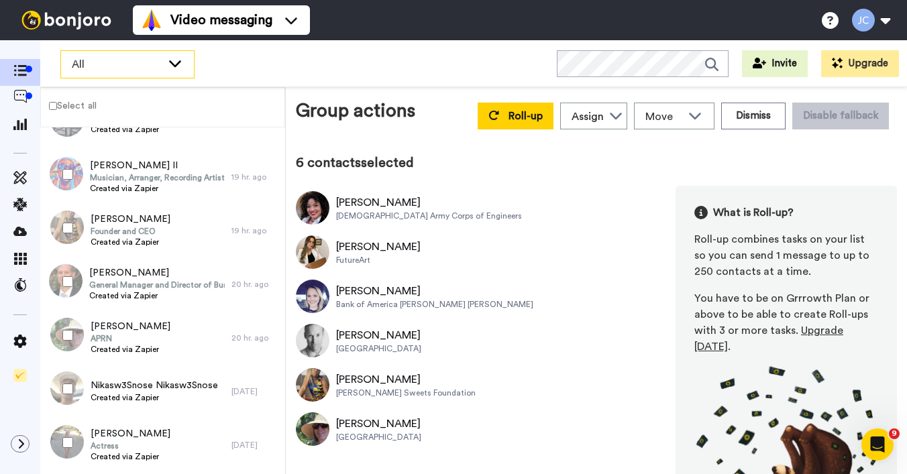
click at [180, 58] on icon at bounding box center [175, 62] width 16 height 13
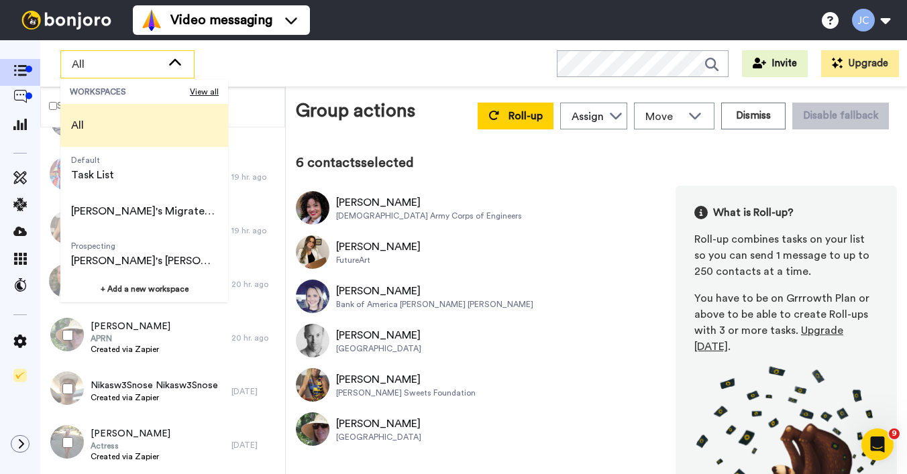
click at [342, 66] on div "All WORKSPACES View all All Default Task List Josephine's Migrated Workspace Pr…" at bounding box center [473, 63] width 867 height 47
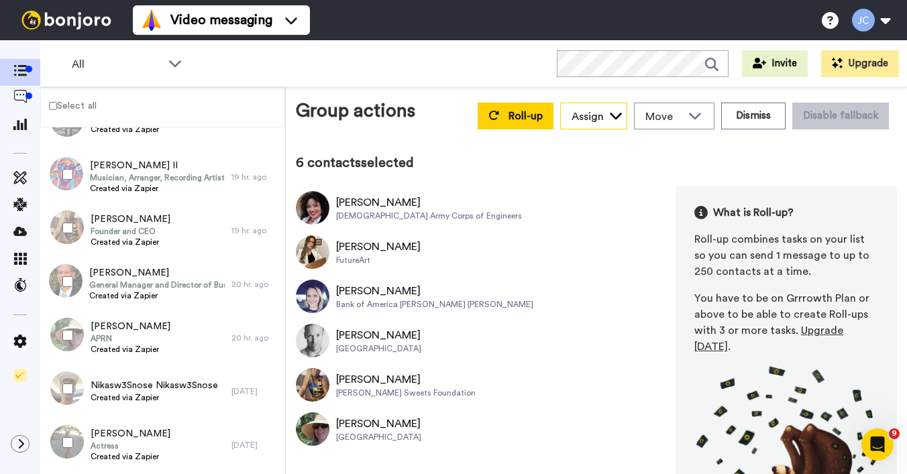
click at [580, 111] on div "Assign" at bounding box center [588, 117] width 32 height 16
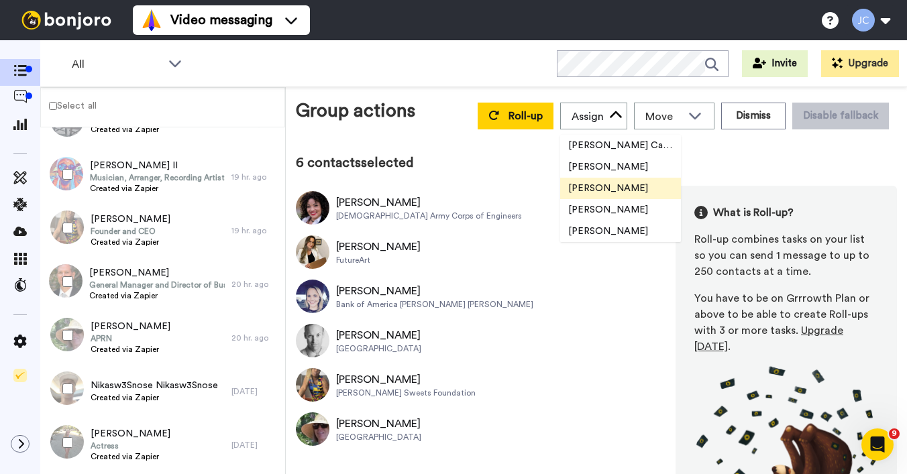
click at [568, 186] on span "Gilda Amante" at bounding box center [608, 188] width 96 height 13
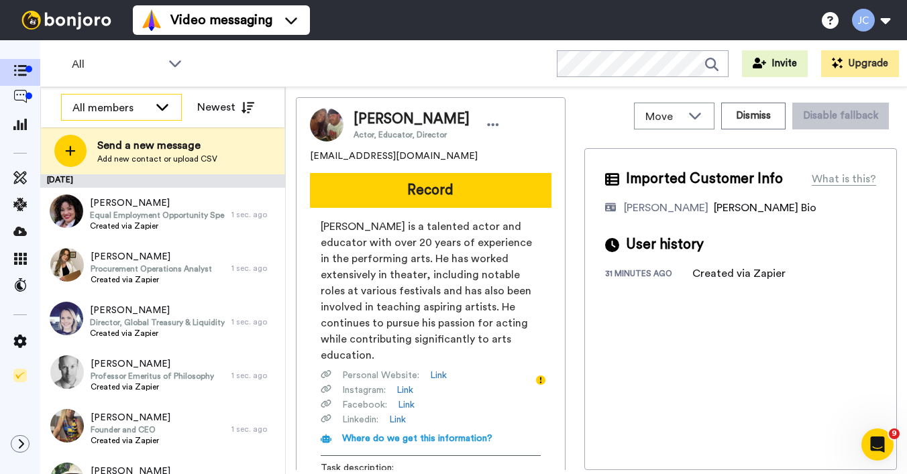
click at [138, 114] on div "All members" at bounding box center [110, 108] width 76 height 16
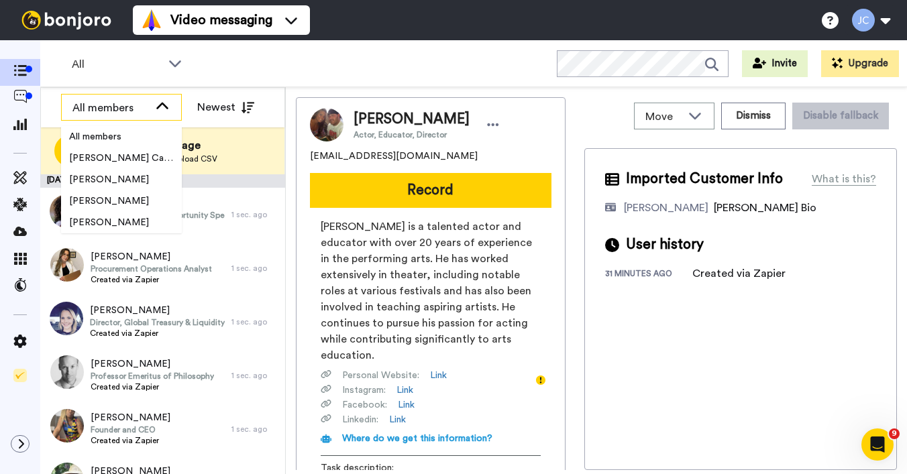
click at [138, 115] on div "All members" at bounding box center [110, 108] width 76 height 16
